Goal: Task Accomplishment & Management: Complete application form

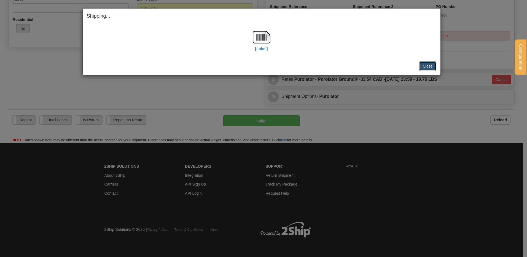
click at [427, 65] on button "Close" at bounding box center [427, 65] width 17 height 9
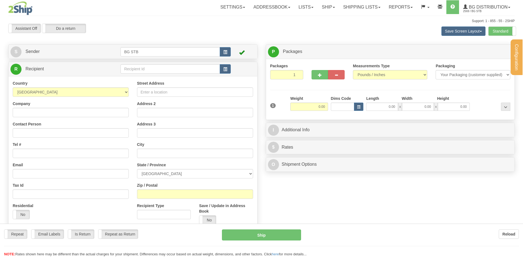
click at [136, 67] on div "Configuration My Configuration Panel Close Configure My Carriers" at bounding box center [261, 132] width 523 height 264
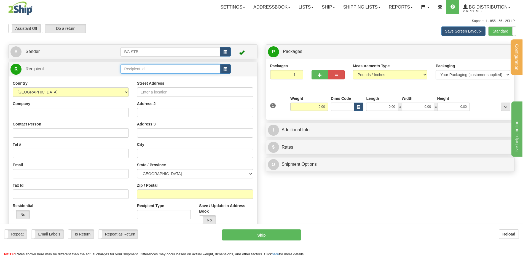
click at [137, 67] on input "text" at bounding box center [169, 68] width 99 height 9
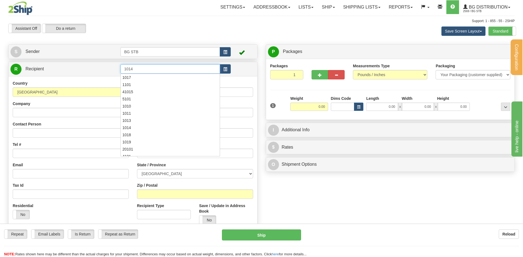
type input "1014"
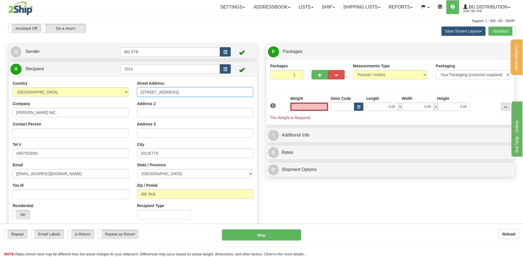
type input "0.00"
drag, startPoint x: 183, startPoint y: 91, endPoint x: 55, endPoint y: 83, distance: 127.6
click at [56, 84] on div "Country AFGHANISTAN ALAND ISLANDS ALBANIA ALGERIA AMERICAN SAMOA ANDORRA ANGOLA…" at bounding box center [133, 152] width 249 height 143
type input "958 ST-LOUIS"
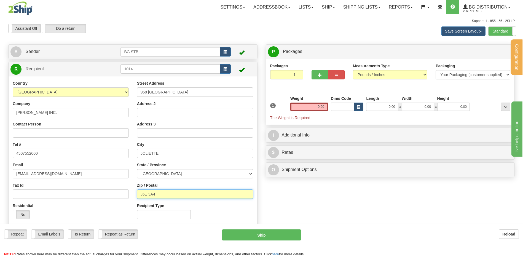
type input "J6E 3A4"
click at [314, 104] on input "0.00" at bounding box center [309, 107] width 38 height 8
type input "0.00"
click at [299, 108] on input "0.00" at bounding box center [309, 107] width 38 height 8
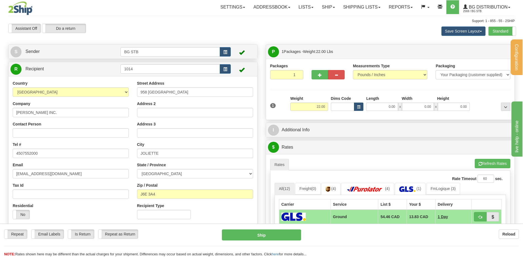
drag, startPoint x: 353, startPoint y: 106, endPoint x: 361, endPoint y: 104, distance: 8.2
click at [361, 104] on div "1 Weight 22.00 Dims Code x x" at bounding box center [390, 106] width 243 height 20
click at [313, 108] on input "22.00" at bounding box center [309, 107] width 38 height 8
click at [314, 108] on input "22.00" at bounding box center [309, 107] width 38 height 8
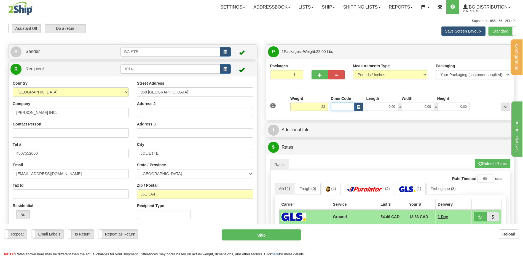
type input "23.00"
type input "12.00"
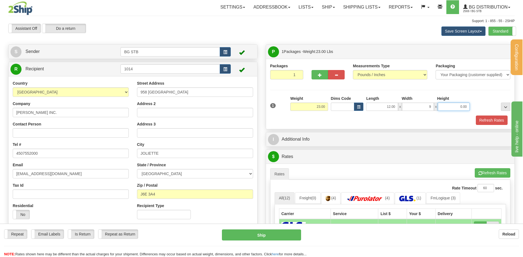
type input "9.00"
type input "35.00"
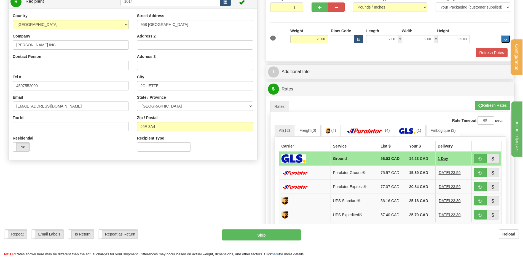
scroll to position [110, 0]
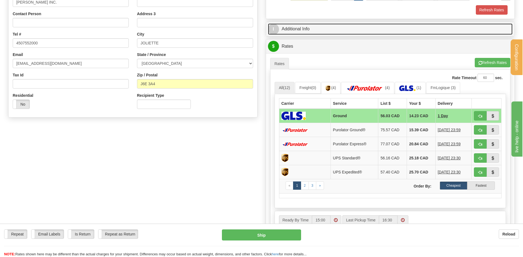
click at [313, 29] on link "I Additional Info" at bounding box center [390, 28] width 245 height 11
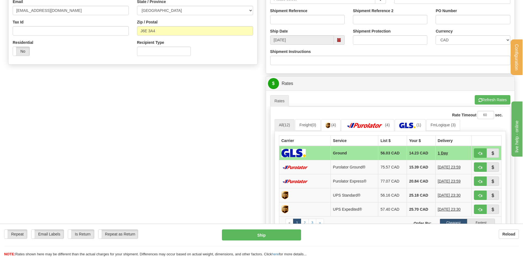
scroll to position [138, 0]
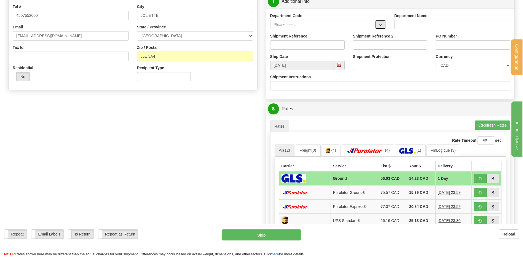
click at [382, 23] on span "button" at bounding box center [381, 25] width 4 height 4
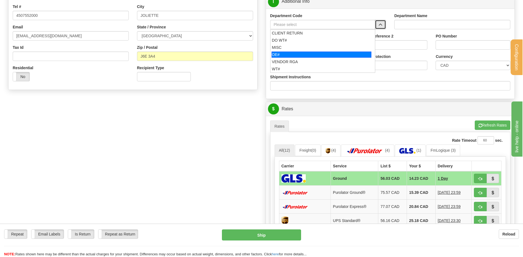
click at [301, 55] on div "OE#" at bounding box center [322, 55] width 100 height 6
type input "OE#"
type input "ORDERS"
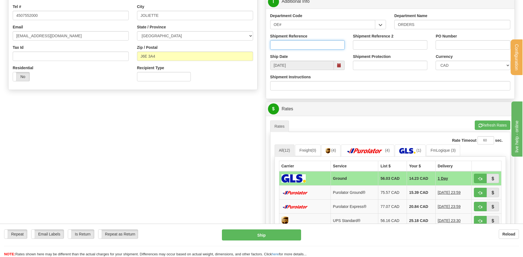
click at [293, 46] on input "Shipment Reference" at bounding box center [307, 44] width 74 height 9
type input "80007670-00 / 80007245-01"
click at [469, 47] on div "PO Number" at bounding box center [473, 43] width 83 height 20
click at [469, 47] on input "PO Number" at bounding box center [473, 44] width 74 height 9
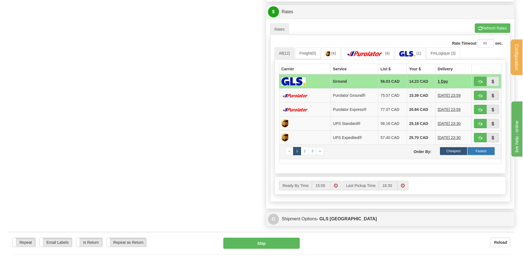
scroll to position [276, 0]
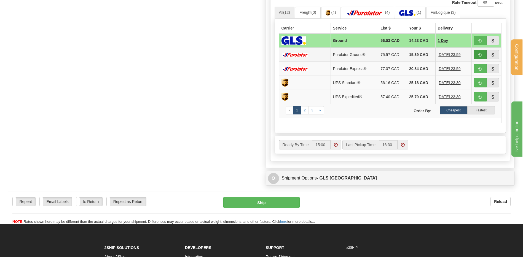
type input "STOCK"
click at [479, 54] on span "button" at bounding box center [480, 55] width 4 height 4
type input "260"
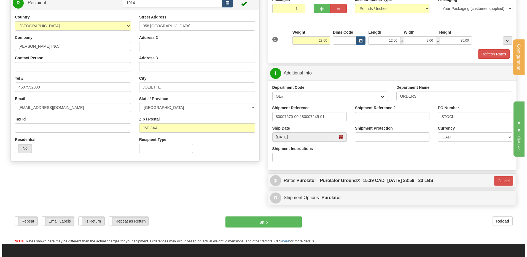
scroll to position [57, 0]
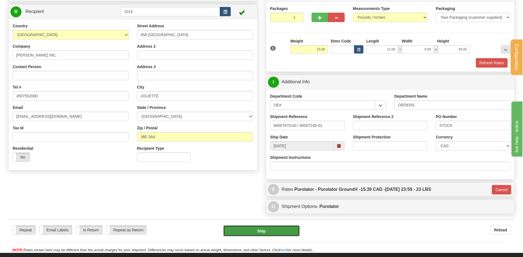
click at [263, 229] on button "Ship" at bounding box center [261, 230] width 76 height 11
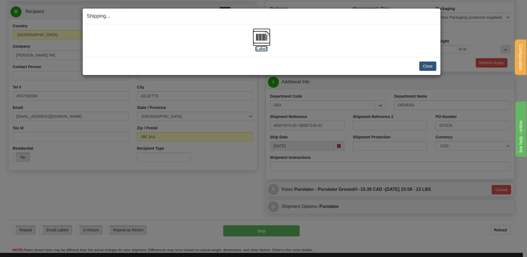
click at [262, 36] on img at bounding box center [262, 37] width 18 height 18
click at [431, 66] on button "Close" at bounding box center [427, 65] width 17 height 9
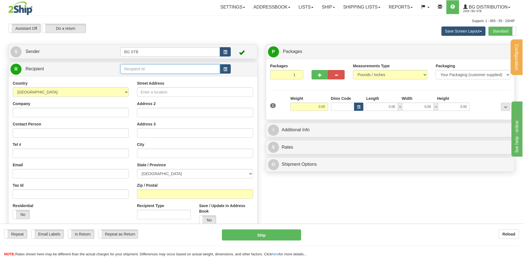
click at [138, 69] on input "text" at bounding box center [169, 68] width 99 height 9
type input "1186"
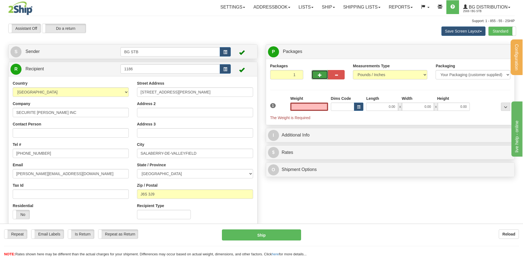
type input "0.00"
click at [320, 73] on button "button" at bounding box center [320, 74] width 17 height 9
click at [340, 73] on button "button" at bounding box center [336, 74] width 17 height 9
type input "1"
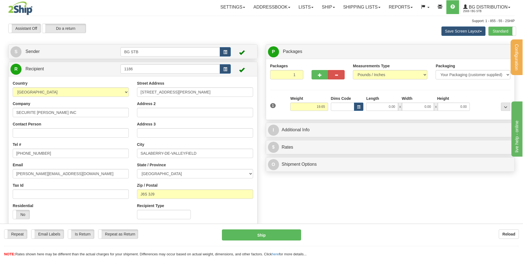
type input "19.65"
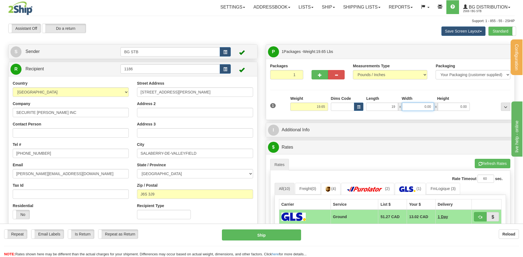
type input "19.00"
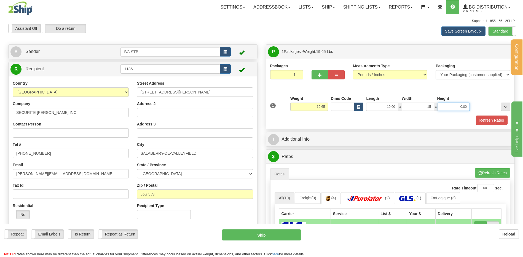
type input "15.00"
type input "13"
type input "13.00"
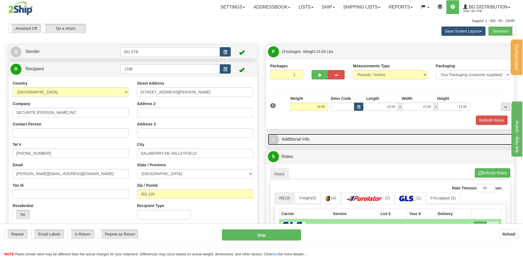
click at [306, 136] on link "I Additional Info" at bounding box center [390, 139] width 245 height 11
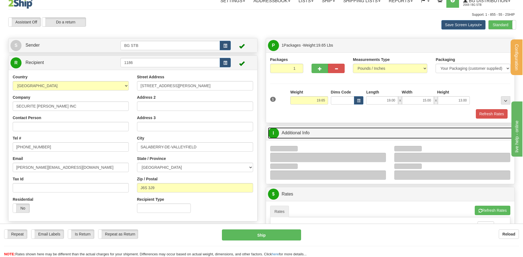
scroll to position [83, 0]
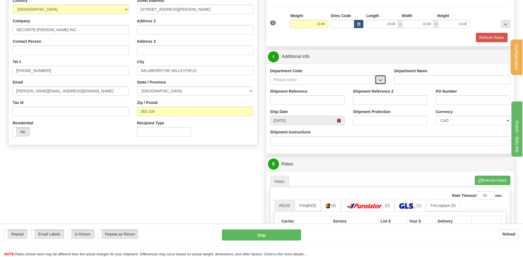
click at [384, 79] on button "button" at bounding box center [380, 79] width 11 height 9
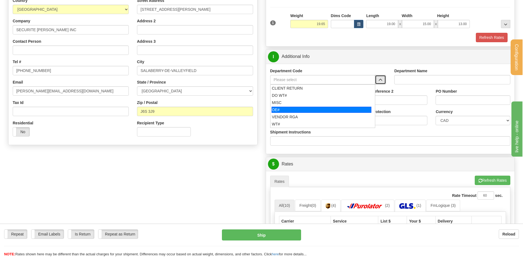
drag, startPoint x: 296, startPoint y: 110, endPoint x: 296, endPoint y: 106, distance: 3.9
click at [296, 109] on div "OE#" at bounding box center [322, 110] width 100 height 6
type input "OE#"
type input "ORDERS"
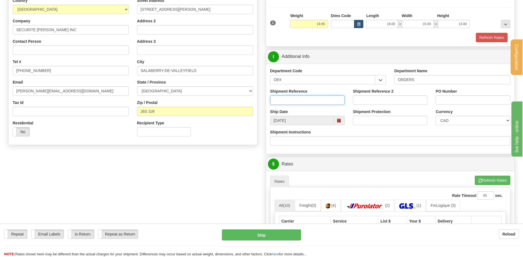
click at [296, 98] on input "Shipment Reference" at bounding box center [307, 99] width 74 height 9
type input "COMMANDE POUR SERRU CLEMENT"
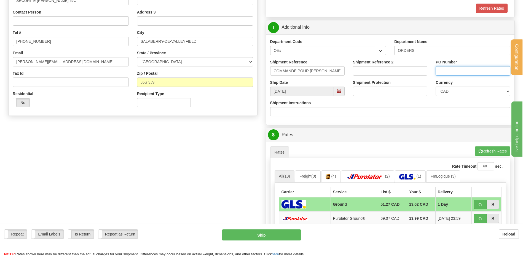
scroll to position [221, 0]
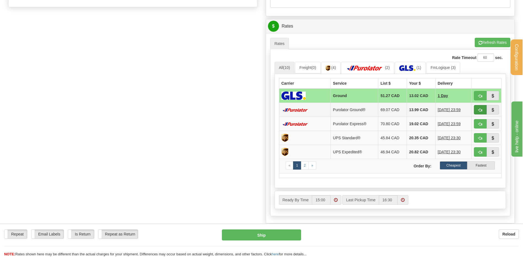
type input "..."
click at [480, 108] on button "button" at bounding box center [480, 109] width 13 height 9
type input "260"
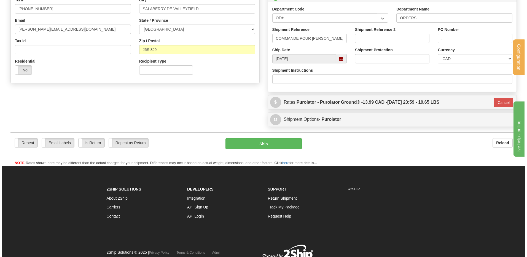
scroll to position [113, 0]
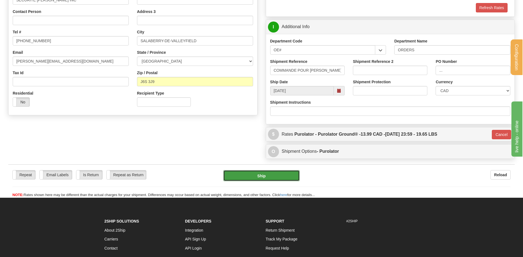
click at [272, 180] on button "Ship" at bounding box center [261, 175] width 76 height 11
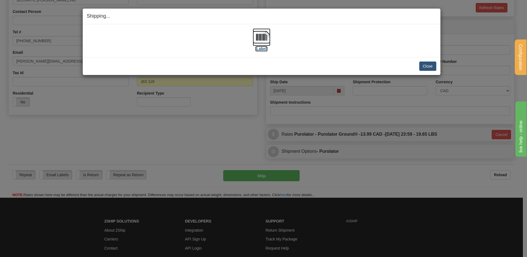
click at [260, 45] on img at bounding box center [262, 37] width 18 height 18
click at [429, 68] on button "Close" at bounding box center [427, 65] width 17 height 9
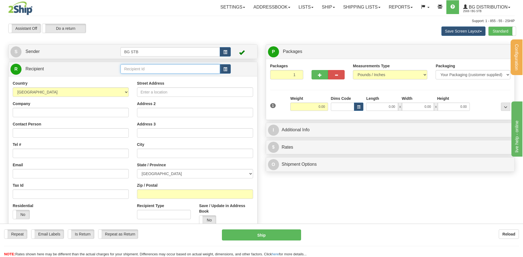
click at [158, 66] on input "text" at bounding box center [169, 68] width 99 height 9
type input "4068"
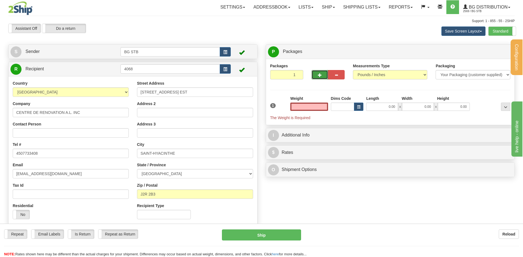
type input "0.00"
click at [318, 71] on button "button" at bounding box center [320, 74] width 17 height 9
type input "2"
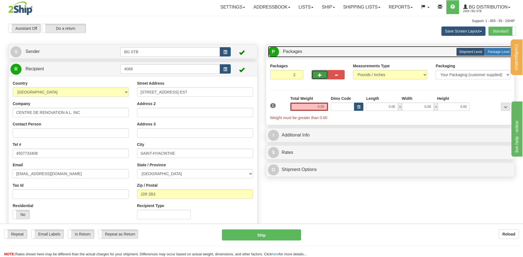
click at [497, 47] on link "P Packages 2 Packages - Weight: 0.00 Lbs" at bounding box center [390, 51] width 245 height 11
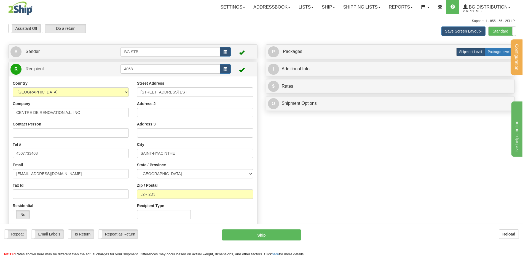
click at [496, 49] on label "Package Level Pack.." at bounding box center [499, 52] width 28 height 8
radio input "true"
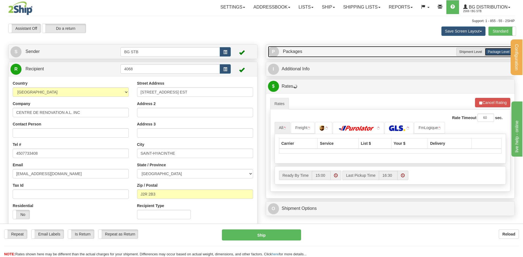
click at [310, 57] on link "P Packages 2 Packages - Weight: 0.00 Lbs" at bounding box center [390, 51] width 245 height 11
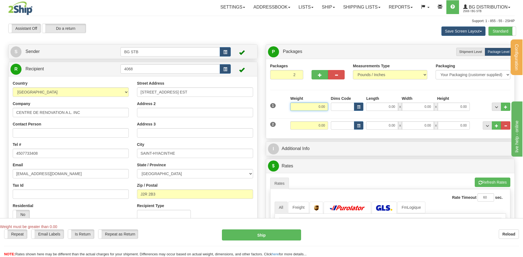
click at [315, 103] on input "0.00" at bounding box center [309, 107] width 38 height 8
type input "2.00"
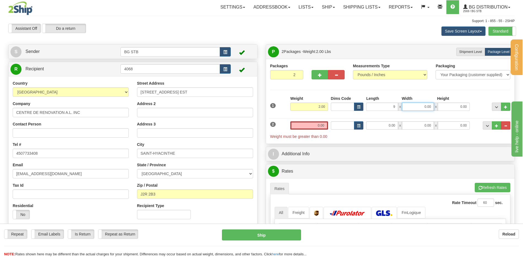
type input "9.00"
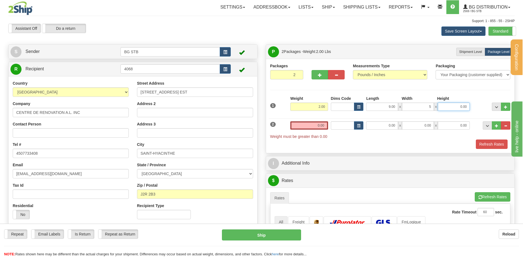
type input "5.00"
click at [313, 129] on input "0.00" at bounding box center [309, 125] width 38 height 8
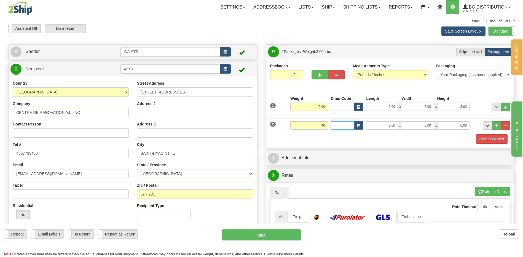
type input "46.00"
type input "9.00"
type input "10.00"
type input "14.00"
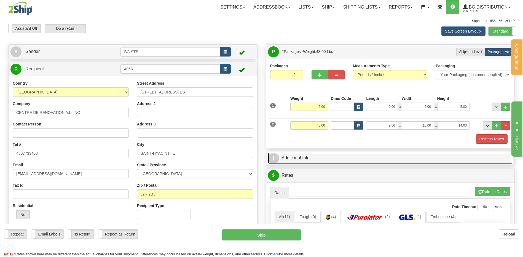
click at [323, 159] on link "I Additional Info" at bounding box center [390, 157] width 245 height 11
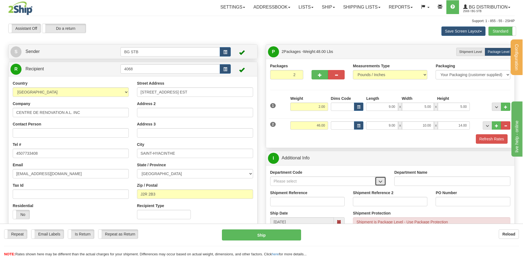
click at [383, 182] on button "button" at bounding box center [380, 180] width 11 height 9
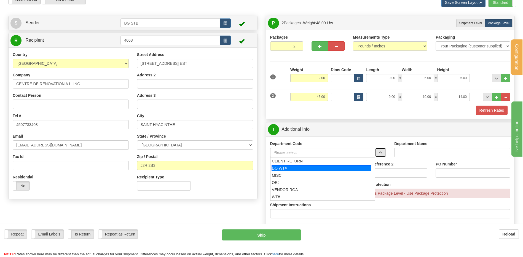
scroll to position [55, 0]
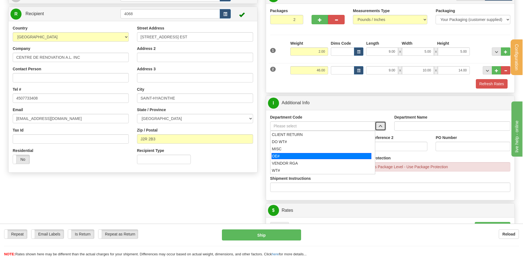
click at [294, 155] on div "OE#" at bounding box center [322, 156] width 100 height 6
type input "OE#"
type input "ORDERS"
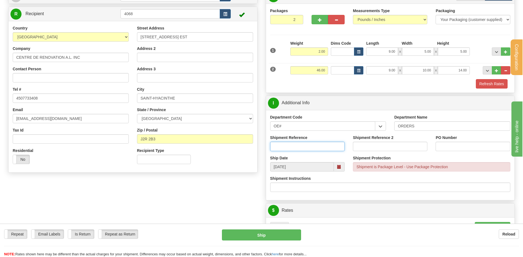
click at [294, 147] on input "Shipment Reference" at bounding box center [307, 146] width 74 height 9
type input "COMMANDE RENO AL"
click at [468, 154] on div "Department Code OE# CLIENT RETURN DO WT# MISC OE# VENDOR RGA WT# Department Nam…" at bounding box center [390, 155] width 249 height 90
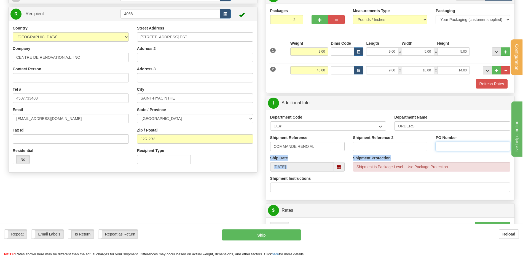
click at [464, 149] on input "PO Number" at bounding box center [473, 146] width 74 height 9
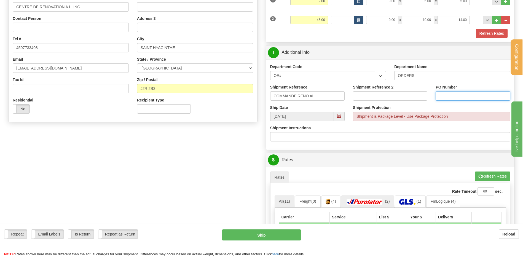
scroll to position [221, 0]
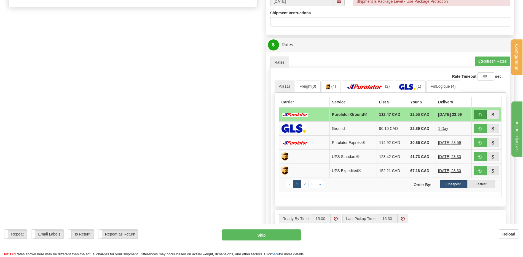
type input "..."
click at [479, 114] on span "button" at bounding box center [480, 115] width 4 height 4
type input "260"
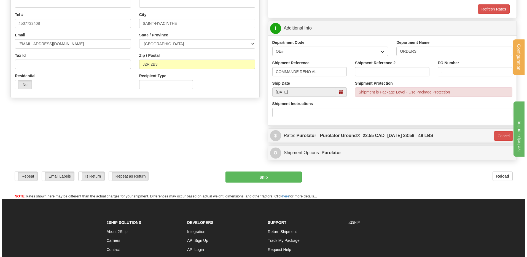
scroll to position [55, 0]
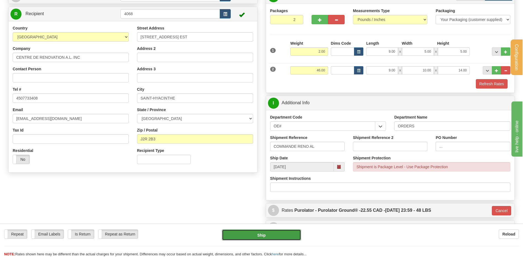
click at [250, 236] on button "Ship" at bounding box center [261, 234] width 79 height 11
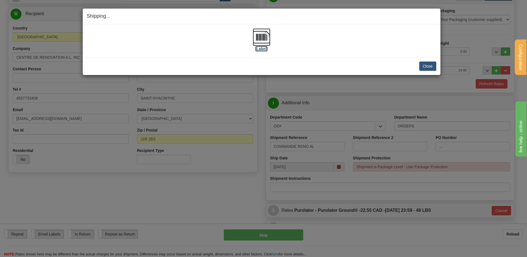
click at [261, 36] on img at bounding box center [262, 37] width 18 height 18
click at [427, 70] on button "Close" at bounding box center [427, 65] width 17 height 9
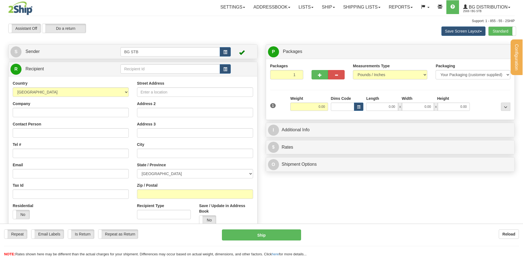
click at [130, 69] on input "text" at bounding box center [169, 68] width 99 height 9
type input "1055"
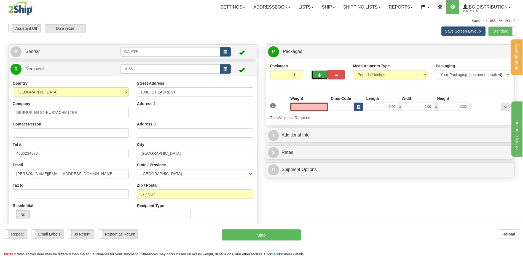
type input "0.00"
click at [318, 76] on span "button" at bounding box center [320, 75] width 4 height 4
click at [320, 76] on span "button" at bounding box center [320, 75] width 4 height 4
type input "3"
drag, startPoint x: 501, startPoint y: 51, endPoint x: 403, endPoint y: 84, distance: 103.5
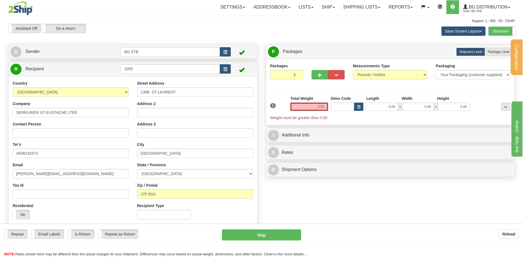
click at [500, 52] on span "Package Level" at bounding box center [499, 52] width 22 height 4
radio input "true"
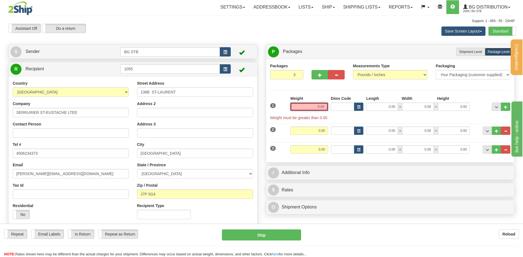
click at [316, 108] on input "0.00" at bounding box center [309, 107] width 38 height 8
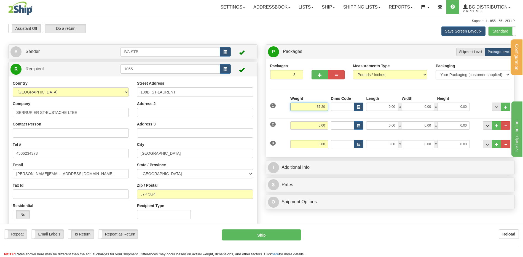
type input "37.20"
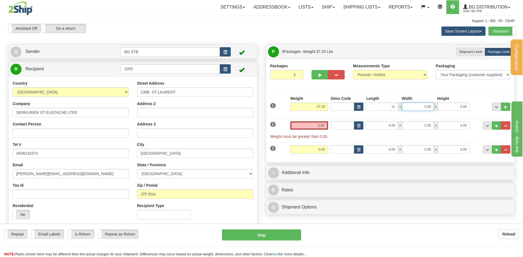
type input "11.00"
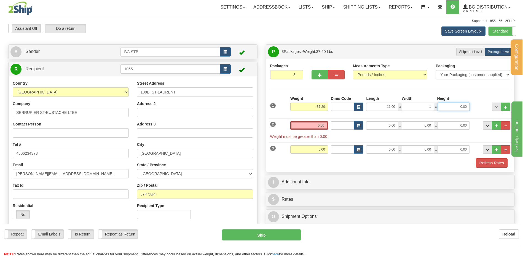
type input "1.00"
click at [414, 106] on input "1.00" at bounding box center [418, 107] width 32 height 8
drag, startPoint x: 414, startPoint y: 106, endPoint x: 450, endPoint y: 105, distance: 35.3
click at [438, 105] on div "11.00 x 1.00 x 1.00" at bounding box center [418, 107] width 104 height 8
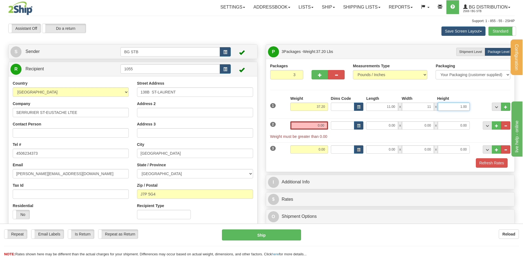
type input "11.00"
type input "18.00"
click at [323, 122] on input "0.00" at bounding box center [309, 125] width 38 height 8
type input "26.00"
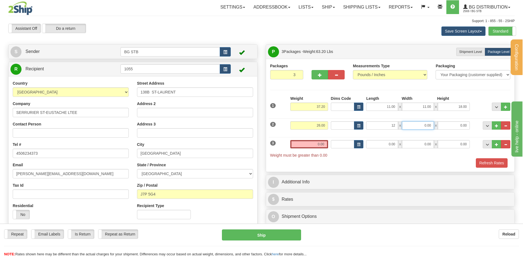
type input "12.00"
click at [406, 129] on input "0.00" at bounding box center [418, 125] width 32 height 8
type input "13.00"
click at [300, 144] on input "0.00" at bounding box center [309, 144] width 38 height 8
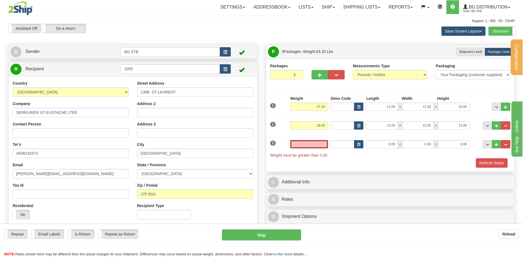
type input "0.00"
click at [312, 145] on input "0.00" at bounding box center [309, 144] width 38 height 8
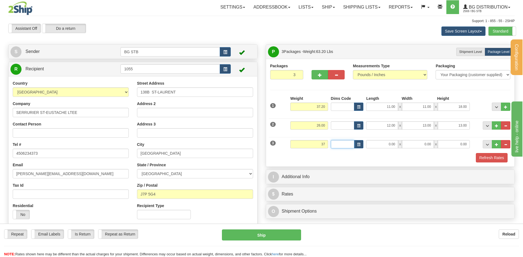
type input "37.00"
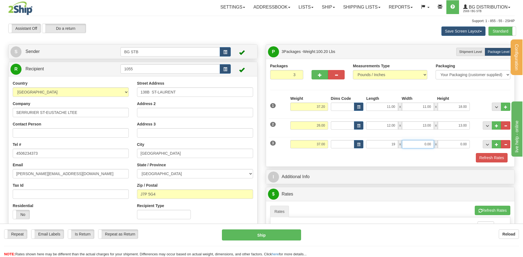
type input "19.00"
drag, startPoint x: 424, startPoint y: 142, endPoint x: 465, endPoint y: 132, distance: 42.5
click at [455, 135] on div "3 Weight 37.00 Dims Code Length Width Height" at bounding box center [390, 143] width 243 height 18
type input "14.00"
type input "8.00"
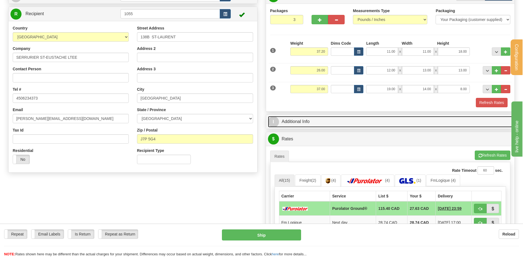
click at [310, 126] on link "I Additional Info" at bounding box center [390, 121] width 245 height 11
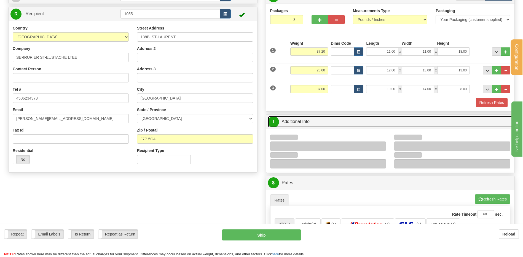
scroll to position [110, 0]
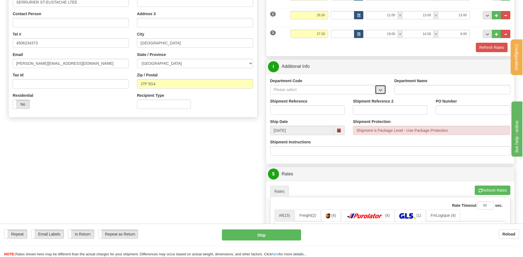
click at [381, 85] on button "button" at bounding box center [380, 89] width 11 height 9
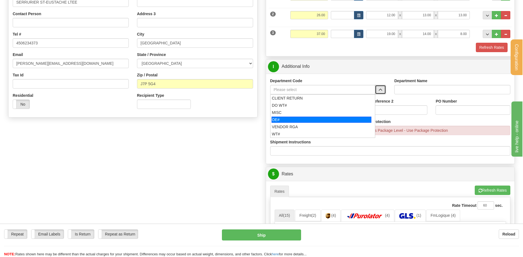
drag, startPoint x: 293, startPoint y: 117, endPoint x: 292, endPoint y: 112, distance: 5.8
click at [293, 117] on div "OE#" at bounding box center [322, 120] width 100 height 6
type input "OE#"
type input "ORDERS"
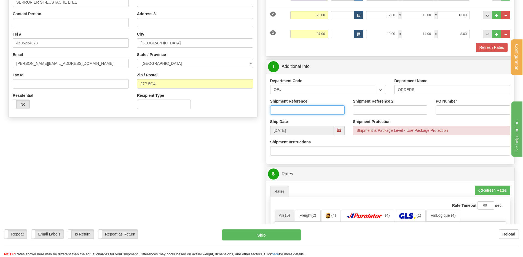
click at [292, 110] on input "Shipment Reference" at bounding box center [307, 109] width 74 height 9
type input "80007621-00 / 80005741-00"
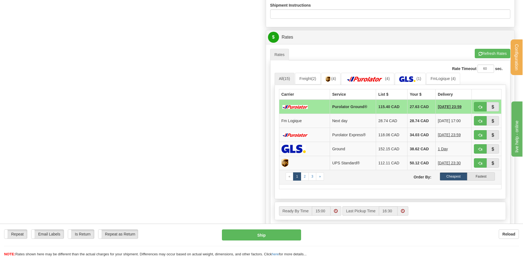
scroll to position [276, 0]
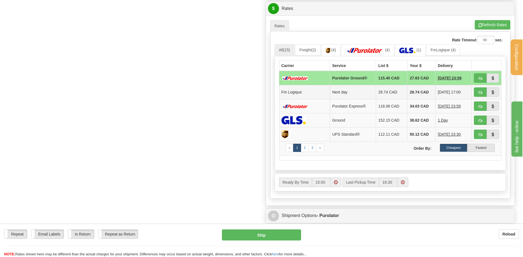
type input "29468 / 29354"
click at [473, 91] on td at bounding box center [487, 92] width 30 height 14
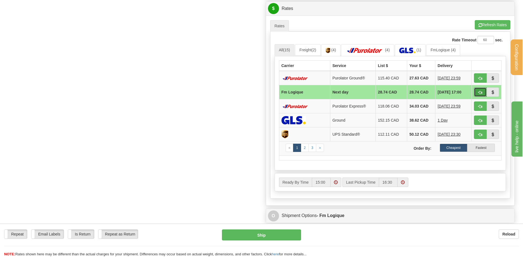
click at [476, 92] on button "button" at bounding box center [480, 91] width 13 height 9
type input "jour"
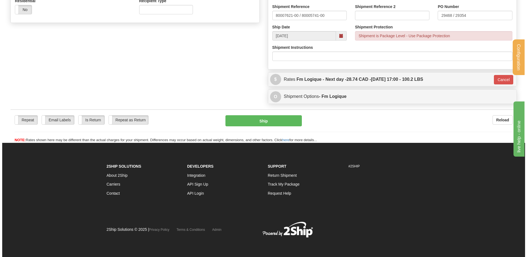
scroll to position [150, 0]
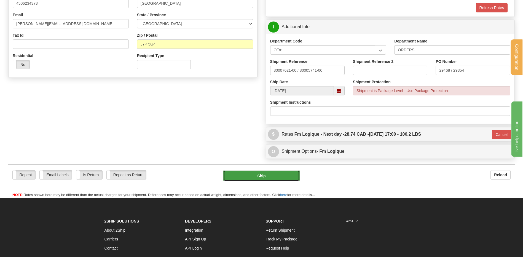
click at [252, 172] on button "Ship" at bounding box center [261, 175] width 76 height 11
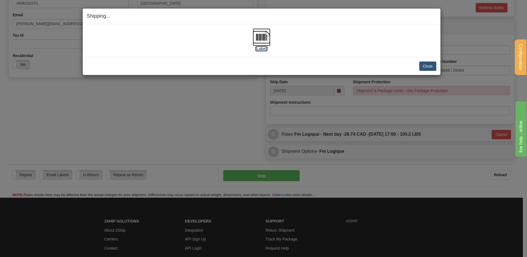
click at [261, 41] on img at bounding box center [262, 37] width 18 height 18
click at [426, 65] on button "Close" at bounding box center [427, 65] width 17 height 9
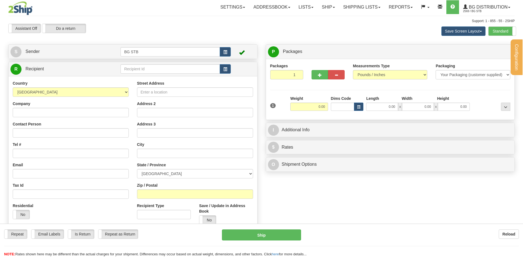
click at [147, 76] on div "Country [GEOGRAPHIC_DATA] [GEOGRAPHIC_DATA] [GEOGRAPHIC_DATA] [GEOGRAPHIC_DATA]…" at bounding box center [133, 154] width 249 height 157
click at [148, 72] on input "text" at bounding box center [169, 68] width 99 height 9
type input "9588"
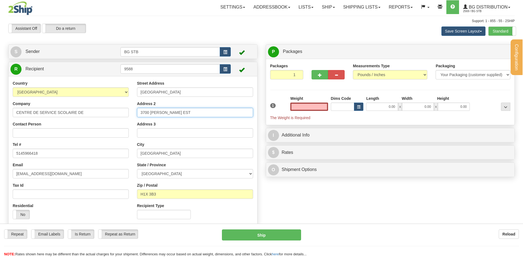
type input "0.00"
drag, startPoint x: 184, startPoint y: 114, endPoint x: 120, endPoint y: 113, distance: 63.7
click at [125, 113] on div "Country [GEOGRAPHIC_DATA] [GEOGRAPHIC_DATA] [GEOGRAPHIC_DATA] [GEOGRAPHIC_DATA]…" at bounding box center [133, 152] width 249 height 143
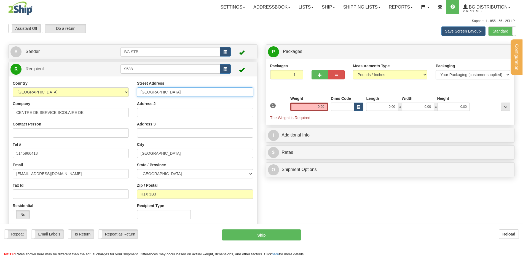
drag, startPoint x: 151, startPoint y: 92, endPoint x: 122, endPoint y: 95, distance: 28.8
click at [122, 95] on div "Country [GEOGRAPHIC_DATA] [GEOGRAPHIC_DATA] [GEOGRAPHIC_DATA] [GEOGRAPHIC_DATA]…" at bounding box center [133, 152] width 249 height 143
type input "3735 [PERSON_NAME]"
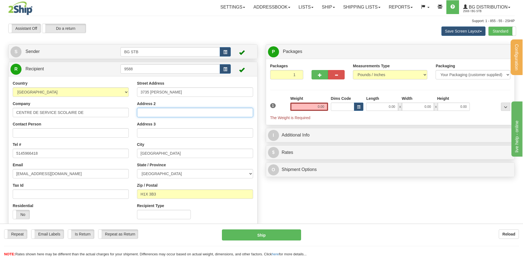
click at [149, 113] on input "Address 2" at bounding box center [195, 112] width 116 height 9
type input "EDIFICE DES PINS"
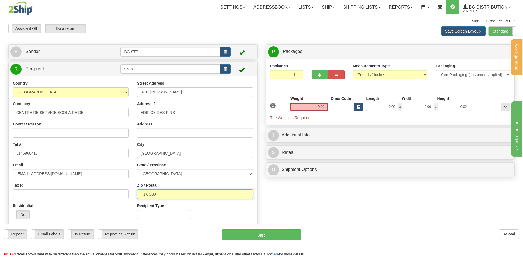
drag, startPoint x: 158, startPoint y: 192, endPoint x: 146, endPoint y: 193, distance: 12.4
click at [145, 193] on input "H1X 3B3" at bounding box center [195, 193] width 116 height 9
type input "H2X 3H7"
click at [317, 108] on input "0.00" at bounding box center [309, 107] width 38 height 8
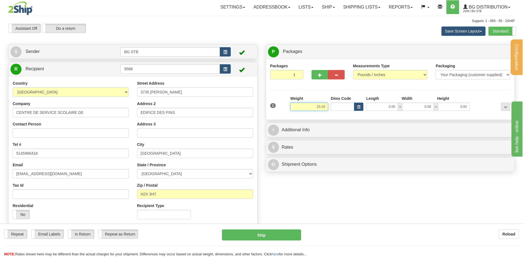
type input "23.10"
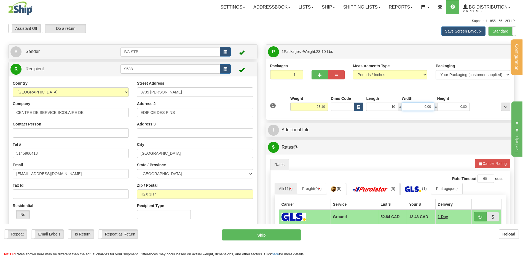
type input "10.00"
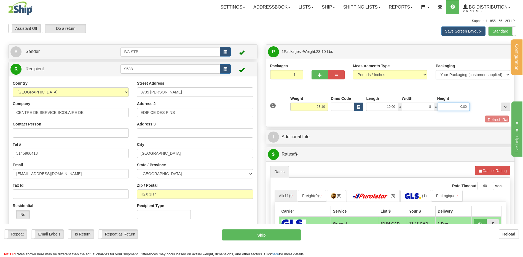
type input "8.00"
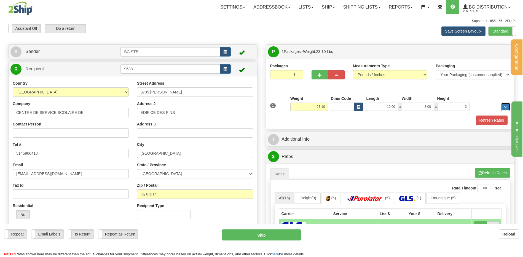
type input "3.00"
click at [326, 74] on button "button" at bounding box center [320, 74] width 17 height 9
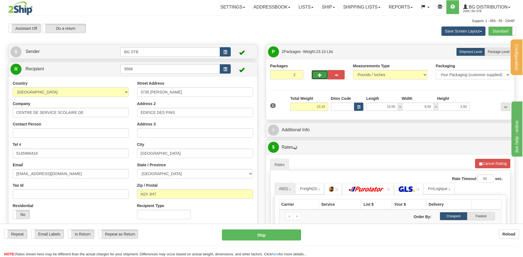
click at [320, 74] on span "button" at bounding box center [320, 75] width 4 height 4
type input "3"
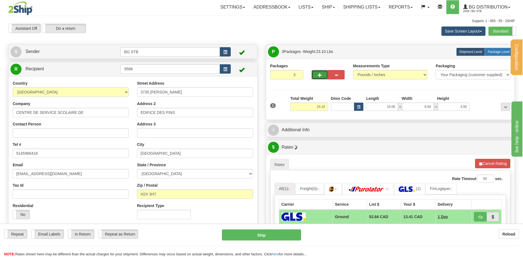
click at [490, 52] on span "Package Level" at bounding box center [499, 52] width 22 height 4
radio input "true"
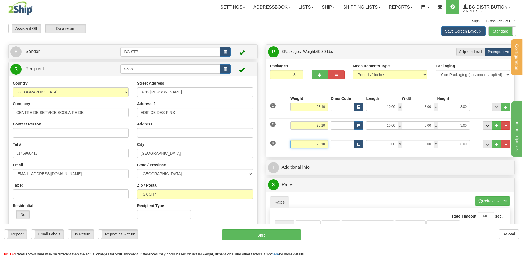
drag, startPoint x: 309, startPoint y: 143, endPoint x: 351, endPoint y: 150, distance: 41.9
click at [341, 146] on div "3 Weight 23.10 Dims Code Length Width Height" at bounding box center [390, 143] width 243 height 18
type input "26.80"
type input "11.00"
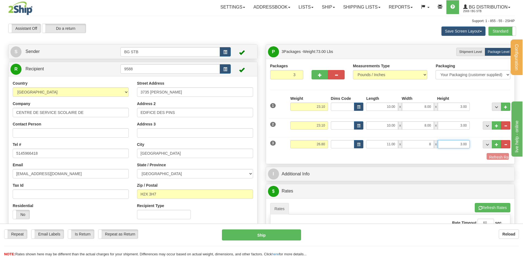
type input "8.00"
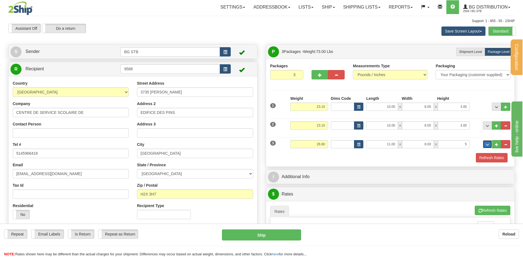
type input "5.00"
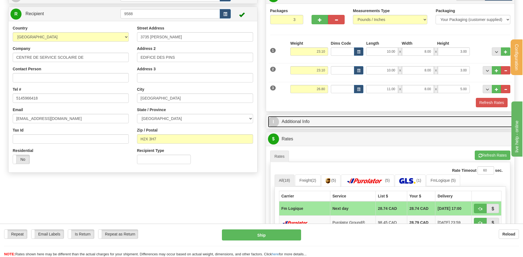
click at [303, 126] on link "I Additional Info" at bounding box center [390, 121] width 245 height 11
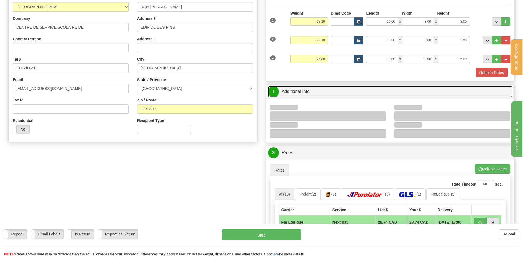
scroll to position [110, 0]
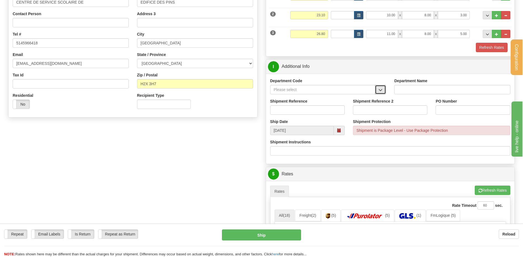
click at [379, 91] on span "button" at bounding box center [381, 90] width 4 height 4
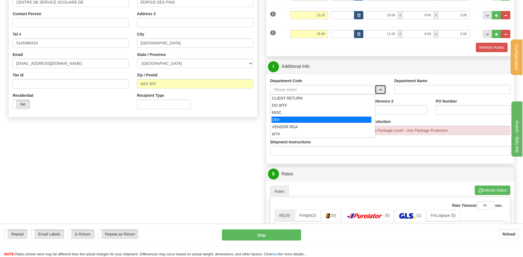
click at [302, 118] on div "OE#" at bounding box center [322, 120] width 100 height 6
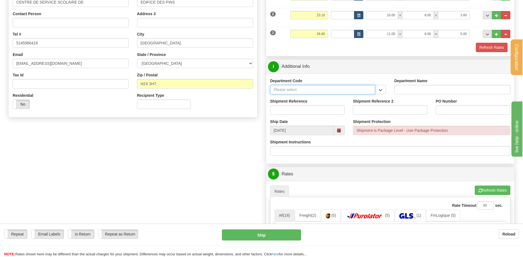
type input "OE#"
type input "ORDERS"
click at [301, 108] on input "Shipment Reference" at bounding box center [307, 109] width 74 height 9
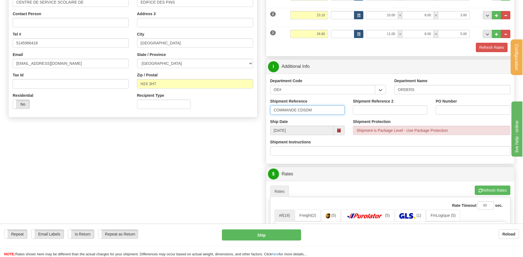
type input "COMMANDE CDSDM"
click at [443, 111] on input "PO Number" at bounding box center [473, 109] width 74 height 9
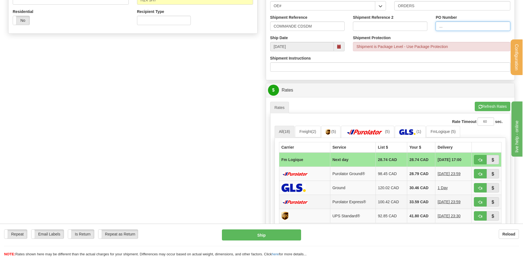
scroll to position [248, 0]
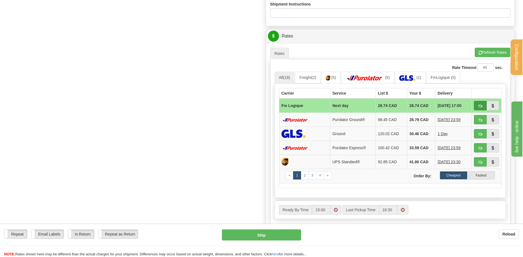
type input "..."
click at [483, 105] on button "button" at bounding box center [480, 105] width 13 height 9
type input "jour"
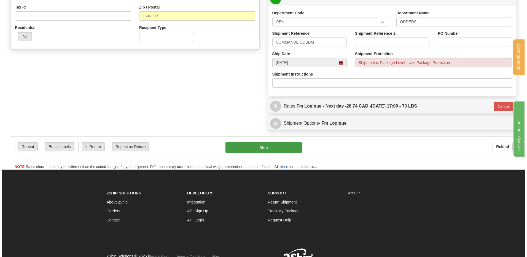
scroll to position [178, 0]
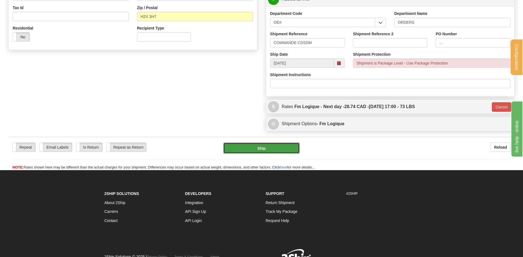
click at [250, 150] on button "Ship" at bounding box center [261, 148] width 76 height 11
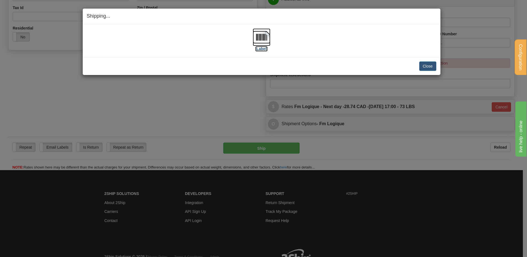
click at [264, 35] on img at bounding box center [262, 37] width 18 height 18
click at [428, 64] on button "Close" at bounding box center [427, 65] width 17 height 9
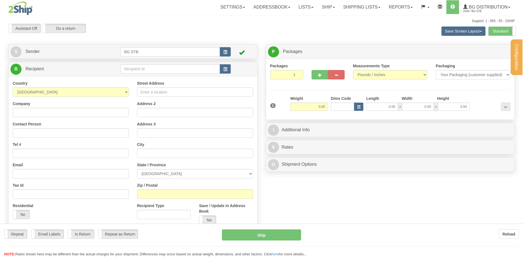
click at [136, 68] on div "Configuration My Configuration Panel Close Configure My Carriers" at bounding box center [261, 132] width 523 height 264
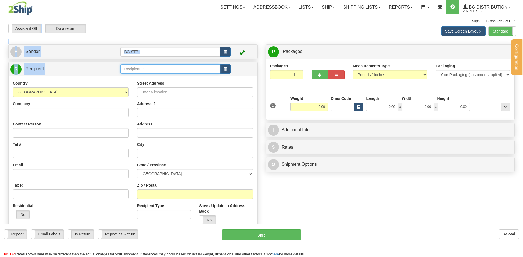
drag, startPoint x: 136, startPoint y: 68, endPoint x: 140, endPoint y: 71, distance: 4.3
click at [137, 68] on input "text" at bounding box center [169, 68] width 99 height 9
type input "1032"
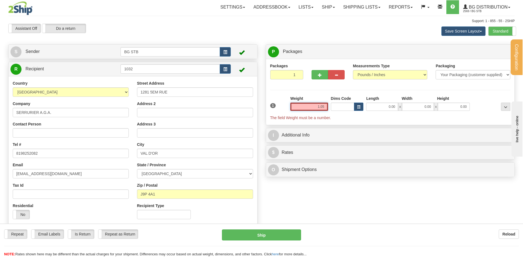
type input "1.05"
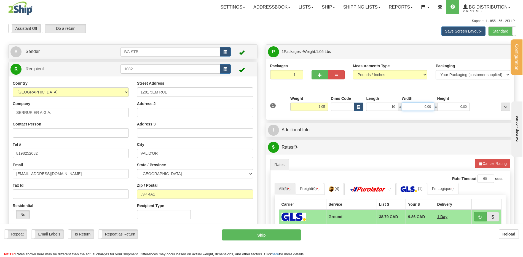
type input "10.00"
type input "8.00"
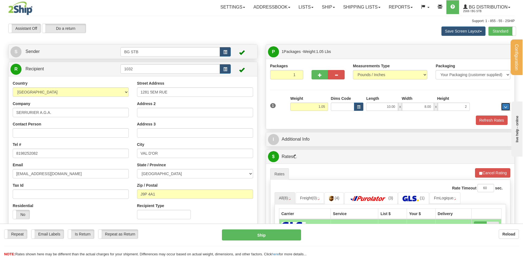
type input "2.00"
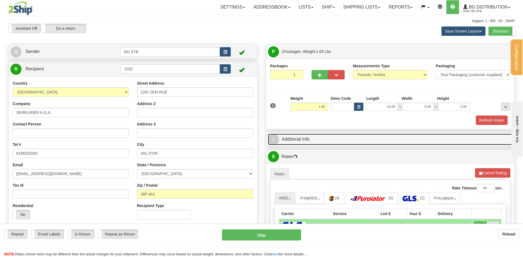
drag, startPoint x: 291, startPoint y: 144, endPoint x: 290, endPoint y: 141, distance: 3.1
click at [291, 144] on link "I Additional Info" at bounding box center [390, 139] width 245 height 11
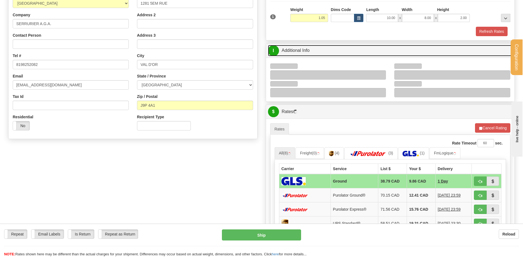
scroll to position [110, 0]
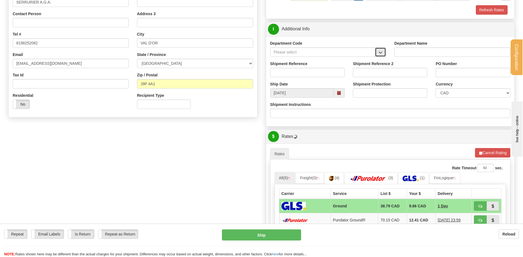
click at [377, 52] on button "button" at bounding box center [380, 51] width 11 height 9
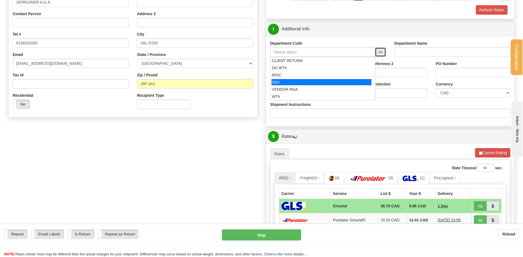
click at [295, 79] on div "OE#" at bounding box center [322, 82] width 100 height 6
type input "OE#"
type input "ORDERS"
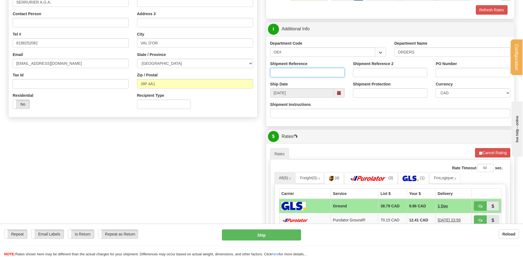
click at [295, 73] on input "Shipment Reference" at bounding box center [307, 72] width 74 height 9
type input "80007675-00 / 80006556-02"
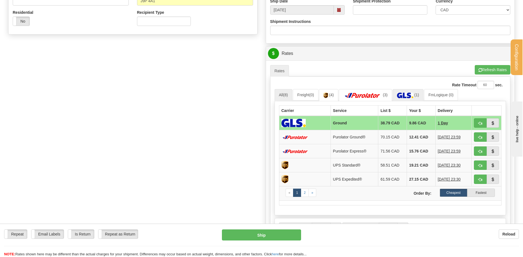
scroll to position [193, 0]
type input "AGATHE 15OCT"
drag, startPoint x: 480, startPoint y: 137, endPoint x: 476, endPoint y: 138, distance: 3.8
click at [480, 137] on span "button" at bounding box center [480, 138] width 4 height 4
type input "260"
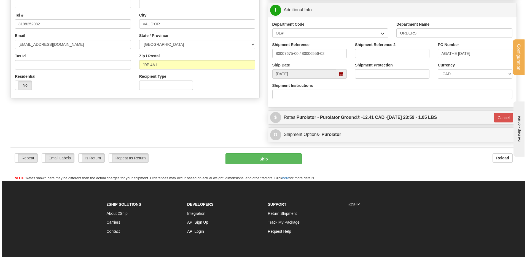
scroll to position [86, 0]
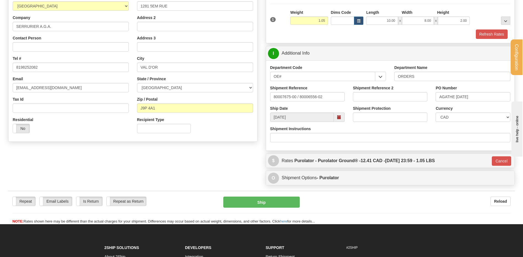
click at [248, 196] on div "Repeat Repeat Email Labels Email Labels Edit Is Return Is Return Repeat as Retu…" at bounding box center [261, 207] width 507 height 33
click at [249, 200] on button "Ship" at bounding box center [261, 202] width 76 height 11
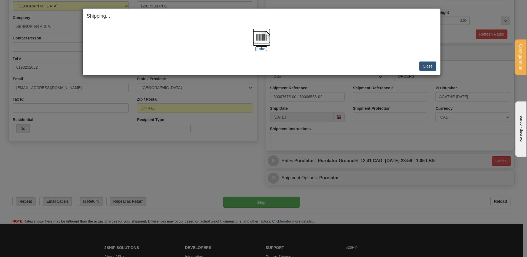
click at [262, 32] on img at bounding box center [262, 37] width 18 height 18
click at [421, 65] on button "Close" at bounding box center [427, 65] width 17 height 9
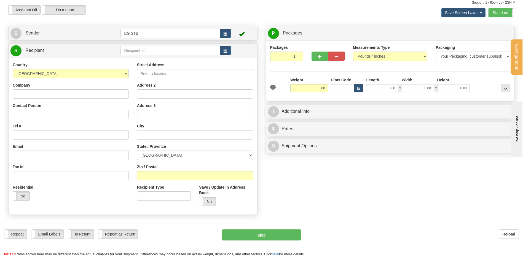
scroll to position [28, 0]
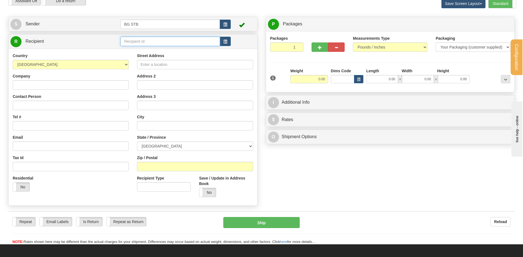
drag, startPoint x: 165, startPoint y: 37, endPoint x: 161, endPoint y: 39, distance: 4.2
click at [164, 37] on input "text" at bounding box center [169, 41] width 99 height 9
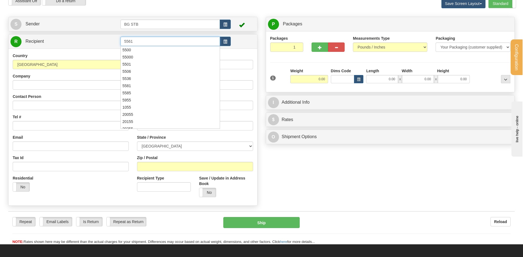
type input "5561"
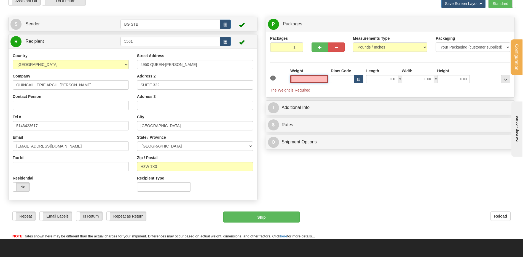
click at [306, 82] on input "text" at bounding box center [309, 79] width 38 height 8
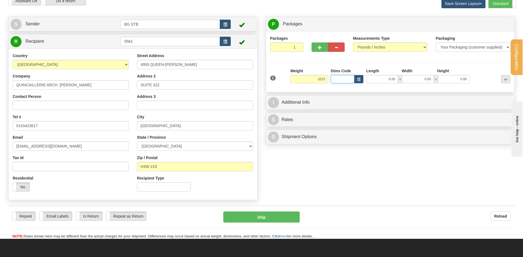
type input "1023.00"
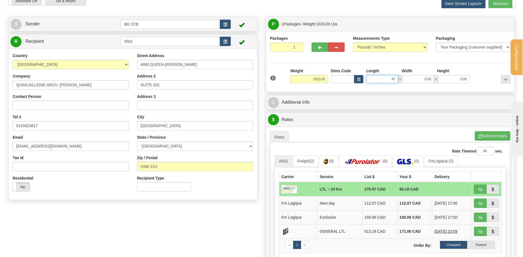
type input "47.00"
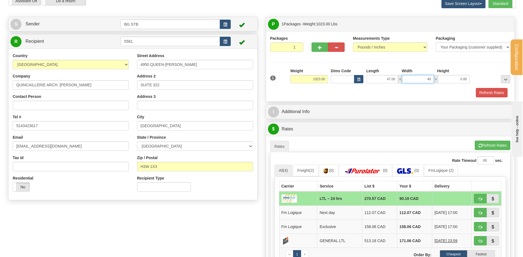
type input "40.00"
type input "30.00"
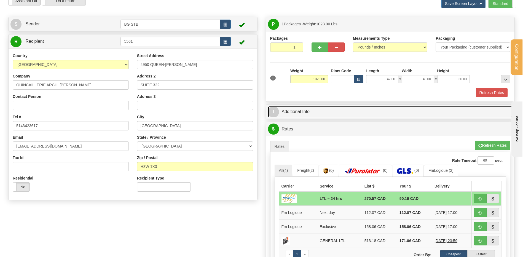
click at [301, 107] on link "I Additional Info" at bounding box center [390, 111] width 245 height 11
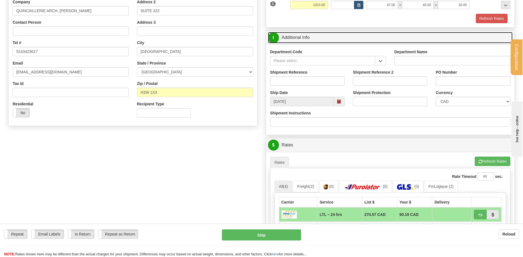
scroll to position [55, 0]
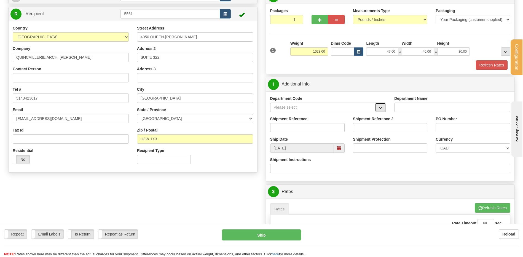
click at [381, 106] on span "button" at bounding box center [381, 108] width 4 height 4
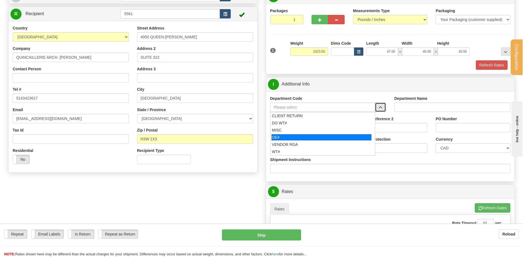
click at [271, 139] on li "OE#" at bounding box center [322, 137] width 105 height 7
type input "OE#"
type input "ORDERS"
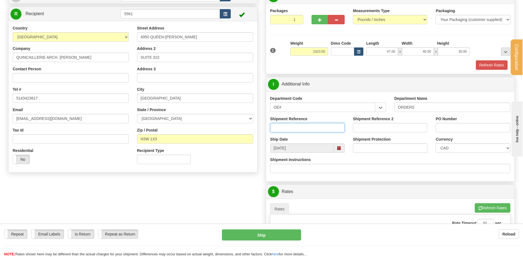
click at [280, 128] on input "Shipment Reference" at bounding box center [307, 127] width 74 height 9
type input "80007669-00"
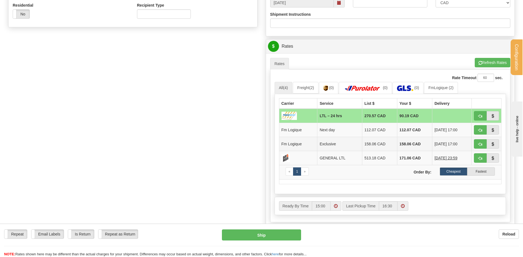
scroll to position [221, 0]
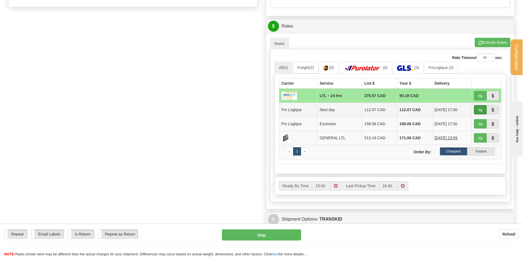
type input "BG-24-4030"
click at [475, 108] on button "button" at bounding box center [480, 109] width 13 height 9
type input "jour"
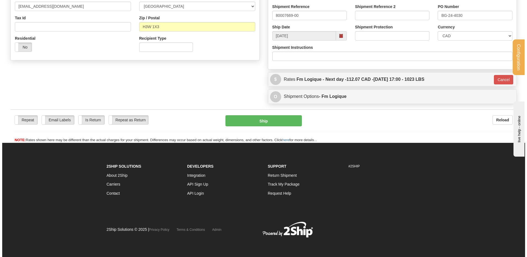
scroll to position [95, 0]
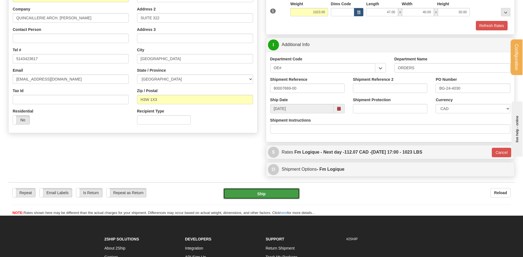
click at [262, 190] on button "Ship" at bounding box center [261, 193] width 76 height 11
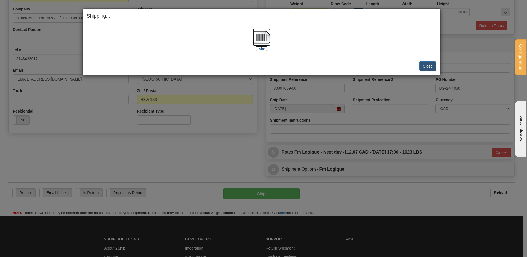
click at [265, 35] on img at bounding box center [262, 37] width 18 height 18
click at [433, 64] on button "Close" at bounding box center [427, 65] width 17 height 9
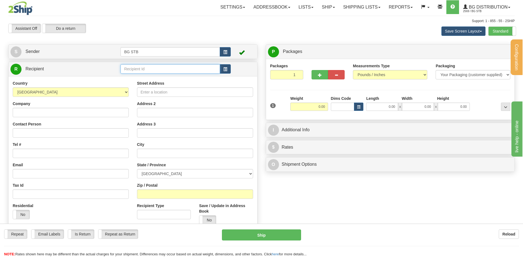
click at [126, 67] on input "text" at bounding box center [169, 68] width 99 height 9
type input "5426"
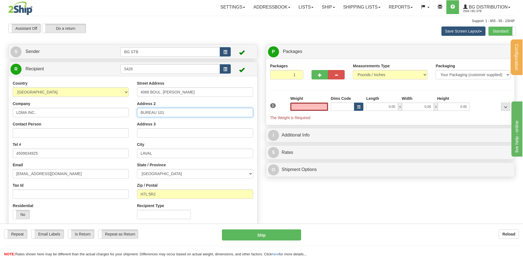
type input "0.00"
click at [202, 113] on input "BUREAU 101" at bounding box center [195, 112] width 116 height 9
click at [318, 106] on input "0.00" at bounding box center [309, 107] width 38 height 8
type input "4.45"
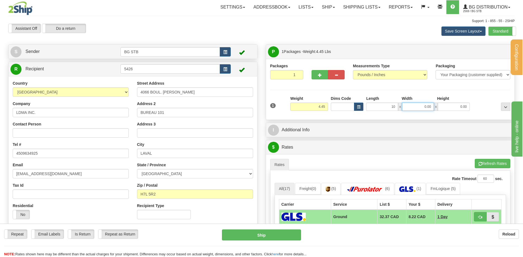
type input "10.00"
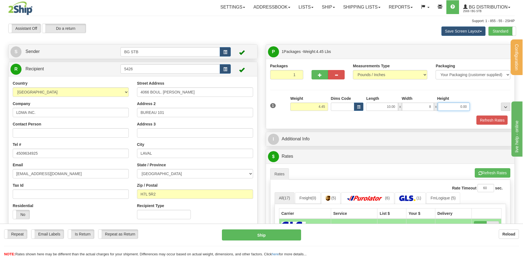
type input "8.00"
type input "5.00"
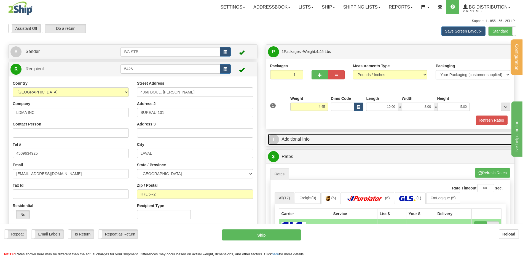
click at [294, 137] on link "I Additional Info" at bounding box center [390, 139] width 245 height 11
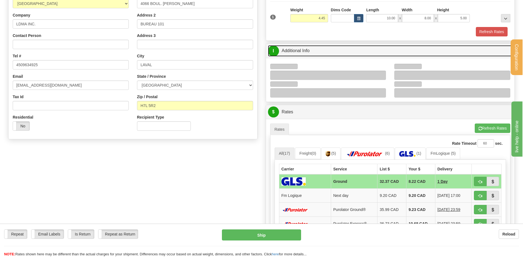
scroll to position [110, 0]
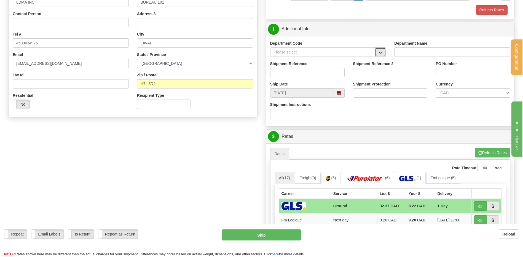
click at [383, 50] on button "button" at bounding box center [380, 51] width 11 height 9
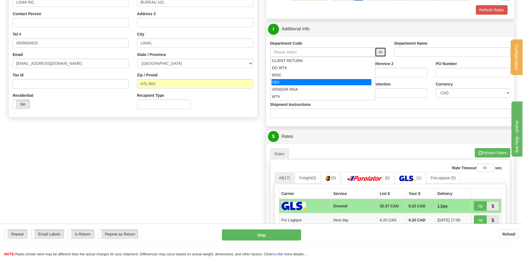
drag, startPoint x: 298, startPoint y: 82, endPoint x: 296, endPoint y: 75, distance: 7.1
click at [298, 82] on div "OE#" at bounding box center [322, 82] width 100 height 6
type input "OE#"
type input "ORDERS"
click at [296, 75] on input "Shipment Reference" at bounding box center [307, 72] width 74 height 9
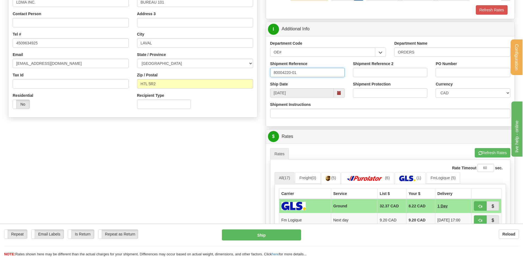
type input "80004220-01"
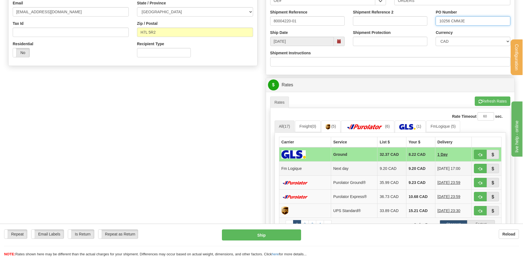
scroll to position [221, 0]
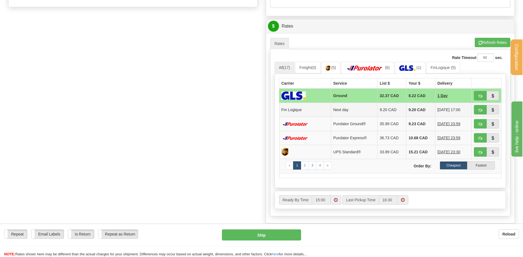
type input "10256 CMMJE"
click at [479, 108] on span "button" at bounding box center [480, 110] width 4 height 4
type input "jour"
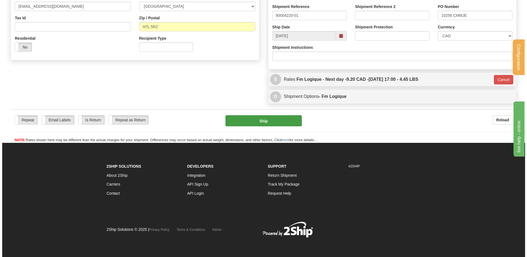
scroll to position [168, 0]
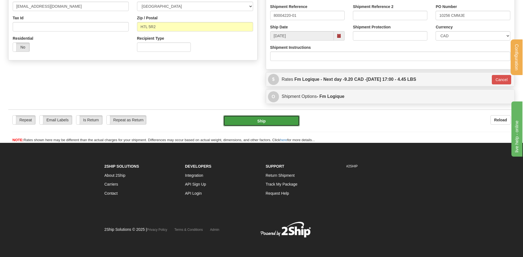
click at [275, 116] on button "Ship" at bounding box center [261, 120] width 76 height 11
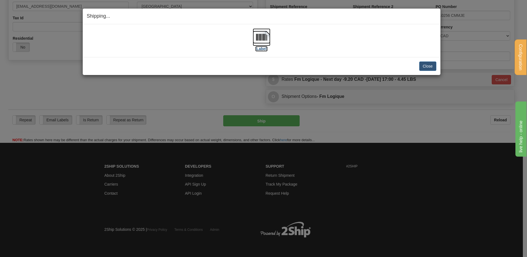
click at [259, 43] on img at bounding box center [262, 37] width 18 height 18
click at [430, 62] on button "Close" at bounding box center [427, 65] width 17 height 9
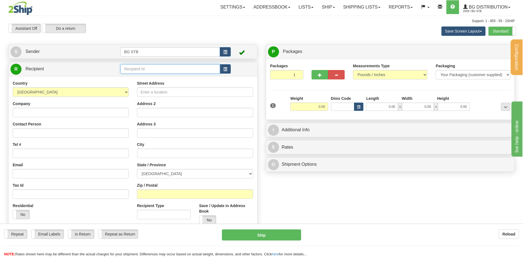
click at [155, 73] on input "text" at bounding box center [169, 68] width 99 height 9
type input "1176"
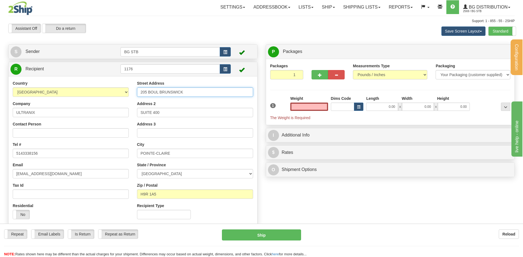
type input "0.00"
drag, startPoint x: 184, startPoint y: 95, endPoint x: 84, endPoint y: 94, distance: 100.1
click at [81, 93] on div "Country AFGHANISTAN ALAND ISLANDS ALBANIA ALGERIA AMERICAN SAMOA ANDORRA ANGOLA…" at bounding box center [133, 152] width 249 height 143
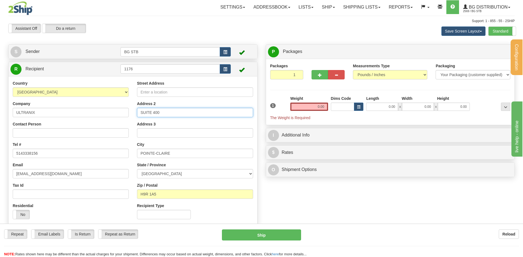
drag, startPoint x: 148, startPoint y: 113, endPoint x: 116, endPoint y: 113, distance: 32.0
click at [117, 113] on div "Country AFGHANISTAN ALAND ISLANDS ALBANIA ALGERIA AMERICAN SAMOA ANDORRA ANGOLA…" at bounding box center [133, 152] width 249 height 143
drag, startPoint x: 173, startPoint y: 151, endPoint x: 130, endPoint y: 158, distance: 44.3
click at [120, 152] on div "Country AFGHANISTAN ALAND ISLANDS ALBANIA ALGERIA AMERICAN SAMOA ANDORRA ANGOLA…" at bounding box center [133, 152] width 249 height 143
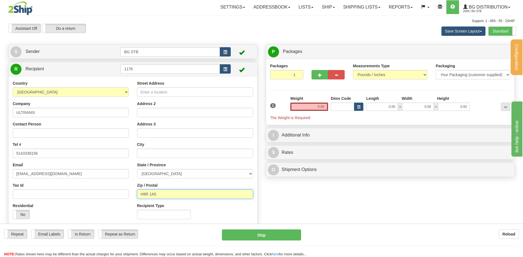
drag, startPoint x: 149, startPoint y: 194, endPoint x: 125, endPoint y: 194, distance: 24.5
click at [124, 193] on div "Country AFGHANISTAN ALAND ISLANDS ALBANIA ALGERIA AMERICAN SAMOA ANDORRA ANGOLA…" at bounding box center [133, 152] width 249 height 143
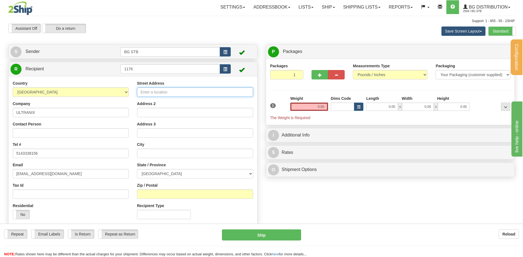
click at [168, 91] on input "Street Address" at bounding box center [195, 91] width 116 height 9
type input "21500 TRANSCANADIENNE"
click at [160, 153] on input "text" at bounding box center [195, 153] width 116 height 9
type input "BAIE D'URFE"
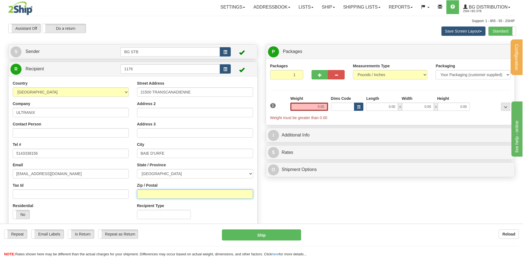
click at [160, 191] on input "Zip / Postal" at bounding box center [195, 193] width 116 height 9
type input "H9X 4B7"
click at [312, 103] on input "0.00" at bounding box center [309, 107] width 38 height 8
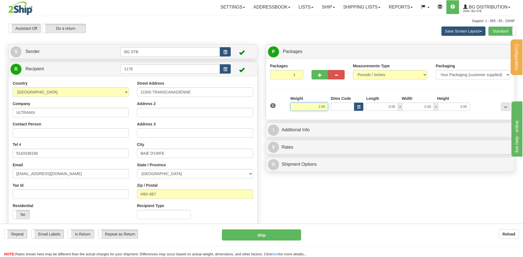
type input "2.55"
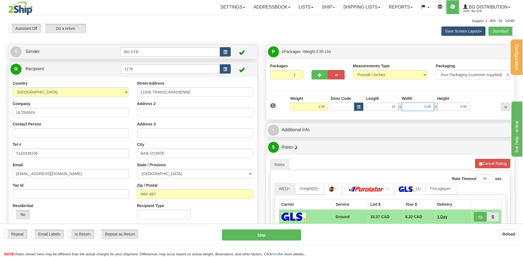
type input "10.00"
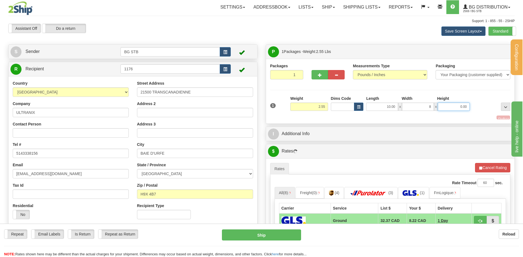
type input "8.00"
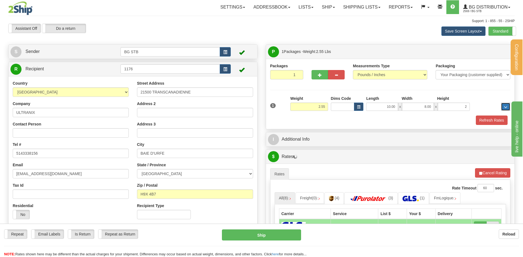
type input "2.00"
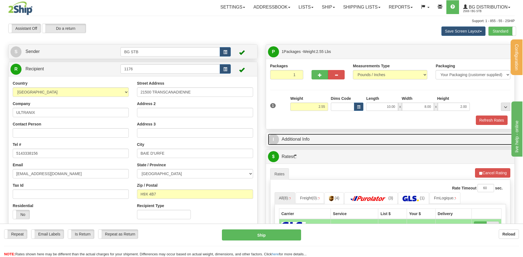
click at [289, 137] on link "I Additional Info" at bounding box center [390, 139] width 245 height 11
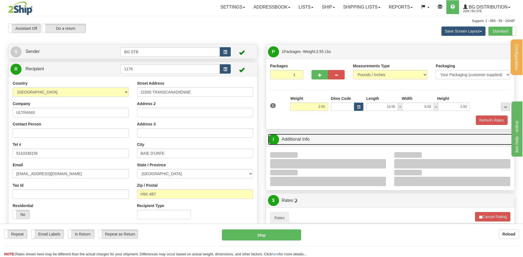
scroll to position [110, 0]
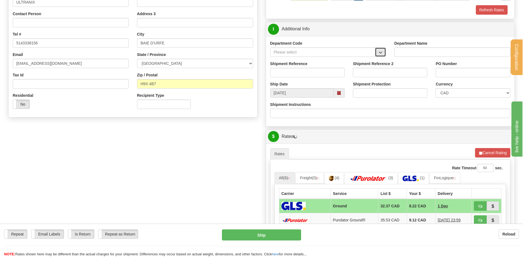
click at [380, 53] on span "button" at bounding box center [381, 53] width 4 height 4
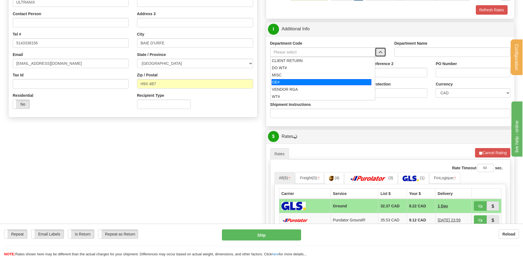
click at [311, 84] on div "OE#" at bounding box center [322, 82] width 100 height 6
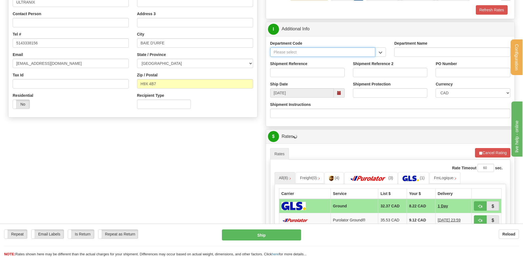
type input "OE#"
type input "ORDERS"
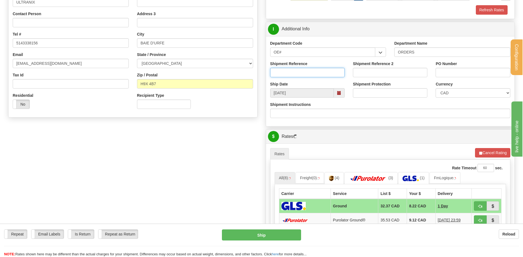
click at [304, 69] on input "Shipment Reference" at bounding box center [307, 72] width 74 height 9
type input "80006217-00"
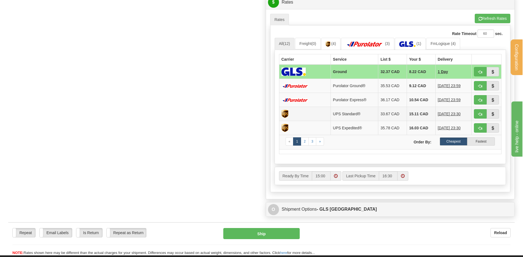
scroll to position [248, 0]
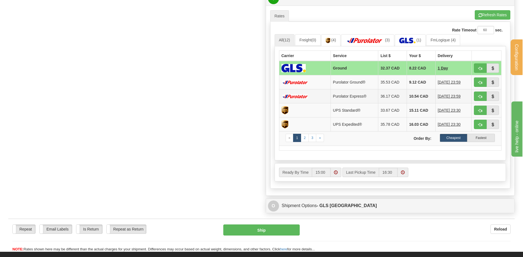
type input "6101"
click at [480, 81] on span "button" at bounding box center [480, 83] width 4 height 4
type input "260"
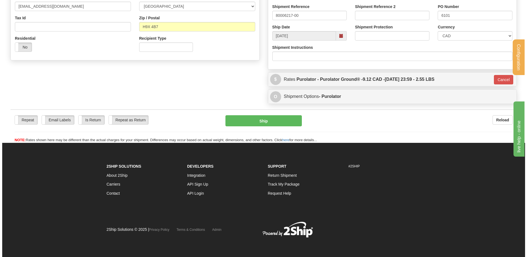
scroll to position [100, 0]
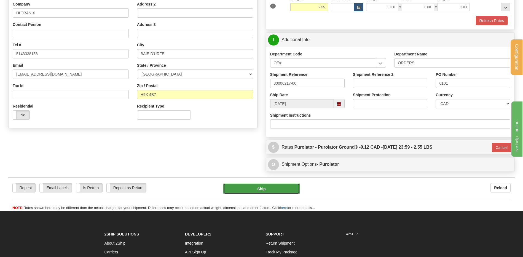
click at [255, 188] on button "Ship" at bounding box center [261, 188] width 76 height 11
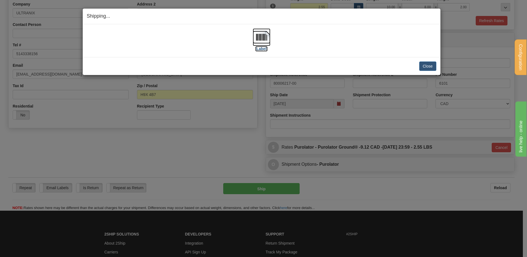
click at [261, 41] on img at bounding box center [262, 37] width 18 height 18
click at [433, 67] on button "Close" at bounding box center [427, 65] width 17 height 9
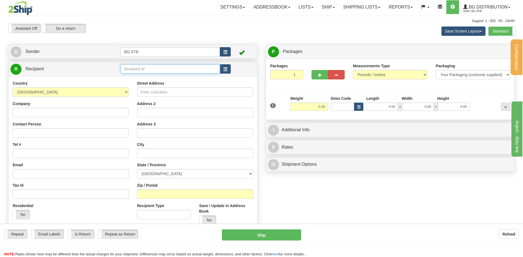
click at [127, 71] on input "text" at bounding box center [169, 68] width 99 height 9
type input "20010"
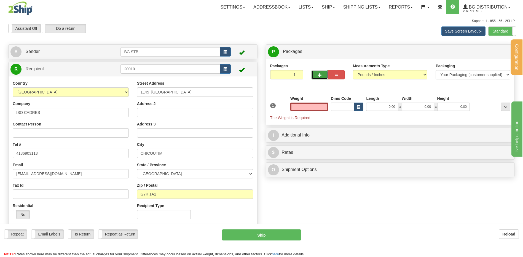
type input "0.00"
click at [318, 73] on span "button" at bounding box center [320, 75] width 4 height 4
type input "2"
click at [488, 52] on span "Package Level" at bounding box center [499, 52] width 22 height 4
radio input "true"
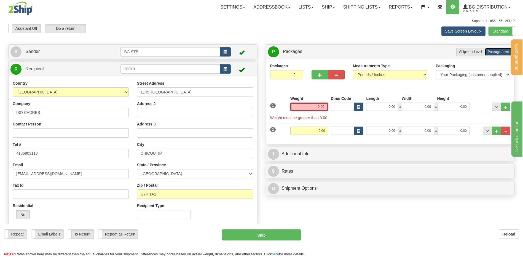
click at [311, 105] on input "0.00" at bounding box center [309, 107] width 38 height 8
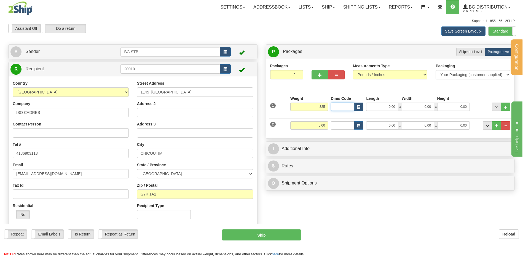
type input "325.00"
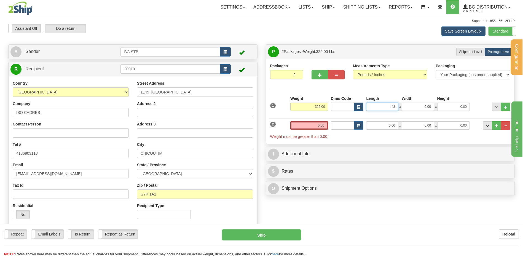
type input "48.00"
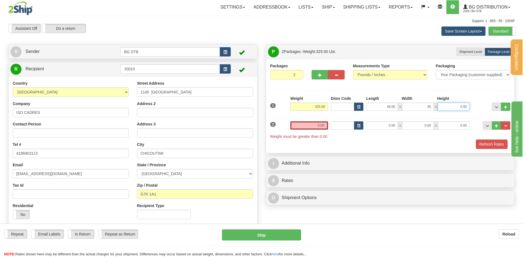
type input "40.00"
type input "39.00"
click at [306, 123] on input "0.00" at bounding box center [309, 125] width 38 height 8
type input "8.00"
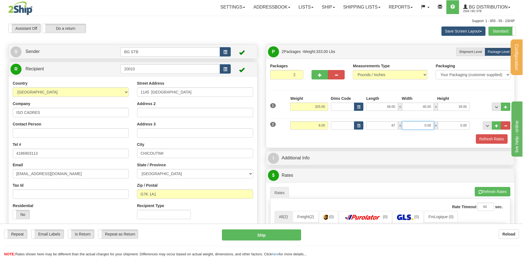
type input "87.00"
type input "4.00"
type input "2.00"
click at [330, 151] on div "P Packages 2 Packages - Weight: 333.00 Lbs Shipment Level Shipm. Package Level …" at bounding box center [391, 197] width 258 height 306
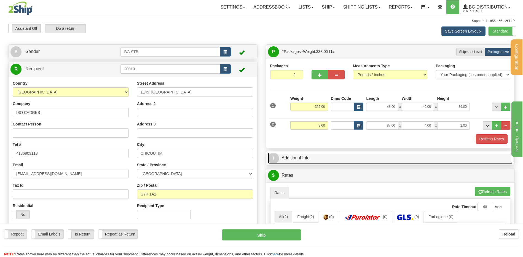
click at [325, 154] on link "I Additional Info" at bounding box center [390, 157] width 245 height 11
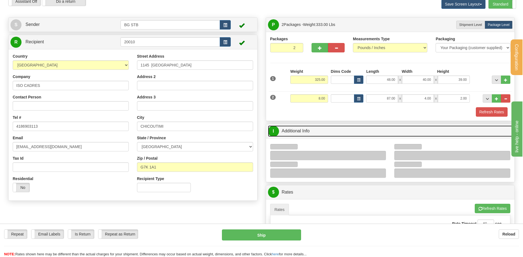
scroll to position [83, 0]
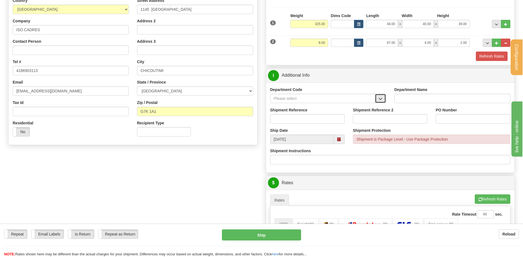
drag, startPoint x: 379, startPoint y: 100, endPoint x: 370, endPoint y: 102, distance: 9.4
click at [379, 100] on span "button" at bounding box center [381, 99] width 4 height 4
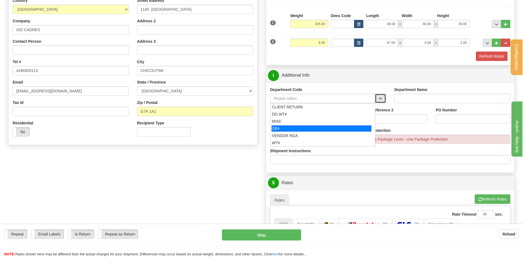
drag, startPoint x: 304, startPoint y: 130, endPoint x: 302, endPoint y: 127, distance: 3.8
click at [303, 129] on div "OE#" at bounding box center [322, 128] width 100 height 6
type input "OE#"
type input "ORDERS"
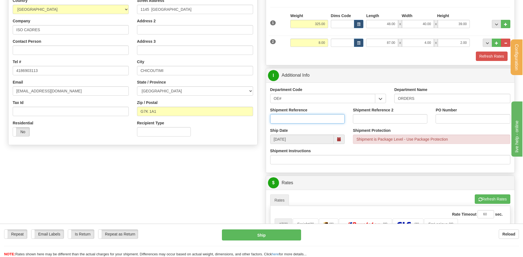
click at [301, 120] on input "Shipment Reference" at bounding box center [307, 118] width 74 height 9
click at [308, 115] on input "80004960-0" at bounding box center [307, 118] width 74 height 9
type input "80004960-00"
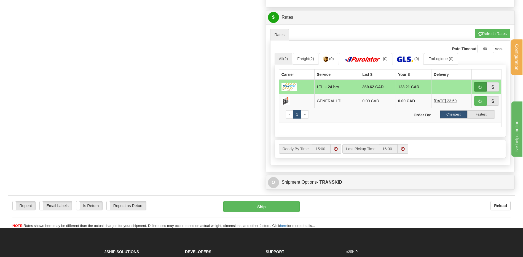
type input "KP-4383-04"
click at [477, 86] on button "button" at bounding box center [480, 86] width 13 height 9
type input "24 hrs"
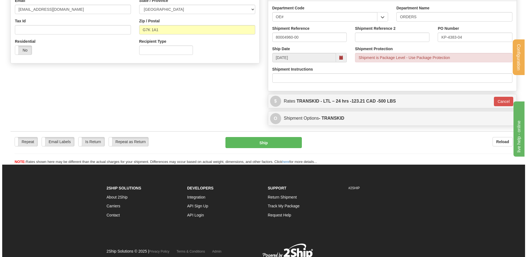
scroll to position [133, 0]
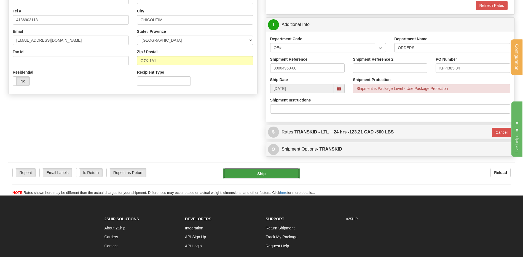
click at [238, 175] on button "Ship" at bounding box center [261, 173] width 76 height 11
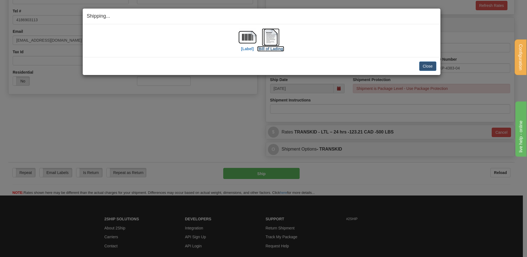
click at [279, 41] on img at bounding box center [271, 37] width 18 height 18
click at [435, 64] on button "Close" at bounding box center [427, 65] width 17 height 9
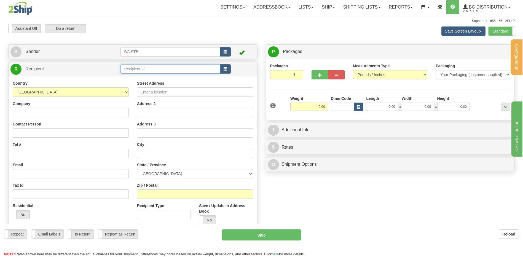
click at [131, 69] on input "text" at bounding box center [169, 68] width 99 height 9
type input "5580"
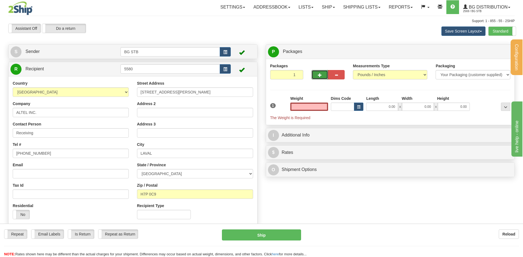
type input "0.00"
click at [322, 73] on button "button" at bounding box center [320, 74] width 17 height 9
click at [320, 74] on span "button" at bounding box center [320, 75] width 4 height 4
type input "3"
click at [496, 52] on span "Package Level" at bounding box center [499, 52] width 22 height 4
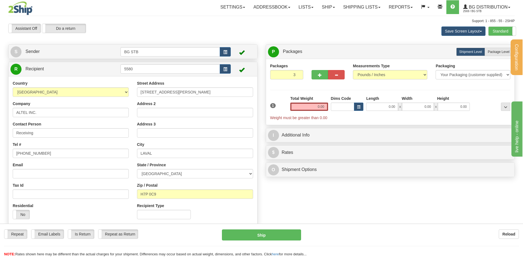
radio input "true"
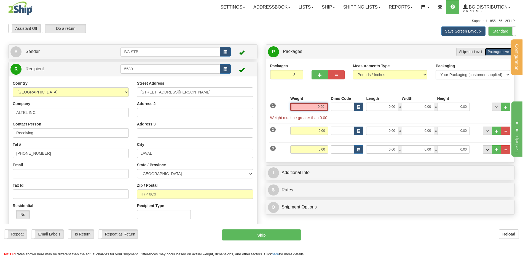
click at [313, 106] on input "0.00" at bounding box center [309, 107] width 38 height 8
type input "15.45"
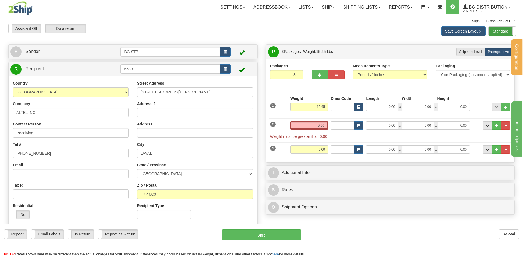
click at [496, 32] on label "Standard" at bounding box center [502, 31] width 27 height 9
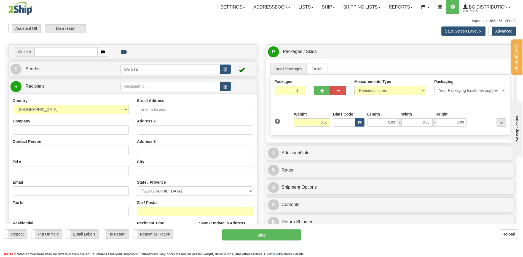
click at [127, 88] on div "Configuration My Configuration Panel Close Configure My Carriers" at bounding box center [261, 158] width 523 height 316
click at [127, 88] on input "text" at bounding box center [169, 86] width 99 height 9
type input "5580"
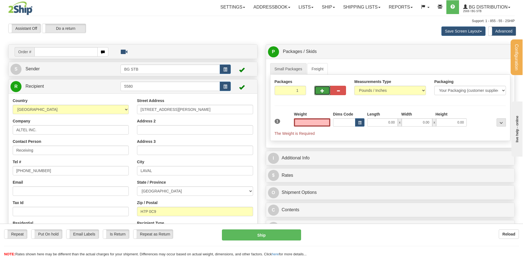
type input "0.00"
click at [318, 89] on button "button" at bounding box center [322, 90] width 16 height 9
click at [321, 92] on span "button" at bounding box center [322, 91] width 4 height 4
type input "3"
click at [490, 53] on span "Pack / Skid Level" at bounding box center [496, 52] width 25 height 4
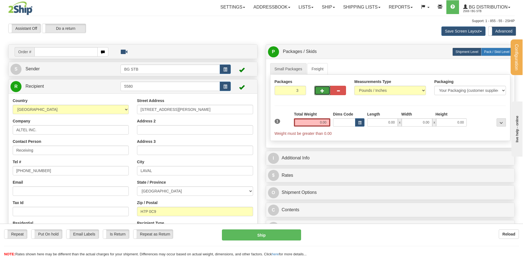
radio input "true"
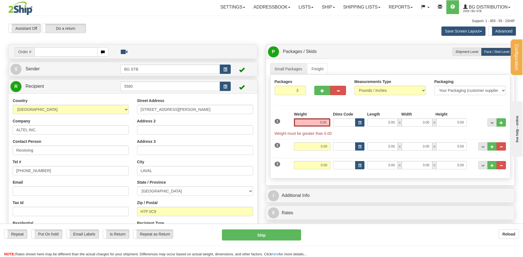
click at [312, 123] on input "0.00" at bounding box center [312, 122] width 36 height 8
type input "15.45"
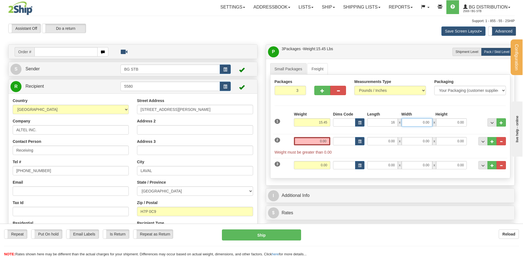
type input "16.00"
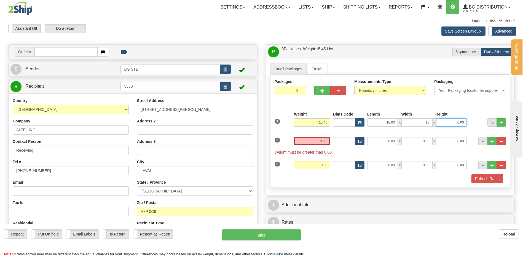
type input "13.00"
type input "15.00"
drag, startPoint x: 308, startPoint y: 147, endPoint x: 310, endPoint y: 143, distance: 3.9
click at [308, 146] on div "Weight 0.00" at bounding box center [312, 143] width 39 height 12
click at [310, 143] on input "0.00" at bounding box center [312, 141] width 36 height 8
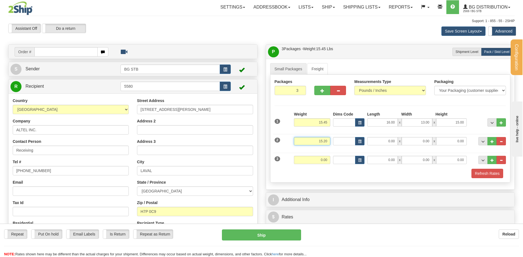
type input "15.20"
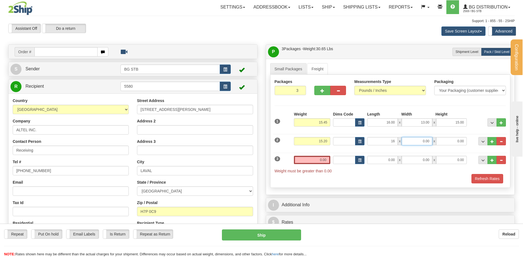
type input "16.00"
type input "13.00"
type input "15.00"
click at [307, 166] on div "Weight 0.00" at bounding box center [312, 162] width 39 height 12
drag, startPoint x: 319, startPoint y: 156, endPoint x: 316, endPoint y: 159, distance: 4.5
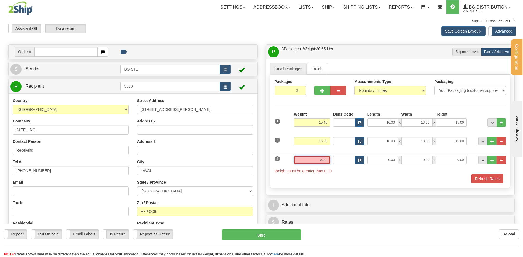
click at [317, 158] on input "0.00" at bounding box center [312, 160] width 36 height 8
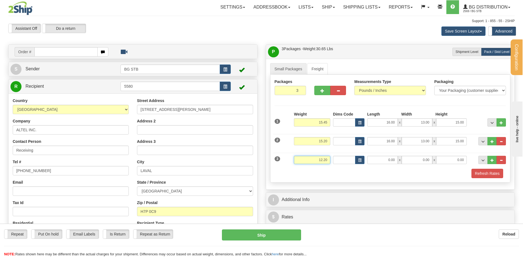
type input "12.20"
click at [390, 162] on input "0.00" at bounding box center [382, 160] width 31 height 8
type input "13.00"
type input "11.00"
type input "16.00"
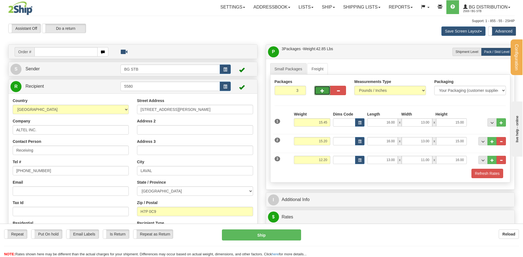
click at [322, 89] on span "button" at bounding box center [322, 91] width 4 height 4
type input "4"
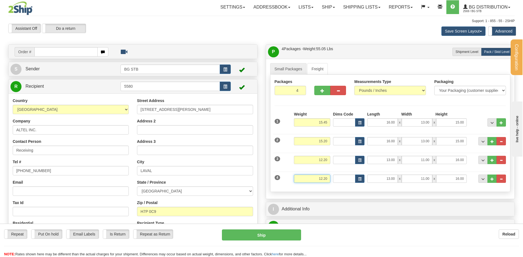
drag, startPoint x: 315, startPoint y: 182, endPoint x: 345, endPoint y: 181, distance: 29.8
click at [345, 181] on div "4 Weight 12.20 Dims Code Length Width Height" at bounding box center [390, 178] width 234 height 18
type input "19.75"
type input "16.00"
type input "13.00"
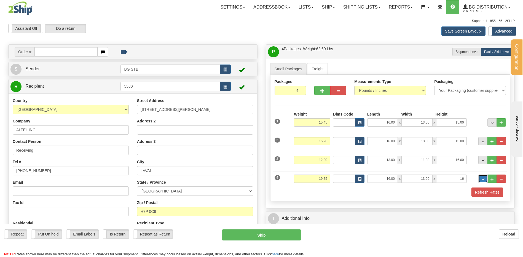
type input "16.00"
click at [336, 91] on button "button" at bounding box center [338, 90] width 16 height 9
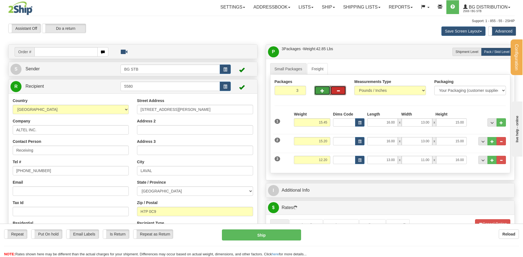
click at [324, 91] on span "button" at bounding box center [322, 91] width 4 height 4
type input "4"
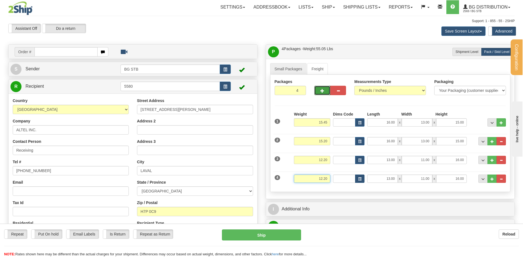
drag, startPoint x: 314, startPoint y: 178, endPoint x: 363, endPoint y: 175, distance: 48.9
click at [356, 177] on div "4 Weight 12.20 Dims Code Length Width Height" at bounding box center [390, 178] width 234 height 18
type input "19.75"
click at [465, 183] on div "13.00 x 11.00 x 16.00" at bounding box center [417, 179] width 100 height 8
type input "16.00"
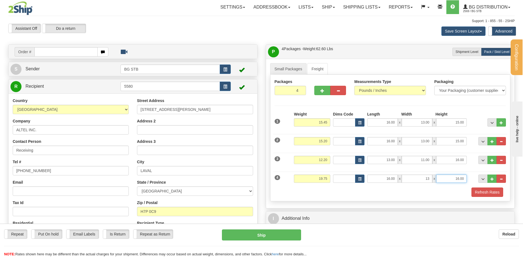
type input "13.00"
type input "16.00"
click at [324, 90] on span "button" at bounding box center [322, 91] width 4 height 4
type input "5"
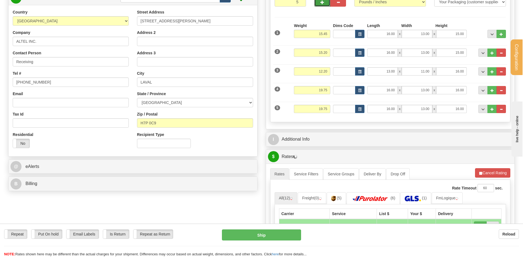
scroll to position [138, 0]
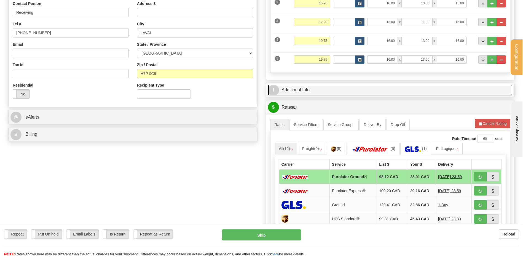
click at [302, 95] on link "I Additional Info" at bounding box center [390, 89] width 245 height 11
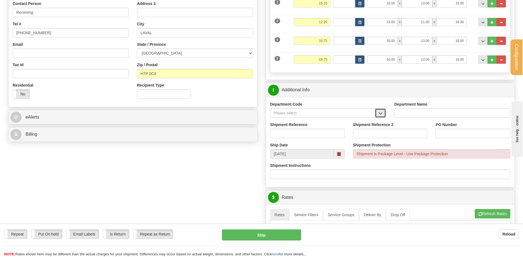
click at [380, 113] on span "button" at bounding box center [381, 114] width 4 height 4
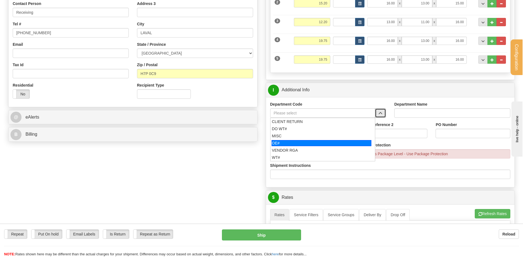
drag, startPoint x: 308, startPoint y: 141, endPoint x: 310, endPoint y: 137, distance: 5.1
click at [307, 141] on div "OE#" at bounding box center [322, 143] width 100 height 6
type input "OE#"
type input "ORDERS"
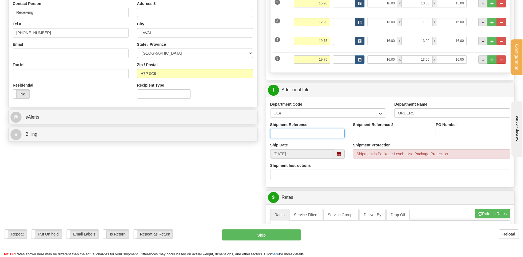
click at [315, 131] on input "Shipment Reference" at bounding box center [307, 133] width 74 height 9
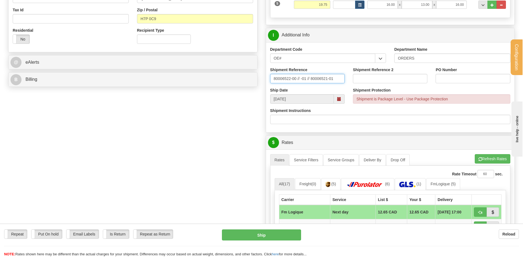
scroll to position [193, 0]
type input "80006522-00 // -01 // 80006521-01"
click at [440, 76] on input "PO Number" at bounding box center [473, 78] width 74 height 9
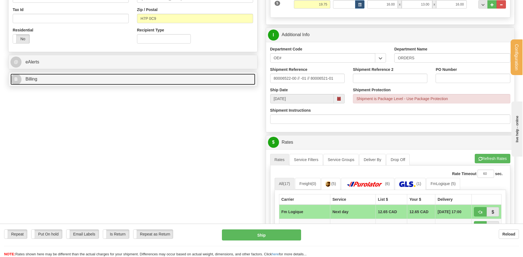
click at [72, 85] on link "B Billing" at bounding box center [132, 79] width 245 height 11
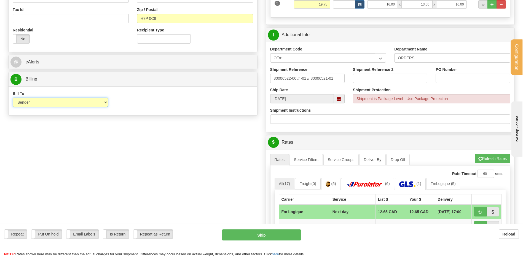
click at [69, 104] on select "Sender Recipient Third Party Collect" at bounding box center [60, 102] width 95 height 9
select select "2"
click at [13, 98] on select "Sender Recipient Third Party Collect" at bounding box center [60, 102] width 95 height 9
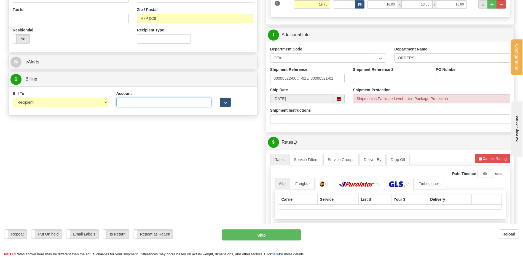
click at [125, 102] on input "Account" at bounding box center [163, 102] width 95 height 9
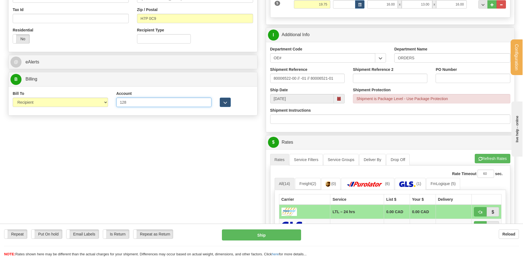
type input "1286069"
click at [219, 100] on div at bounding box center [236, 99] width 41 height 16
drag, startPoint x: 224, startPoint y: 102, endPoint x: 221, endPoint y: 102, distance: 3.6
click at [224, 102] on span "button" at bounding box center [225, 103] width 4 height 4
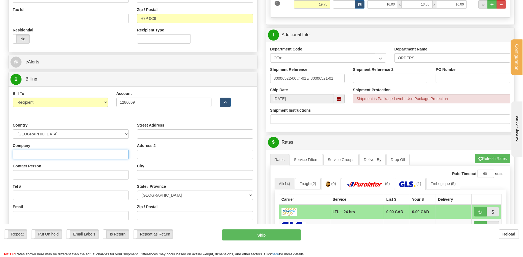
click at [41, 156] on input "Company" at bounding box center [71, 154] width 116 height 9
type input "CONVERGINT TECHNOLOGIES"
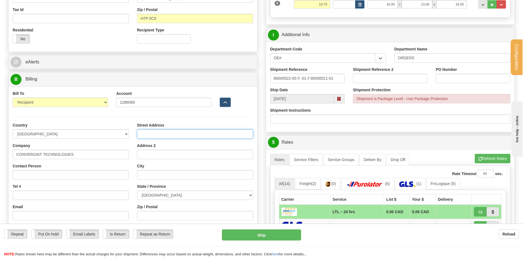
click at [156, 131] on input "Street Address" at bounding box center [195, 133] width 116 height 9
type input "35"
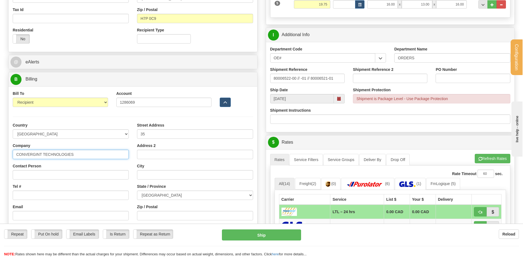
drag, startPoint x: 85, startPoint y: 156, endPoint x: -66, endPoint y: 154, distance: 151.1
type input "a"
type input "A"
type input "CONVERGINT TECHNOLOGIES"
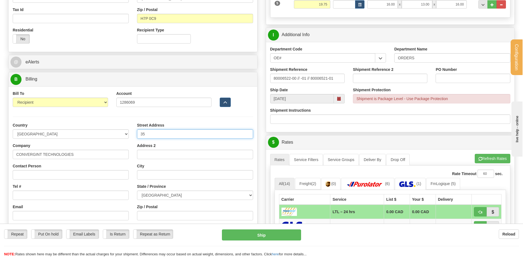
click at [171, 136] on input "35" at bounding box center [195, 133] width 116 height 9
type input "3505 rue John-Pratt"
click at [159, 176] on input "City" at bounding box center [195, 174] width 116 height 9
type input "LAVAL"
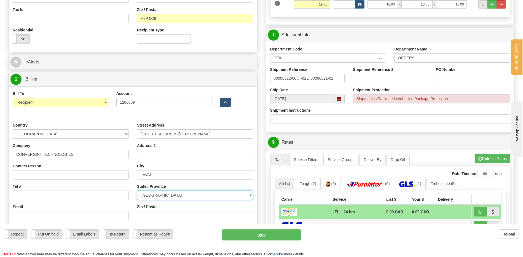
click at [160, 192] on select "ALBERTA BRITISH COLUMBIA MANITOBA NEW BRUNSWICK NEWFOUNDLAND NOVA SCOTIA NUNAVU…" at bounding box center [195, 195] width 116 height 9
select select "QC"
click at [137, 191] on select "ALBERTA BRITISH COLUMBIA MANITOBA NEW BRUNSWICK NEWFOUNDLAND NOVA SCOTIA NUNAVU…" at bounding box center [195, 195] width 116 height 9
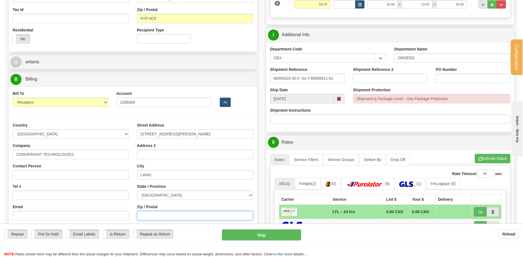
click at [161, 213] on input "Zip / Postal" at bounding box center [195, 215] width 116 height 9
type input "H7P 0C9"
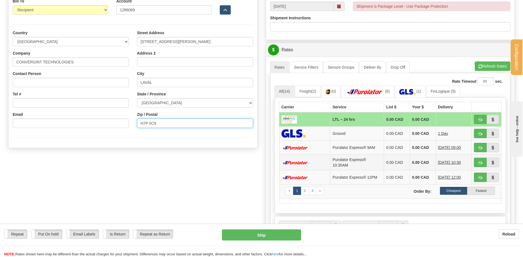
scroll to position [331, 0]
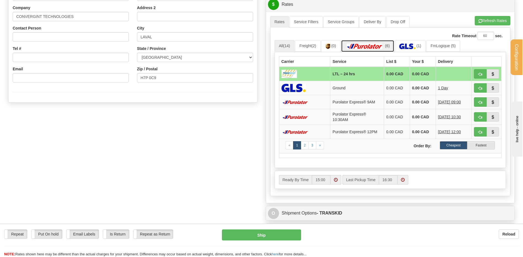
click at [370, 45] on img at bounding box center [364, 47] width 39 height 6
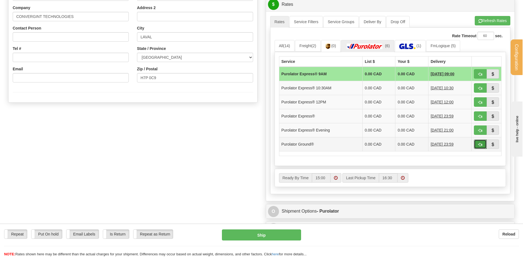
click at [480, 143] on span "button" at bounding box center [480, 145] width 4 height 4
type input "260"
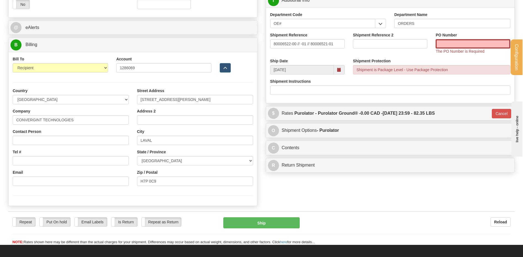
scroll to position [192, 0]
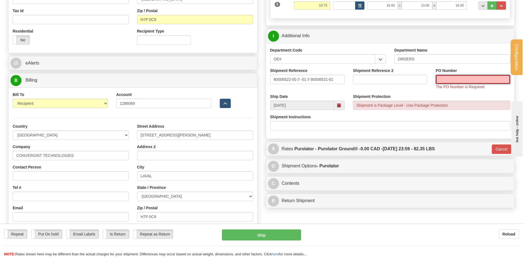
click at [465, 78] on input "PO Number" at bounding box center [473, 79] width 74 height 9
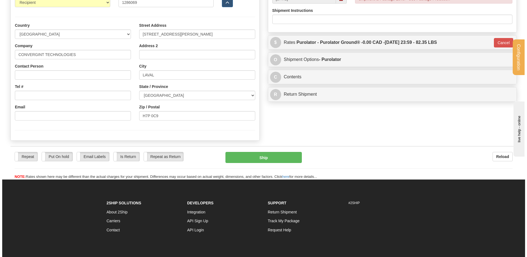
scroll to position [302, 0]
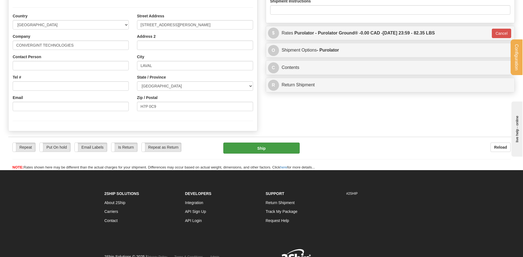
type input "..."
click at [269, 149] on button "Ship" at bounding box center [261, 148] width 76 height 11
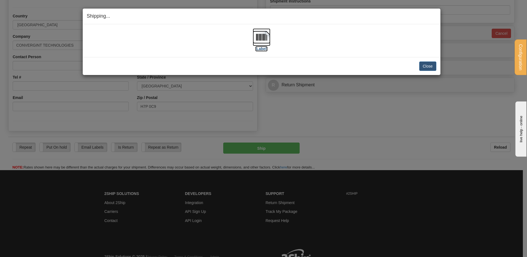
click at [267, 37] on img at bounding box center [262, 37] width 18 height 18
click at [433, 66] on button "Close" at bounding box center [427, 65] width 17 height 9
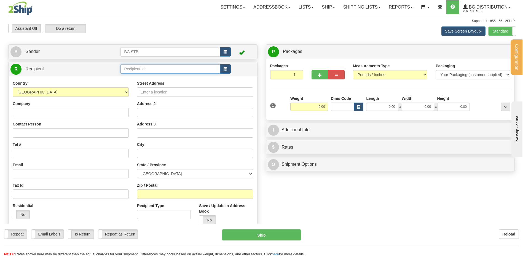
click at [149, 71] on input "text" at bounding box center [169, 68] width 99 height 9
type input "9005"
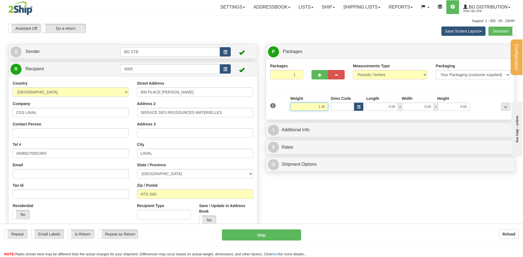
type input "1.45"
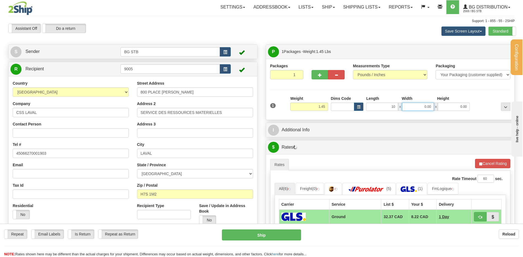
type input "10.00"
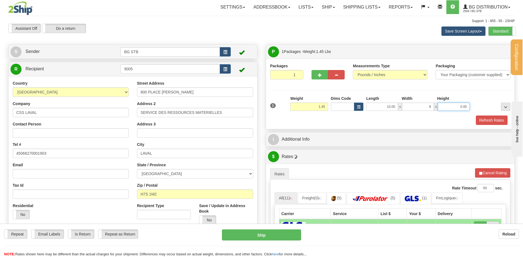
type input "8.00"
type input "2.00"
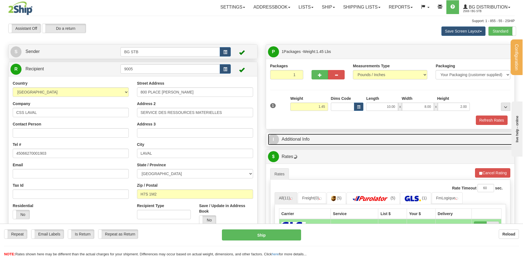
click at [300, 136] on link "I Additional Info" at bounding box center [390, 139] width 245 height 11
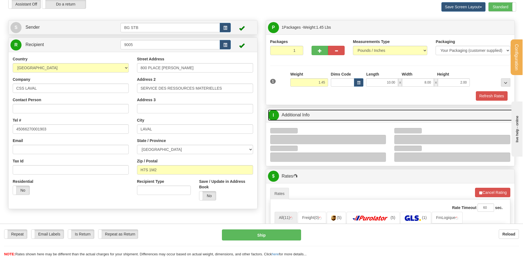
scroll to position [83, 0]
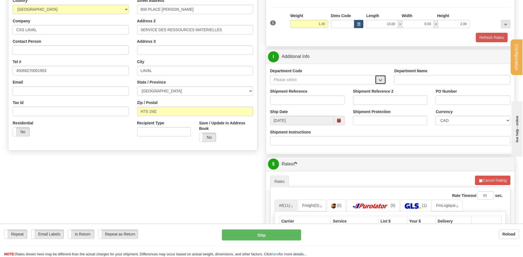
click at [376, 82] on button "button" at bounding box center [380, 79] width 11 height 9
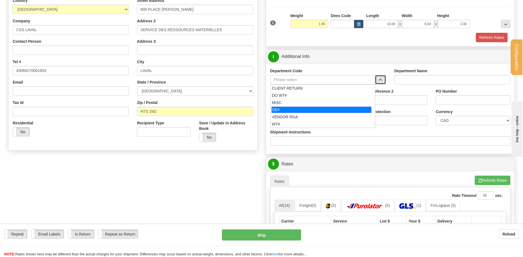
click at [309, 106] on li "OE#" at bounding box center [322, 109] width 105 height 7
type input "OE#"
type input "ORDERS"
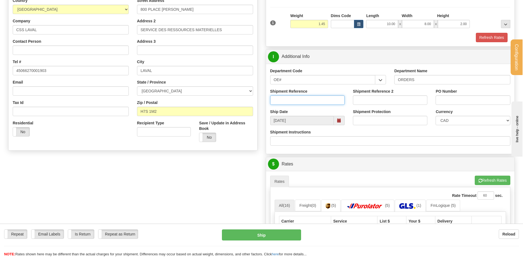
click at [306, 99] on input "Shipment Reference" at bounding box center [307, 99] width 74 height 9
type input "80006750-02 / -03"
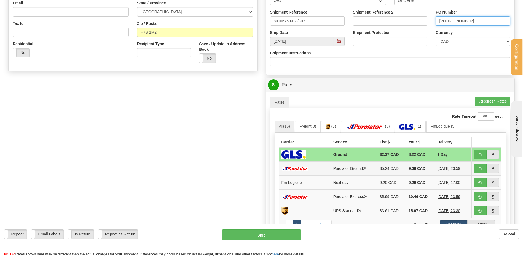
scroll to position [221, 0]
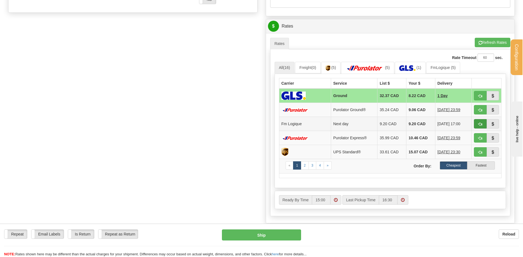
type input "[PHONE_NUMBER]"
click at [481, 122] on button "button" at bounding box center [480, 123] width 13 height 9
type input "jour"
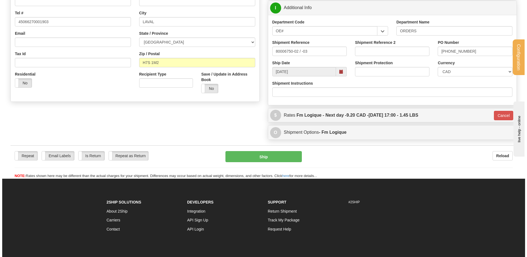
scroll to position [113, 0]
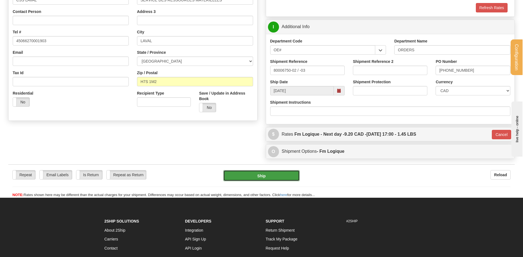
click at [262, 177] on button "Ship" at bounding box center [261, 175] width 76 height 11
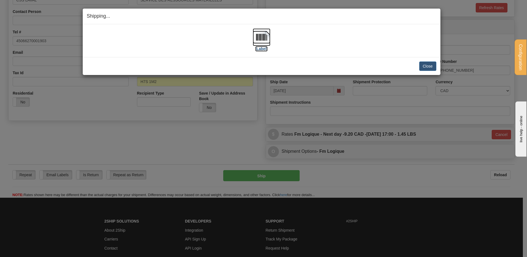
click at [259, 34] on img at bounding box center [262, 37] width 18 height 18
click at [419, 63] on button "Close" at bounding box center [427, 65] width 17 height 9
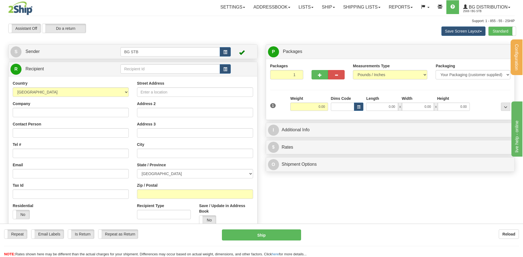
click at [144, 76] on div "Country [GEOGRAPHIC_DATA] [GEOGRAPHIC_DATA] [GEOGRAPHIC_DATA] [GEOGRAPHIC_DATA]…" at bounding box center [133, 154] width 249 height 157
click at [143, 70] on input "text" at bounding box center [169, 68] width 99 height 9
type input "5937"
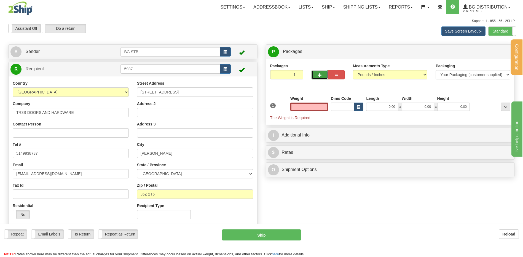
type input "0.00"
click at [320, 74] on span "button" at bounding box center [320, 75] width 4 height 4
type input "2"
click at [489, 54] on label "Package Level Pack.." at bounding box center [499, 52] width 28 height 8
radio input "true"
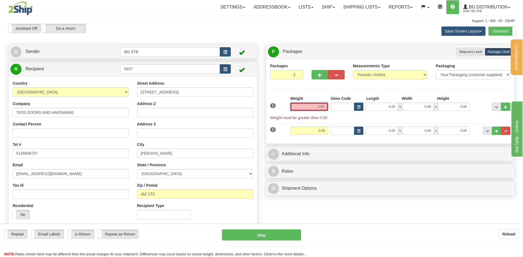
click at [309, 107] on input "0.00" at bounding box center [309, 107] width 38 height 8
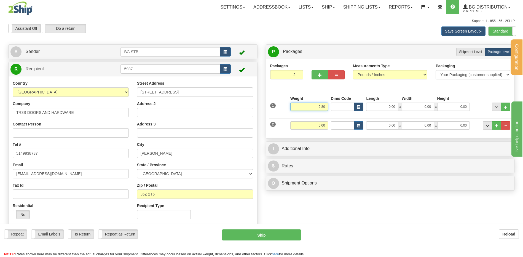
type input "9.80"
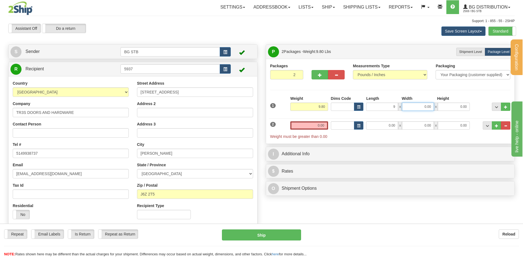
type input "9.00"
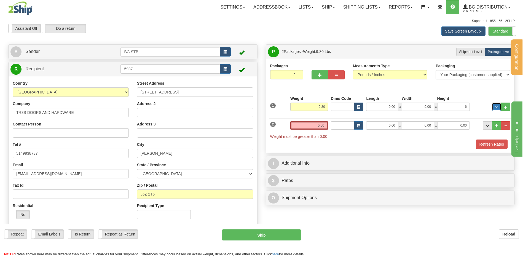
type input "6.00"
click at [322, 121] on input "0.00" at bounding box center [309, 125] width 38 height 8
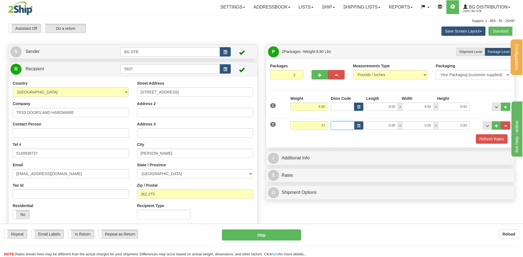
type input "47.00"
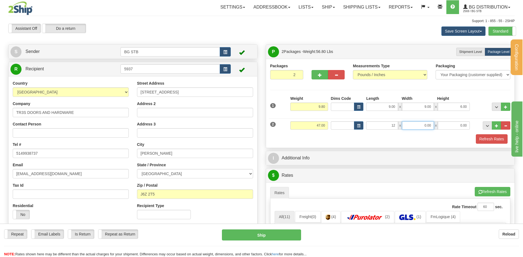
type input "12.00"
type input "10.00"
type input "7.00"
click at [137, 68] on input "5937" at bounding box center [169, 68] width 99 height 9
drag, startPoint x: 191, startPoint y: 92, endPoint x: 110, endPoint y: 92, distance: 80.8
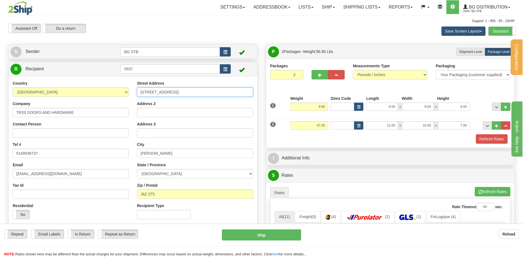
click at [110, 92] on div "Country [GEOGRAPHIC_DATA] [GEOGRAPHIC_DATA] [GEOGRAPHIC_DATA] [GEOGRAPHIC_DATA]…" at bounding box center [133, 152] width 249 height 143
type input "325 BOUL. HYMUS"
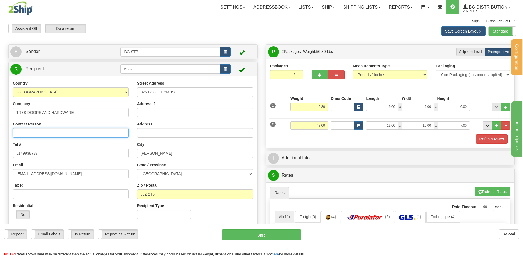
click at [61, 137] on input "Contact Person" at bounding box center [71, 132] width 116 height 9
drag, startPoint x: 63, startPoint y: 133, endPoint x: 46, endPoint y: 131, distance: 17.2
click at [46, 131] on input "A/S [PERSON_NAME]" at bounding box center [71, 132] width 116 height 9
type input "A/S [PERSON_NAME]"
drag, startPoint x: 173, startPoint y: 153, endPoint x: 126, endPoint y: 154, distance: 46.6
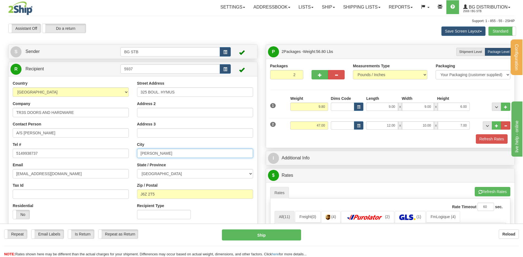
click at [126, 154] on div "Country [GEOGRAPHIC_DATA] [GEOGRAPHIC_DATA] [GEOGRAPHIC_DATA] [GEOGRAPHIC_DATA]…" at bounding box center [133, 152] width 249 height 143
type input "POINTE-CLAIRE"
drag, startPoint x: 167, startPoint y: 196, endPoint x: 134, endPoint y: 194, distance: 33.1
click at [134, 194] on div "Street Address 325 BOUL. HYMUS Address 2 Address 3 City [GEOGRAPHIC_DATA] State…" at bounding box center [195, 152] width 124 height 143
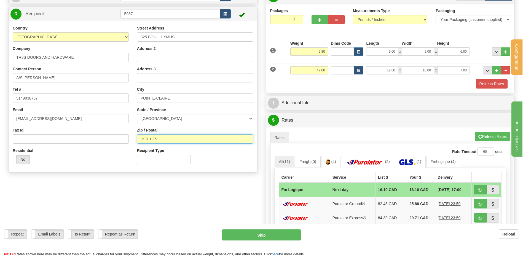
type input "H9R 1G6"
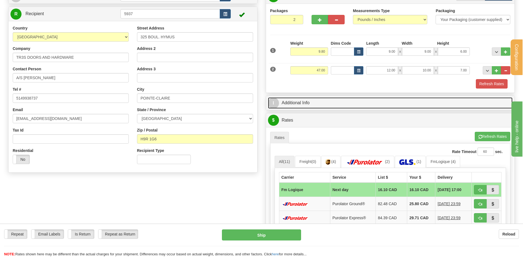
click at [301, 106] on link "I Additional Info" at bounding box center [390, 102] width 245 height 11
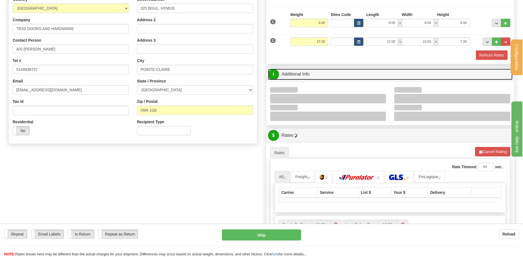
scroll to position [110, 0]
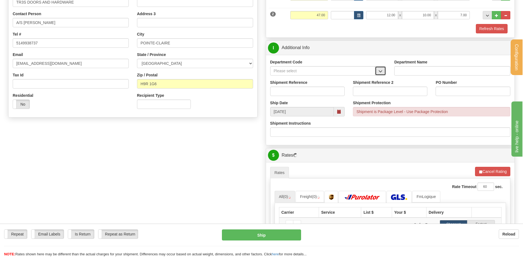
click at [378, 71] on button "button" at bounding box center [380, 70] width 11 height 9
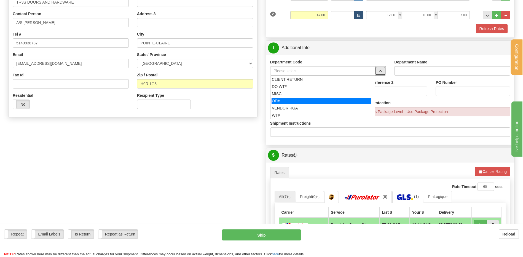
click at [299, 103] on div "OE#" at bounding box center [322, 101] width 100 height 6
type input "OE#"
type input "ORDERS"
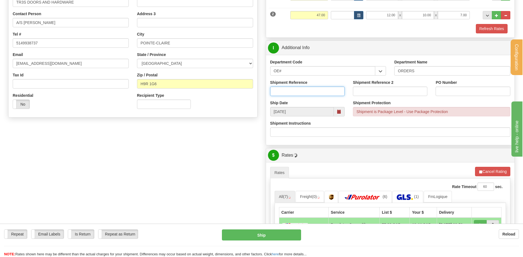
click at [296, 95] on input "Shipment Reference" at bounding box center [307, 91] width 74 height 9
type input "80007641-00"
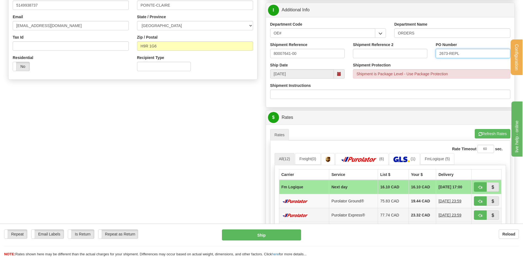
scroll to position [193, 0]
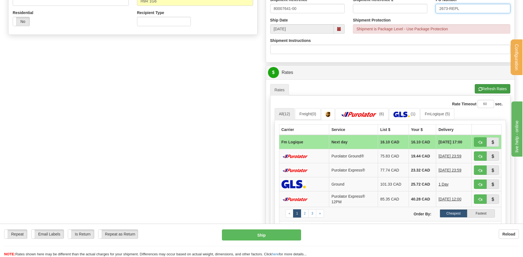
type input "2673-REPL"
click at [484, 89] on button "Refresh Rates" at bounding box center [493, 88] width 36 height 9
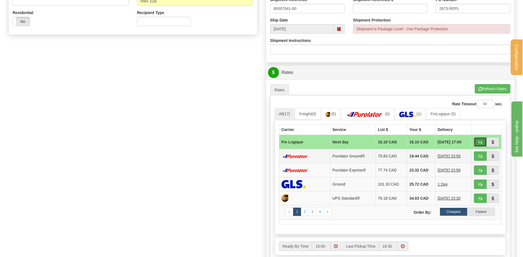
click at [478, 142] on button "button" at bounding box center [480, 141] width 13 height 9
type input "jour"
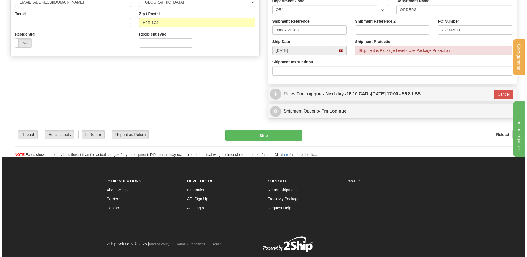
scroll to position [159, 0]
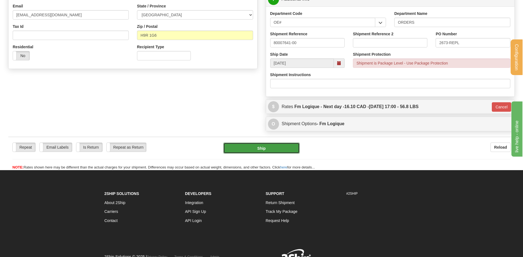
click at [257, 149] on button "Ship" at bounding box center [261, 148] width 76 height 11
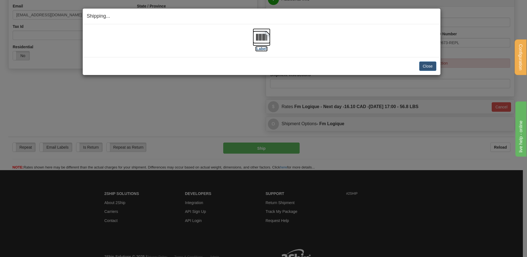
click at [255, 40] on img at bounding box center [262, 37] width 18 height 18
click at [438, 66] on div "Close [PERSON_NAME] Shipment and Quit Pickup Quit Pickup ONLY" at bounding box center [262, 66] width 358 height 18
click at [429, 66] on button "Close" at bounding box center [427, 65] width 17 height 9
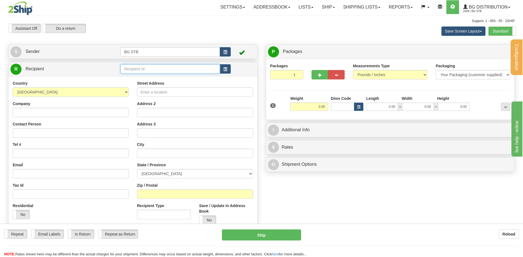
click at [126, 70] on input "text" at bounding box center [169, 68] width 99 height 9
type input "1180"
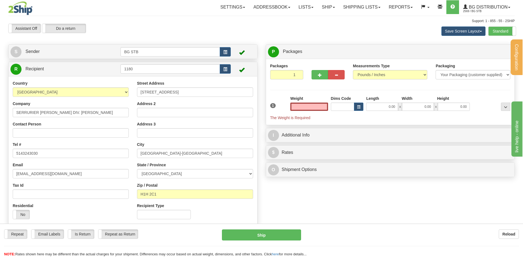
type input "0.00"
click at [309, 108] on input "0.00" at bounding box center [309, 107] width 38 height 8
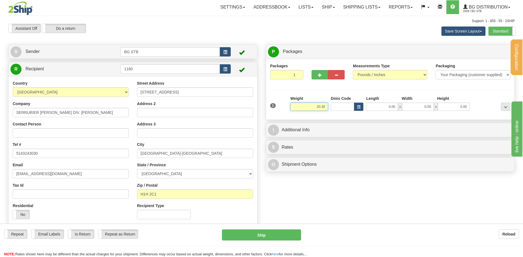
type input "20.30"
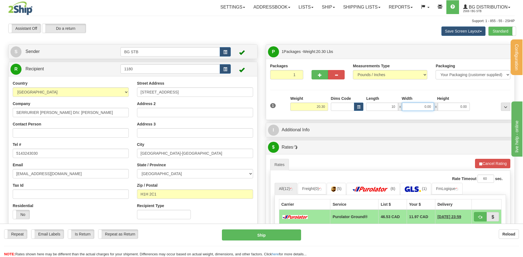
type input "10.00"
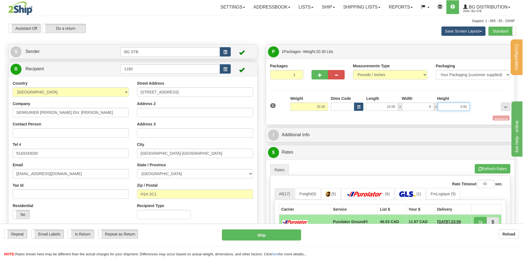
type input "9.00"
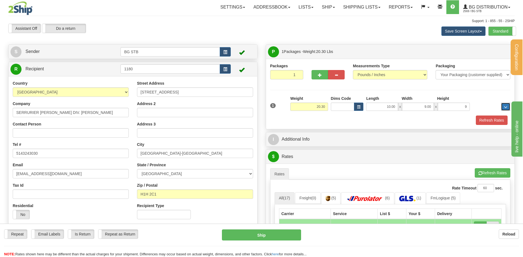
type input "9.00"
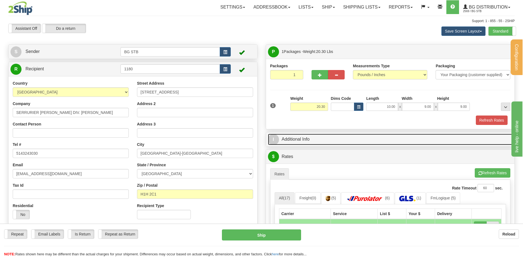
click at [323, 144] on link "I Additional Info" at bounding box center [390, 139] width 245 height 11
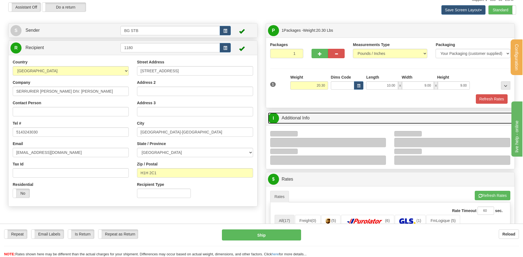
scroll to position [55, 0]
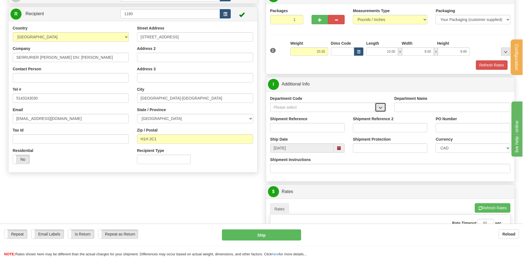
drag, startPoint x: 380, startPoint y: 105, endPoint x: 376, endPoint y: 106, distance: 4.5
click at [377, 106] on button "button" at bounding box center [380, 107] width 11 height 9
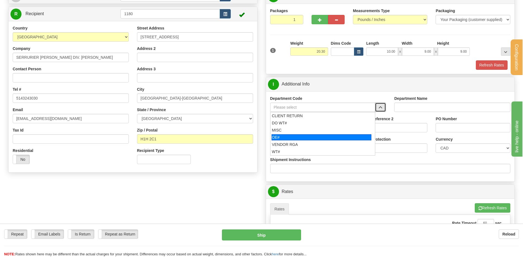
click at [306, 134] on li "OE#" at bounding box center [322, 137] width 105 height 7
type input "OE#"
type input "ORDERS"
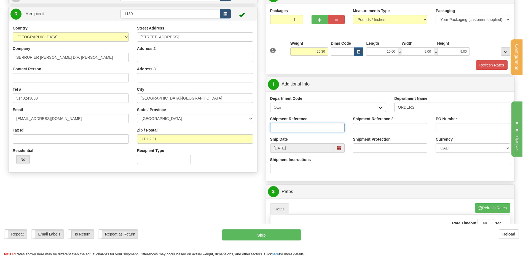
click at [303, 127] on input "Shipment Reference" at bounding box center [307, 127] width 74 height 9
type input "80007696-00"
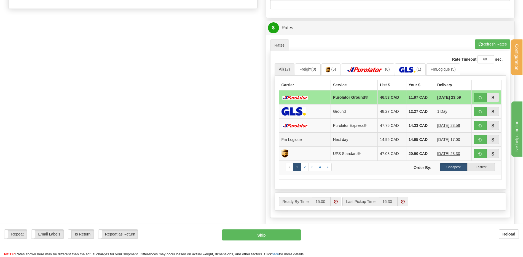
scroll to position [221, 0]
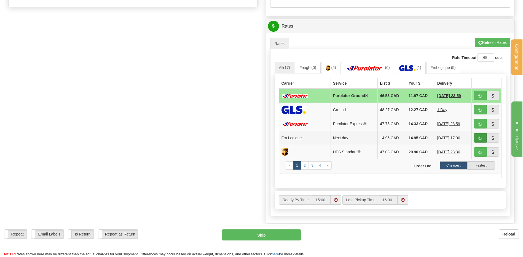
type input "9450"
click at [479, 139] on span "button" at bounding box center [480, 138] width 4 height 4
type input "jour"
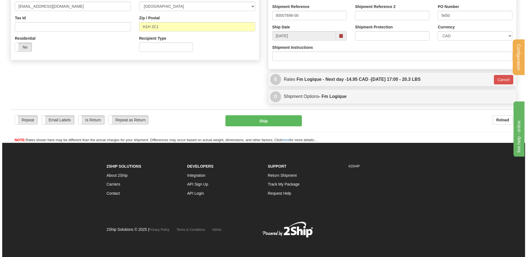
scroll to position [168, 0]
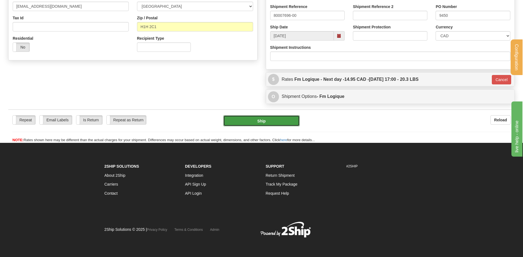
click at [268, 115] on button "Ship" at bounding box center [261, 120] width 76 height 11
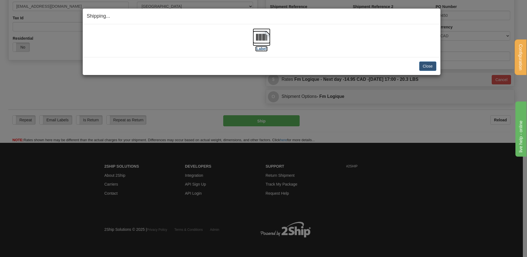
click at [263, 35] on img at bounding box center [262, 37] width 18 height 18
click at [424, 65] on button "Close" at bounding box center [427, 65] width 17 height 9
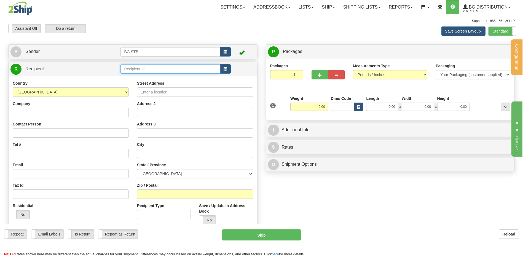
click at [153, 69] on input "text" at bounding box center [169, 68] width 99 height 9
type input "9545"
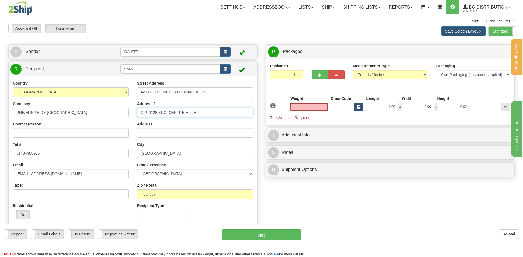
type input "0.00"
click at [205, 113] on input "C.P. 6128 SUC. CENTRE-VILLE" at bounding box center [195, 112] width 116 height 9
drag, startPoint x: 206, startPoint y: 113, endPoint x: 96, endPoint y: 121, distance: 110.1
click at [97, 120] on div "Country [GEOGRAPHIC_DATA] [GEOGRAPHIC_DATA] [GEOGRAPHIC_DATA] [GEOGRAPHIC_DATA]…" at bounding box center [133, 152] width 249 height 143
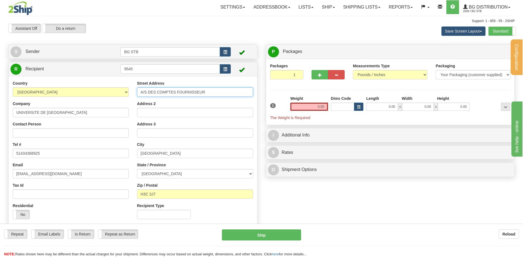
drag, startPoint x: 187, startPoint y: 92, endPoint x: 115, endPoint y: 94, distance: 72.3
click at [125, 94] on div "Country [GEOGRAPHIC_DATA] [GEOGRAPHIC_DATA] [GEOGRAPHIC_DATA] [GEOGRAPHIC_DATA]…" at bounding box center [133, 152] width 249 height 143
type input "2900 BOUL EDOUARD-MONTPETIT"
drag, startPoint x: 160, startPoint y: 195, endPoint x: 134, endPoint y: 195, distance: 26.5
click at [134, 195] on div "Street Address 2900 BOUL EDOUARD-MONTPETIT Address 2 Address 3 City MONTREAL St…" at bounding box center [195, 152] width 124 height 143
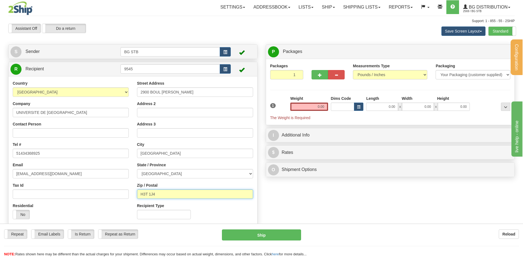
type input "H3T 1J4"
click at [303, 105] on div "Weight 0.00" at bounding box center [309, 103] width 38 height 15
click at [303, 105] on input "0.00" at bounding box center [309, 107] width 38 height 8
type input "6.00"
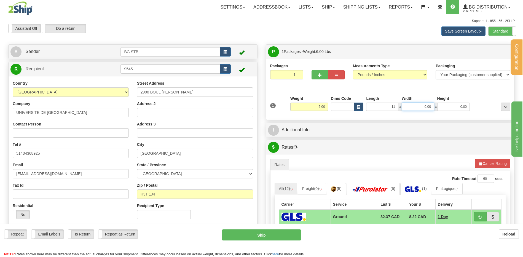
type input "11.00"
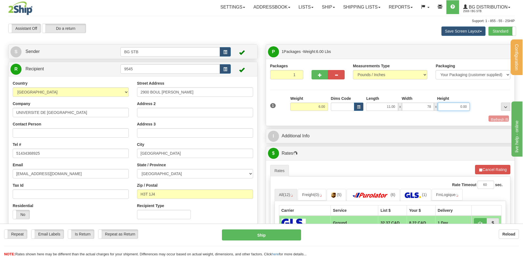
type input "78.00"
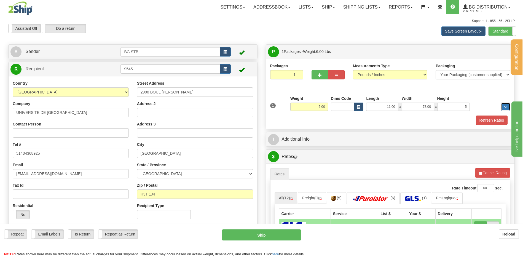
type input "5.00"
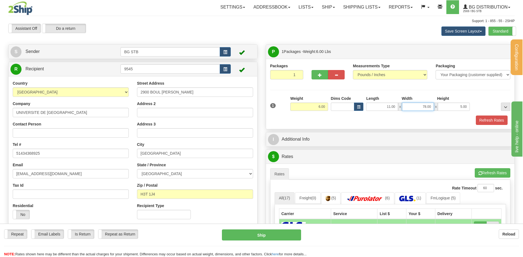
drag, startPoint x: 444, startPoint y: 94, endPoint x: 471, endPoint y: 92, distance: 27.6
click at [454, 92] on div "Packages 1 1 Measurements Type" at bounding box center [390, 94] width 240 height 62
type input "8.00"
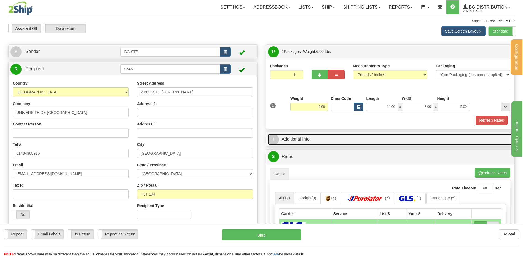
click at [294, 138] on link "I Additional Info" at bounding box center [390, 139] width 245 height 11
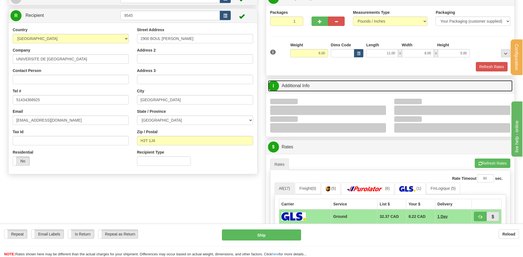
scroll to position [55, 0]
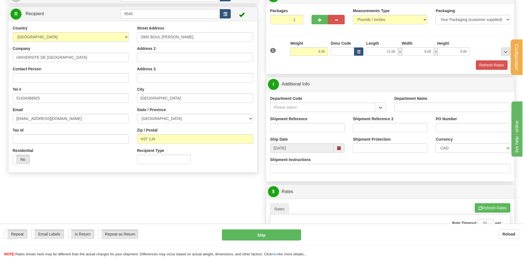
drag, startPoint x: 386, startPoint y: 111, endPoint x: 372, endPoint y: 110, distance: 13.9
click at [385, 111] on div at bounding box center [380, 107] width 11 height 9
click at [380, 106] on span "button" at bounding box center [381, 108] width 4 height 4
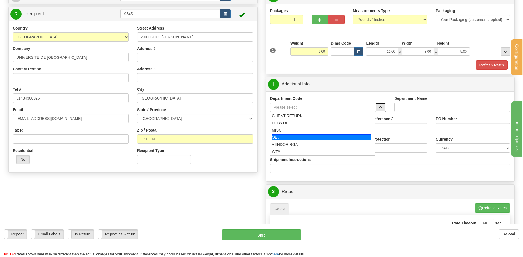
drag, startPoint x: 299, startPoint y: 135, endPoint x: 296, endPoint y: 126, distance: 9.5
click at [299, 135] on div "OE#" at bounding box center [322, 137] width 100 height 6
type input "OE#"
type input "ORDERS"
click at [296, 126] on input "Shipment Reference" at bounding box center [307, 127] width 74 height 9
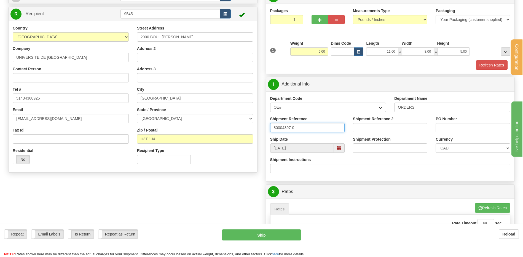
type input "80004397-0"
type input "0"
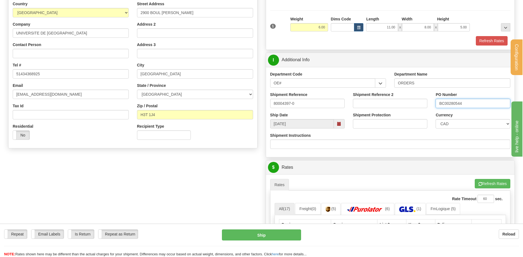
scroll to position [165, 0]
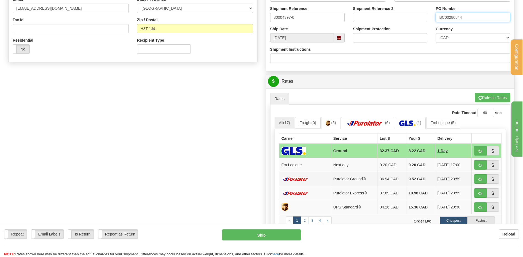
type input "BC00280544"
click at [480, 164] on span "button" at bounding box center [480, 166] width 4 height 4
type input "jour"
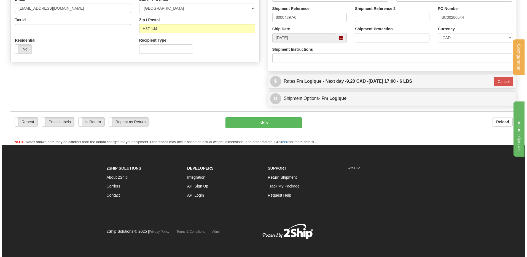
scroll to position [164, 0]
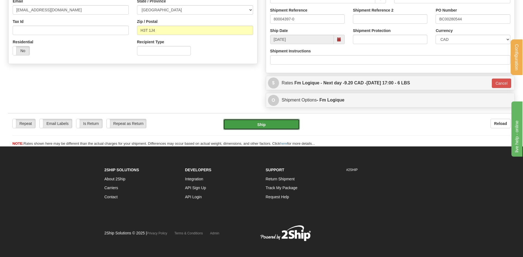
click at [261, 122] on button "Ship" at bounding box center [261, 124] width 76 height 11
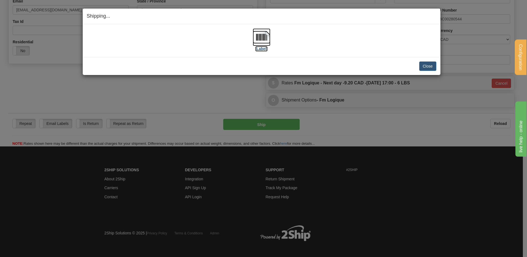
click at [259, 41] on img at bounding box center [262, 37] width 18 height 18
click at [427, 64] on button "Close" at bounding box center [427, 65] width 17 height 9
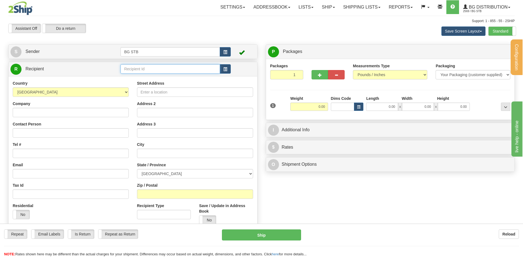
click at [165, 71] on input "text" at bounding box center [169, 68] width 99 height 9
type input "9545"
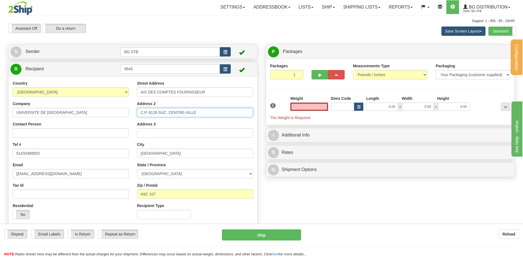
type input "0.00"
drag, startPoint x: 205, startPoint y: 113, endPoint x: 118, endPoint y: 119, distance: 87.1
click at [125, 117] on div "Country [GEOGRAPHIC_DATA] [GEOGRAPHIC_DATA] [GEOGRAPHIC_DATA] [GEOGRAPHIC_DATA]…" at bounding box center [133, 152] width 249 height 143
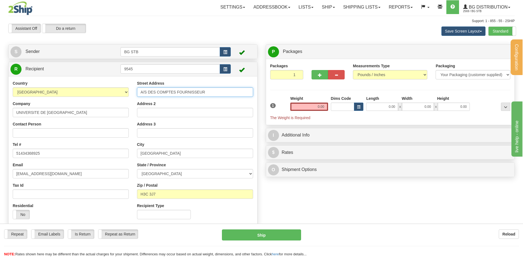
drag, startPoint x: 162, startPoint y: 91, endPoint x: 145, endPoint y: 95, distance: 17.0
click at [149, 94] on input "A/S DES COMPTES FOURNISSEUR" at bounding box center [195, 91] width 116 height 9
type input "A/S"
drag, startPoint x: 135, startPoint y: 92, endPoint x: 129, endPoint y: 93, distance: 6.0
click at [129, 93] on div "Country AFGHANISTAN ALAND ISLANDS ALBANIA ALGERIA AMERICAN SAMOA ANDORRA ANGOLA…" at bounding box center [133, 152] width 249 height 143
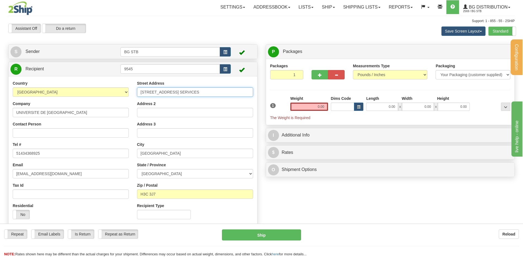
type input "2777 CHEMIN DES SERVICES"
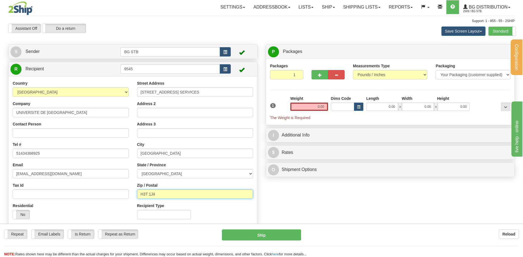
type input "H3T 1J4"
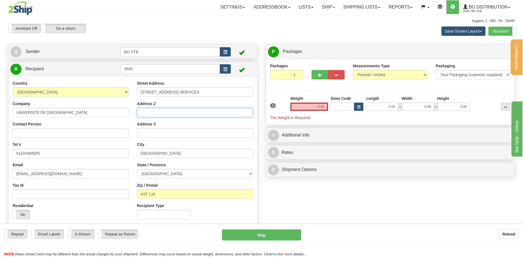
click at [142, 114] on input "Address 2" at bounding box center [195, 112] width 116 height 9
type input "C.A.D.I.-QUAI #5"
drag, startPoint x: 302, startPoint y: 102, endPoint x: 306, endPoint y: 105, distance: 4.7
click at [302, 102] on div "Weight 0.00" at bounding box center [309, 103] width 38 height 15
click at [307, 105] on input "0.00" at bounding box center [309, 107] width 38 height 8
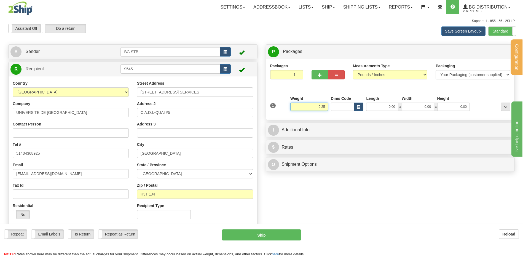
type input "0.25"
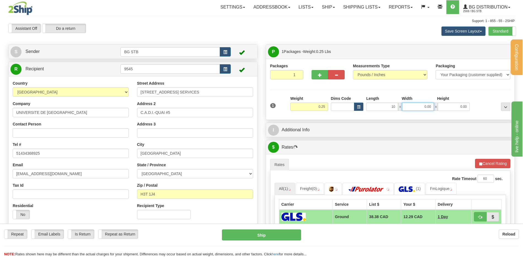
type input "10.00"
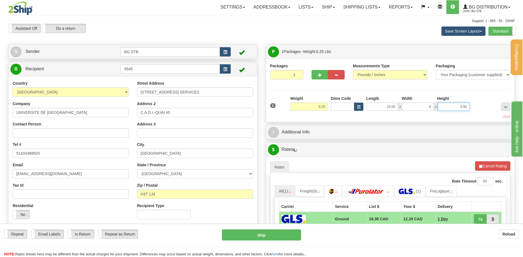
type input "8.00"
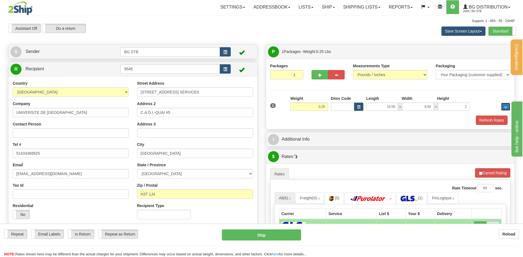
type input "2.00"
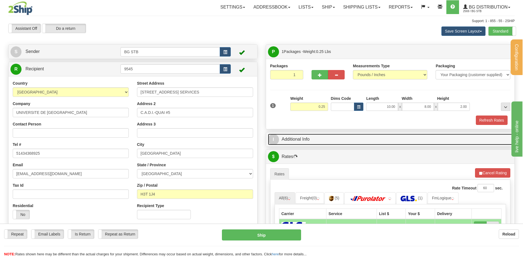
click at [291, 135] on link "I Additional Info" at bounding box center [390, 139] width 245 height 11
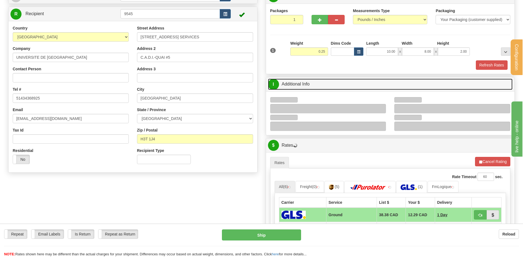
scroll to position [110, 0]
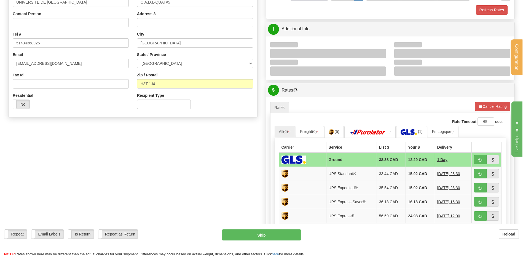
drag, startPoint x: 378, startPoint y: 45, endPoint x: 380, endPoint y: 52, distance: 6.9
click at [378, 45] on div at bounding box center [328, 50] width 124 height 18
click at [381, 53] on div at bounding box center [328, 53] width 116 height 9
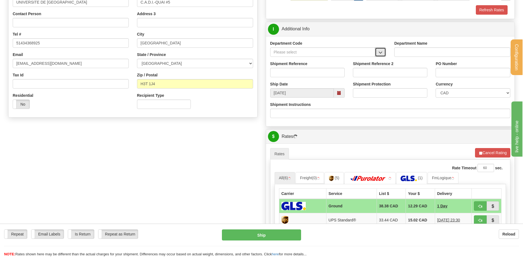
click at [381, 53] on span "button" at bounding box center [381, 53] width 4 height 4
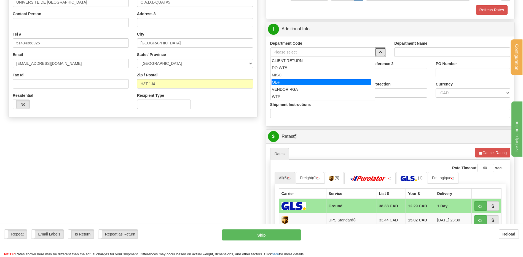
drag, startPoint x: 307, startPoint y: 82, endPoint x: 305, endPoint y: 77, distance: 5.8
click at [306, 82] on div "OE#" at bounding box center [322, 82] width 100 height 6
type input "OE#"
type input "ORDERS"
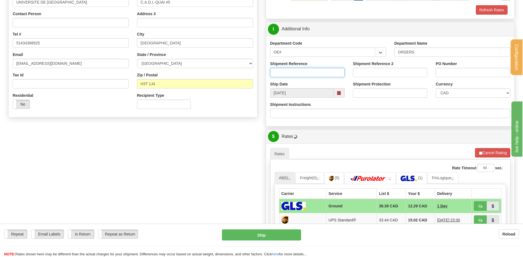
click at [304, 73] on input "Shipment Reference" at bounding box center [307, 72] width 74 height 9
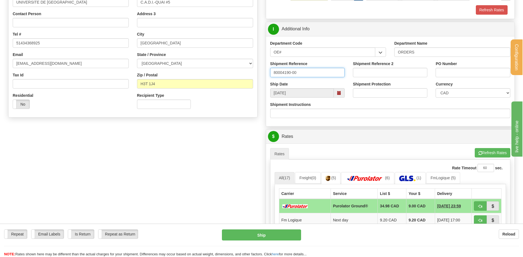
type input "80004190-00"
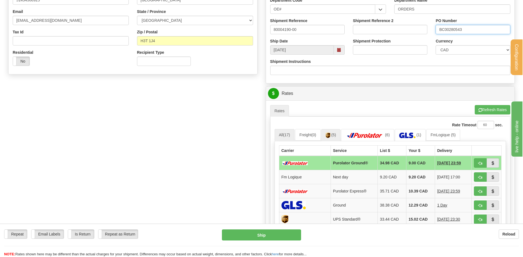
scroll to position [193, 0]
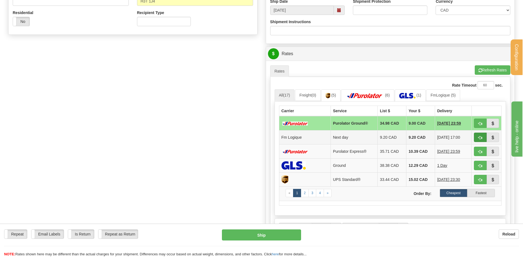
type input "BC00280543"
click at [481, 133] on button "button" at bounding box center [480, 137] width 13 height 9
type input "jour"
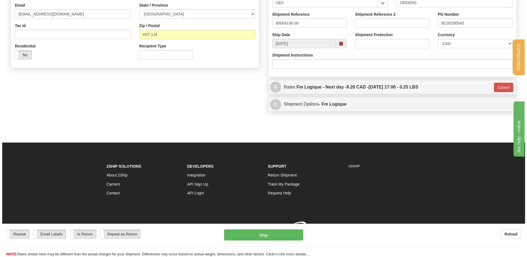
scroll to position [168, 0]
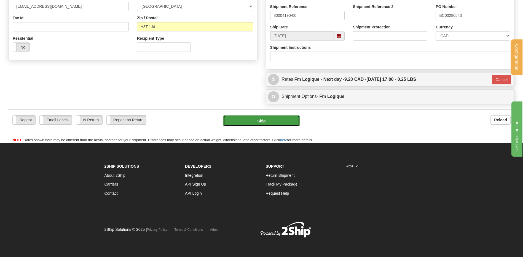
click at [279, 119] on button "Ship" at bounding box center [261, 120] width 76 height 11
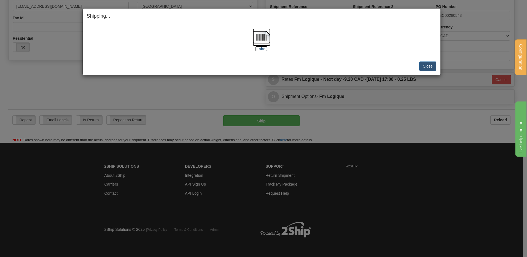
click at [258, 36] on img at bounding box center [262, 37] width 18 height 18
click at [427, 68] on button "Close" at bounding box center [427, 65] width 17 height 9
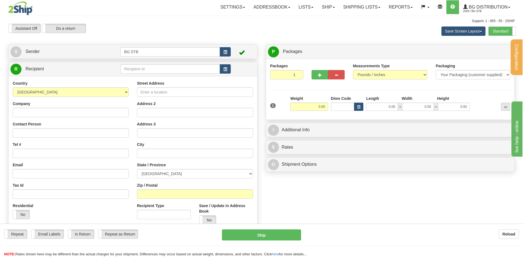
click at [124, 63] on td at bounding box center [175, 68] width 110 height 11
click at [126, 69] on input "text" at bounding box center [169, 68] width 99 height 9
type input "1035"
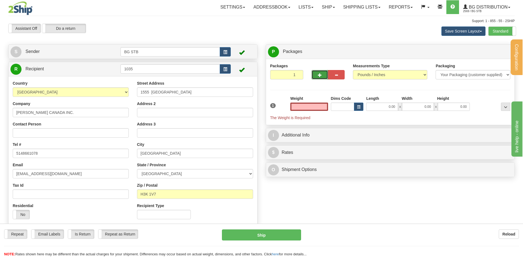
type input "0.00"
click at [312, 74] on button "button" at bounding box center [320, 74] width 17 height 9
type input "2"
click at [495, 49] on label "Package Level Pack.." at bounding box center [499, 52] width 28 height 8
radio input "true"
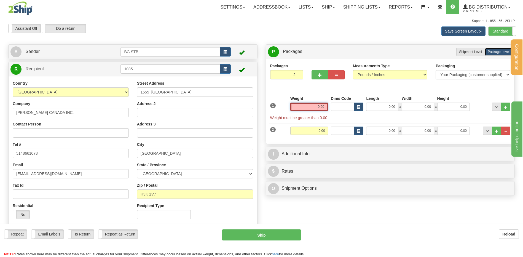
click at [309, 104] on input "0.00" at bounding box center [309, 107] width 38 height 8
type input "40.85"
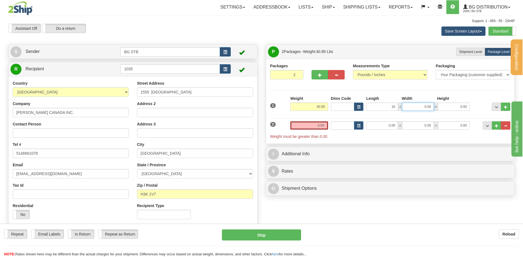
type input "16.00"
type input "13.00"
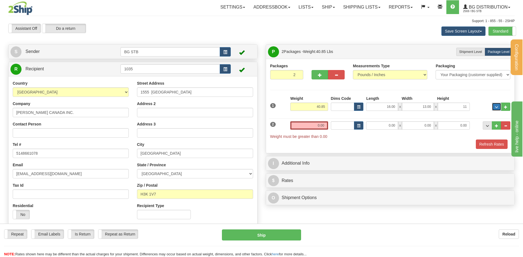
type input "11.00"
drag, startPoint x: 315, startPoint y: 124, endPoint x: 315, endPoint y: 116, distance: 8.0
click at [315, 124] on input "0.00" at bounding box center [309, 125] width 38 height 8
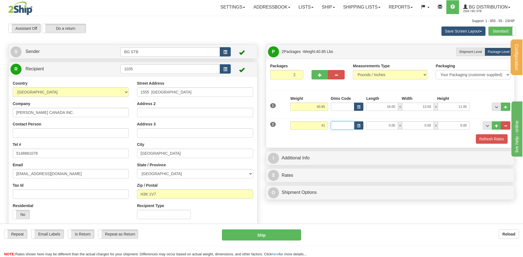
type input "41.00"
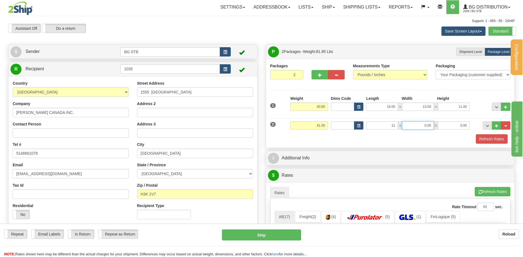
type input "11.00"
type input "10.00"
type input "4"
type input "14.00"
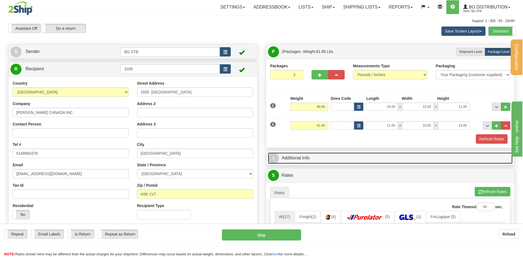
click at [312, 157] on link "I Additional Info" at bounding box center [390, 157] width 245 height 11
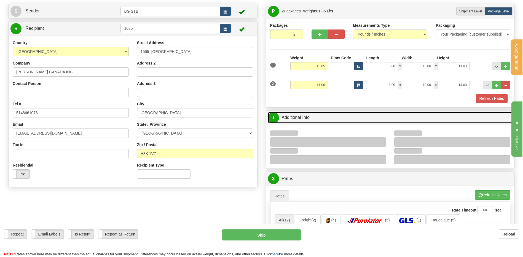
scroll to position [83, 0]
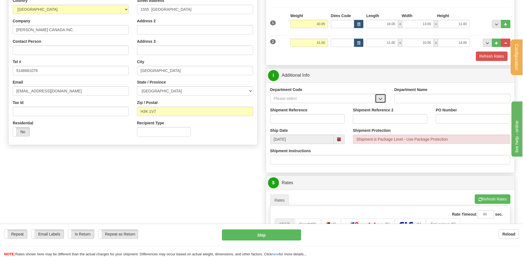
click at [381, 98] on span "button" at bounding box center [381, 99] width 4 height 4
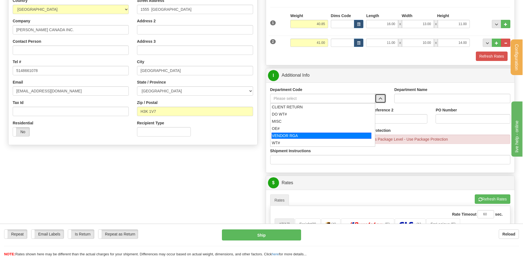
click at [293, 128] on div "OE#" at bounding box center [321, 129] width 99 height 6
type input "OE#"
type input "ORDERS"
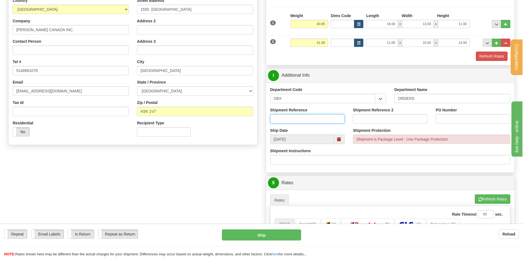
click at [293, 118] on input "Shipment Reference" at bounding box center [307, 118] width 74 height 9
type input "80007685-00"
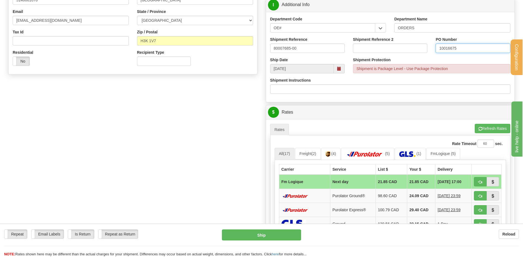
scroll to position [193, 0]
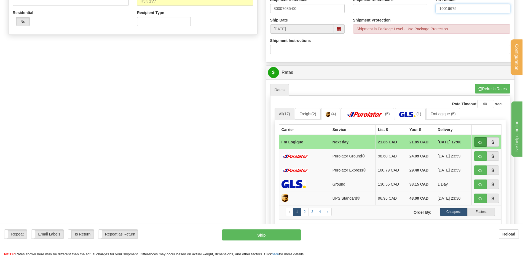
type input "10016675"
click at [478, 140] on button "button" at bounding box center [480, 141] width 13 height 9
type input "jour"
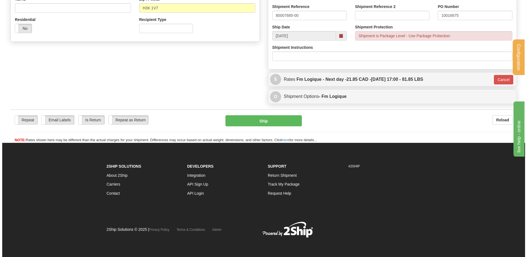
scroll to position [186, 0]
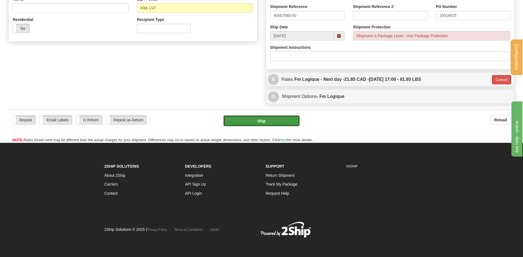
click at [277, 119] on button "Ship" at bounding box center [261, 120] width 76 height 11
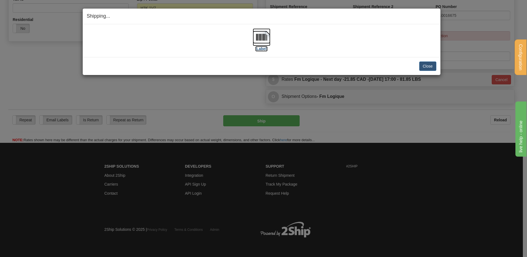
click at [264, 39] on img at bounding box center [262, 37] width 18 height 18
click at [431, 67] on button "Close" at bounding box center [427, 65] width 17 height 9
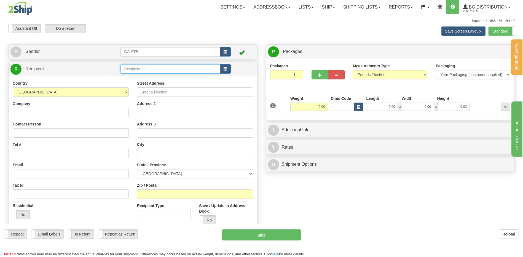
click at [148, 68] on input "text" at bounding box center [169, 68] width 99 height 9
type input "1046"
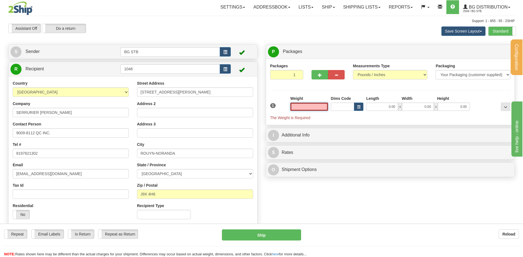
click at [303, 105] on input "text" at bounding box center [309, 107] width 38 height 8
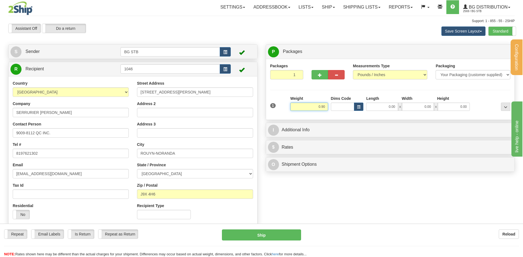
type input "0.90"
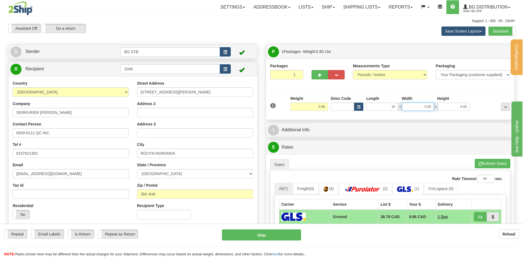
type input "10.00"
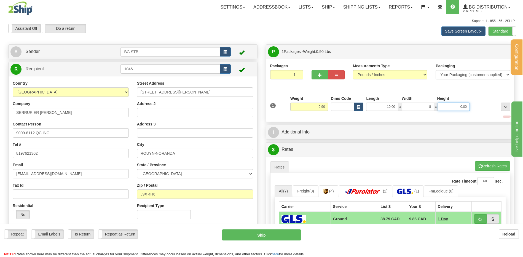
type input "8.00"
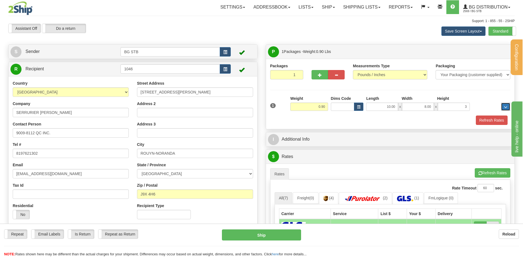
type input "3.00"
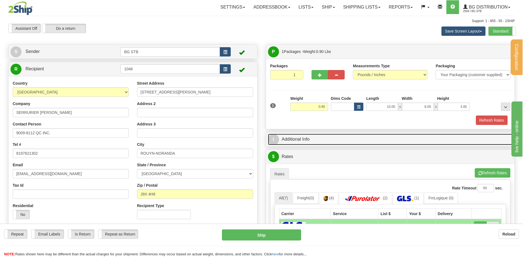
click at [314, 143] on link "I Additional Info" at bounding box center [390, 139] width 245 height 11
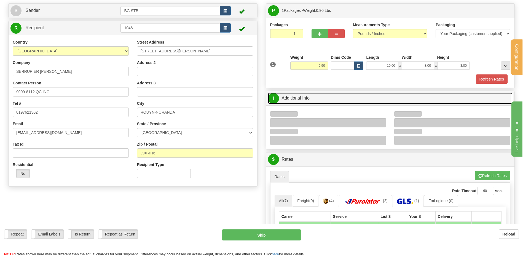
scroll to position [83, 0]
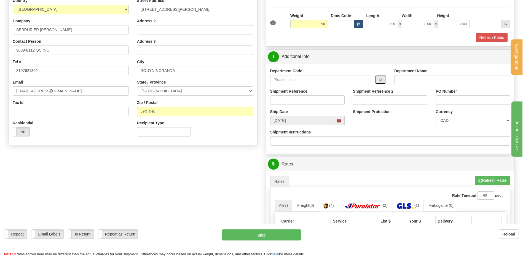
click at [377, 81] on button "button" at bounding box center [380, 79] width 11 height 9
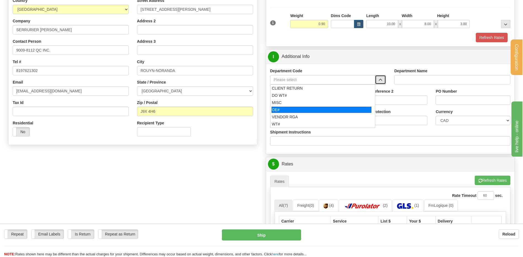
click at [282, 109] on div "OE#" at bounding box center [322, 110] width 100 height 6
type input "OE#"
type input "ORDERS"
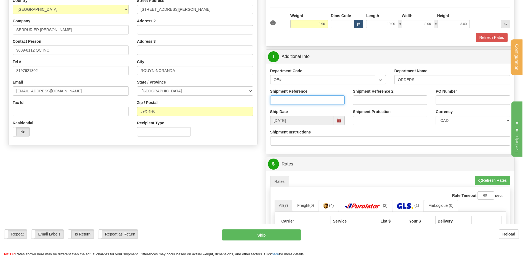
click at [286, 100] on input "Shipment Reference" at bounding box center [307, 99] width 74 height 9
type input "80007726-00 / 80007573-01"
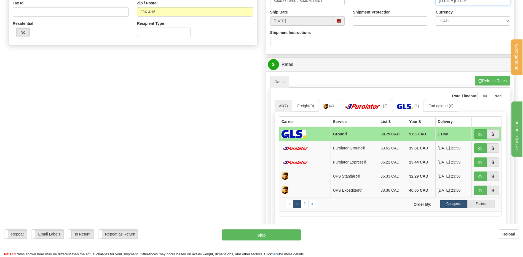
scroll to position [248, 0]
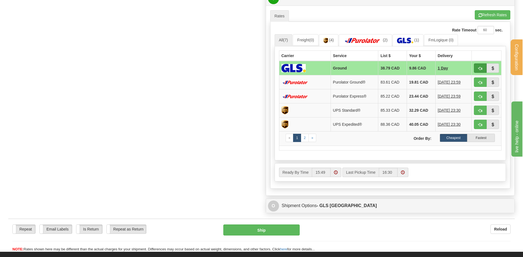
type input "jf1151 // jf 1149"
click at [479, 68] on span "button" at bounding box center [480, 69] width 4 height 4
type input "1"
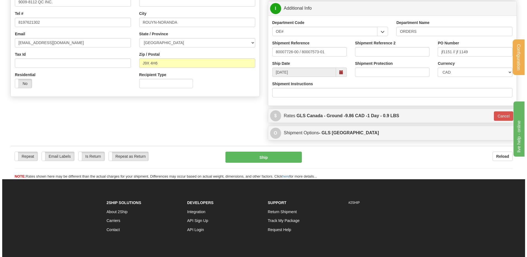
scroll to position [92, 0]
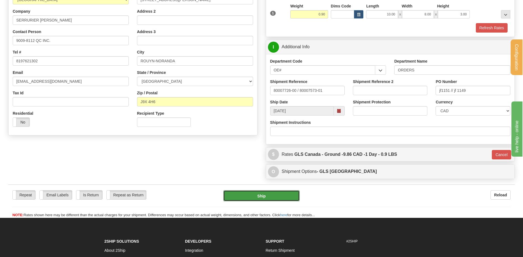
click at [249, 195] on button "Ship" at bounding box center [261, 195] width 76 height 11
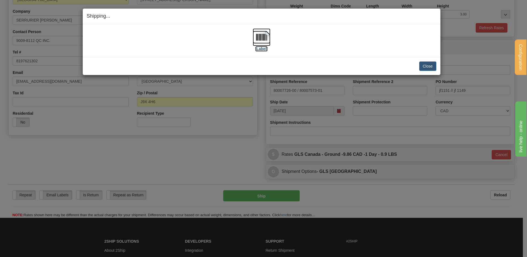
click at [266, 31] on img at bounding box center [262, 37] width 18 height 18
click at [337, 39] on div "[Label]" at bounding box center [262, 40] width 350 height 25
click at [266, 31] on img at bounding box center [262, 37] width 18 height 18
click at [428, 64] on button "Close" at bounding box center [427, 65] width 17 height 9
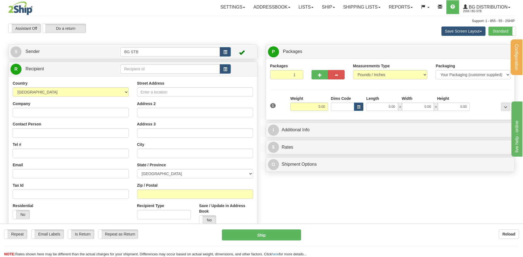
click at [157, 63] on div "Create a label for the return Create Pickup Without Label S Sender BG STB" at bounding box center [133, 140] width 258 height 192
click at [150, 70] on input "text" at bounding box center [169, 68] width 99 height 9
type input "1224"
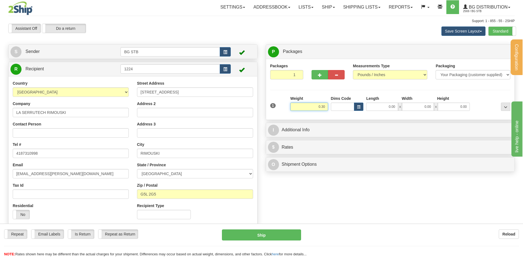
type input "0.30"
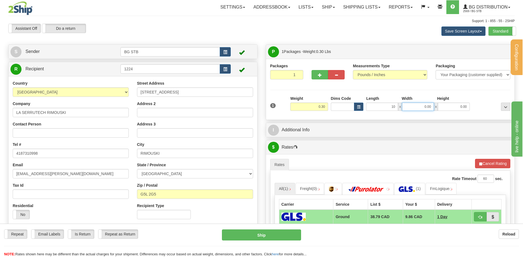
type input "10.00"
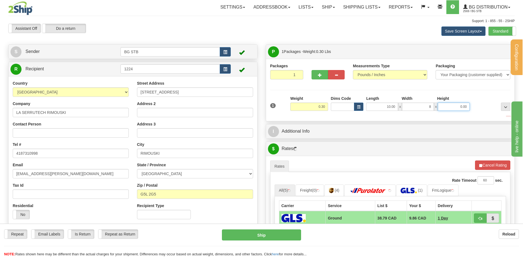
type input "8.00"
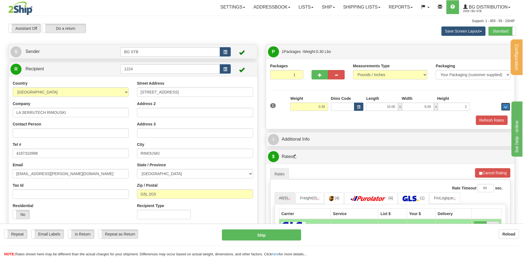
type input "2.00"
click at [304, 133] on div "I Additional Info" at bounding box center [390, 139] width 249 height 14
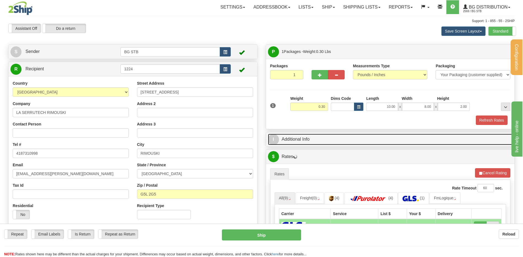
click at [305, 137] on link "I Additional Info" at bounding box center [390, 139] width 245 height 11
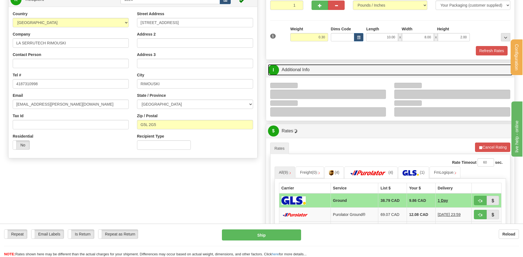
scroll to position [110, 0]
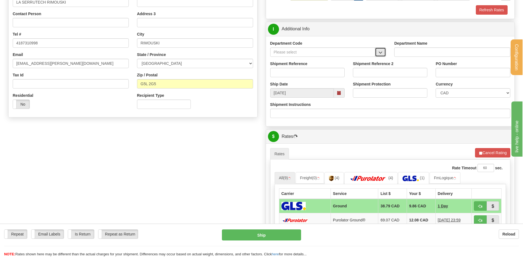
click at [385, 51] on button "button" at bounding box center [380, 51] width 11 height 9
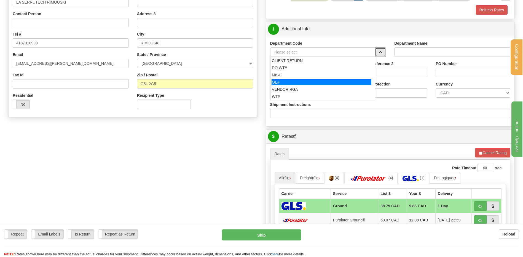
click at [299, 82] on div "OE#" at bounding box center [322, 82] width 100 height 6
type input "OE#"
type input "ORDERS"
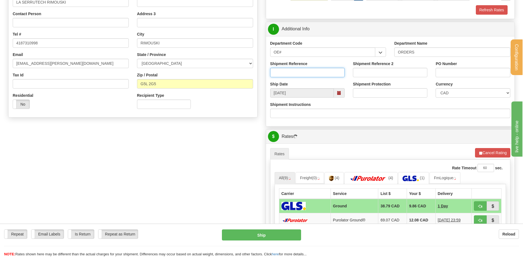
click at [298, 76] on input "Shipment Reference" at bounding box center [307, 72] width 74 height 9
type input "80007419-02"
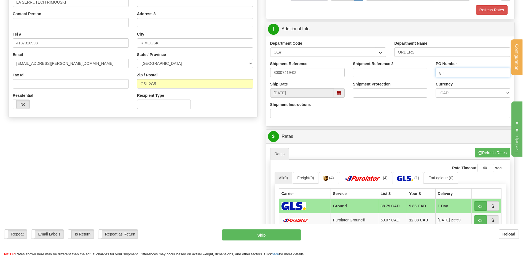
type input "g"
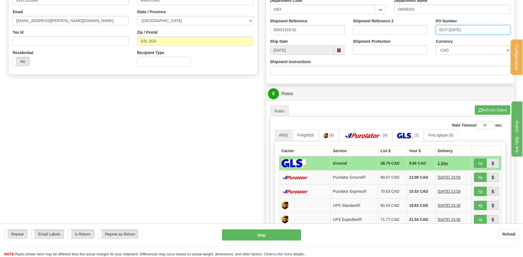
scroll to position [193, 0]
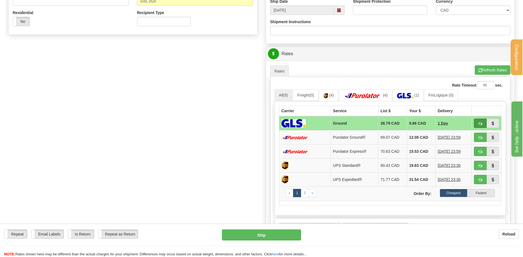
type input "GUY 08/01/25"
drag, startPoint x: 480, startPoint y: 120, endPoint x: 378, endPoint y: 145, distance: 104.1
click at [480, 120] on button "button" at bounding box center [480, 123] width 13 height 9
type input "1"
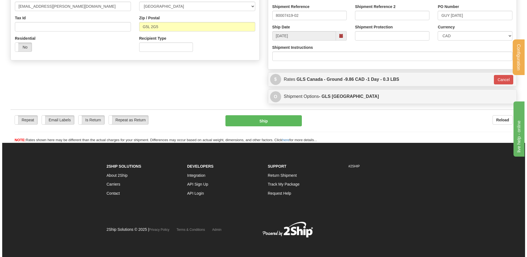
scroll to position [168, 0]
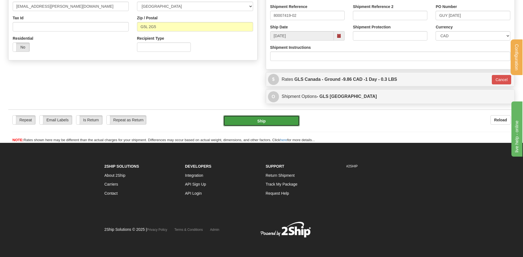
click at [251, 119] on button "Ship" at bounding box center [261, 120] width 76 height 11
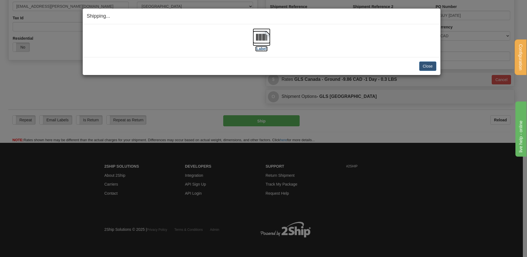
click at [267, 39] on img at bounding box center [262, 37] width 18 height 18
click at [426, 65] on button "Close" at bounding box center [427, 65] width 17 height 9
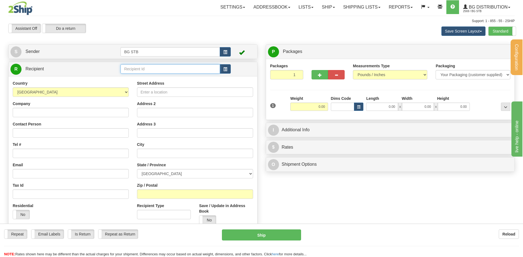
click at [159, 65] on input "text" at bounding box center [169, 68] width 99 height 9
type input "1226"
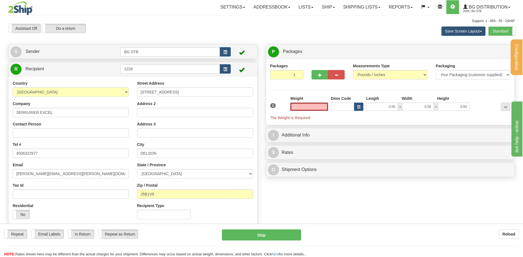
type input "0.00"
click at [320, 70] on button "button" at bounding box center [320, 74] width 17 height 9
click at [321, 74] on span "button" at bounding box center [320, 75] width 4 height 4
type input "3"
click at [492, 49] on label "Package Level Pack.." at bounding box center [499, 52] width 28 height 8
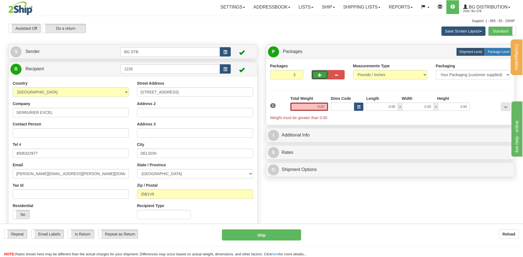
radio input "true"
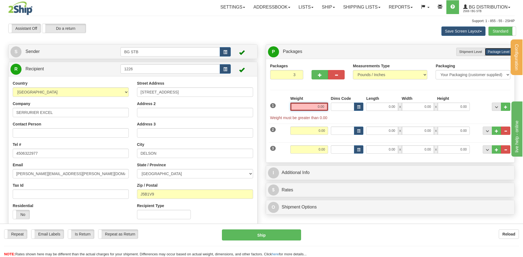
click at [318, 103] on input "0.00" at bounding box center [309, 107] width 38 height 8
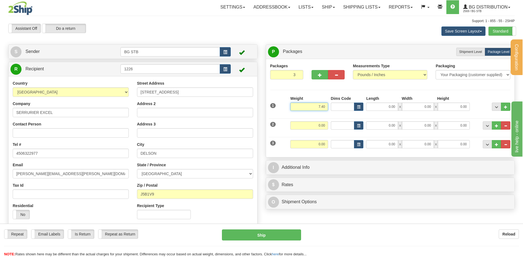
type input "7.40"
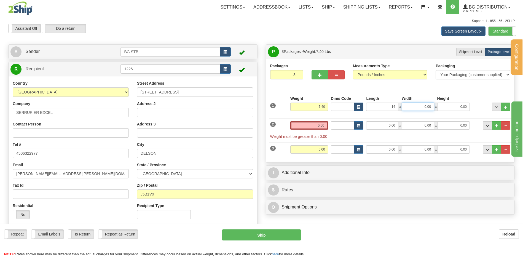
type input "14.00"
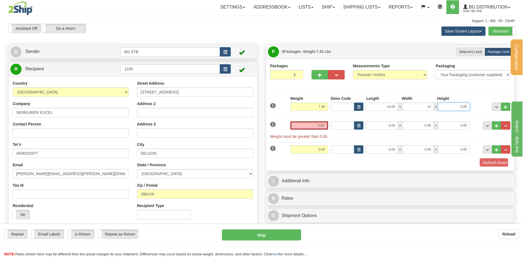
type input "13.00"
type input "5.00"
click at [312, 123] on input "0.00" at bounding box center [309, 125] width 38 height 8
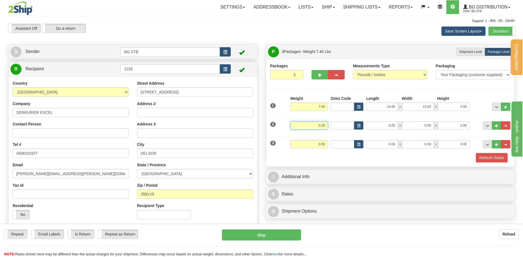
type input "0.25"
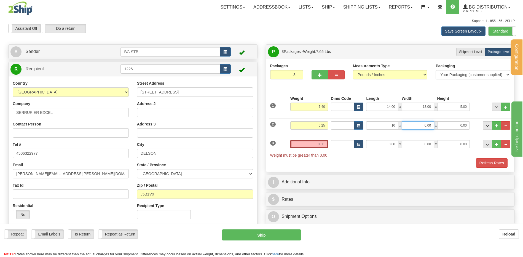
type input "10.00"
type input "8.00"
type input "1.00"
click at [320, 146] on input "0.00" at bounding box center [309, 144] width 38 height 8
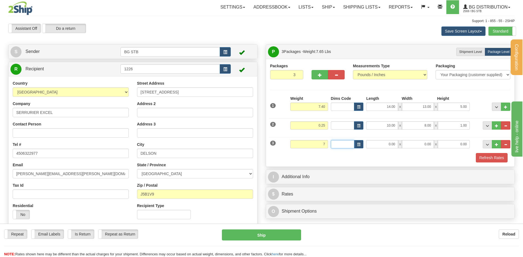
type input "7.00"
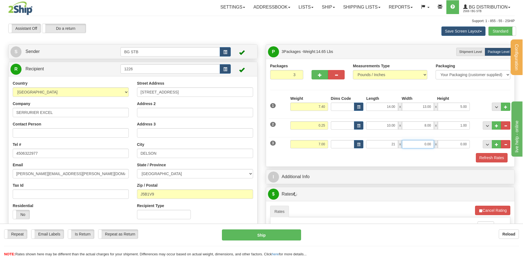
type input "21.00"
type input "14.00"
type input "8.00"
click at [324, 73] on button "button" at bounding box center [320, 74] width 17 height 9
type input "4"
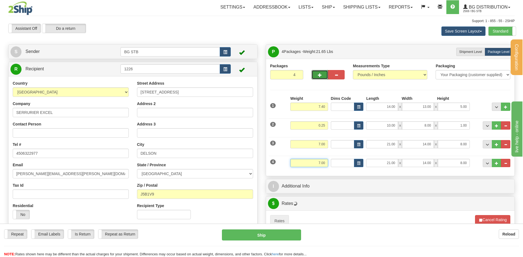
drag, startPoint x: 314, startPoint y: 166, endPoint x: 349, endPoint y: 152, distance: 37.7
click at [332, 156] on div "4 Weight 7.00 Dims Code Length Width Height" at bounding box center [390, 162] width 243 height 18
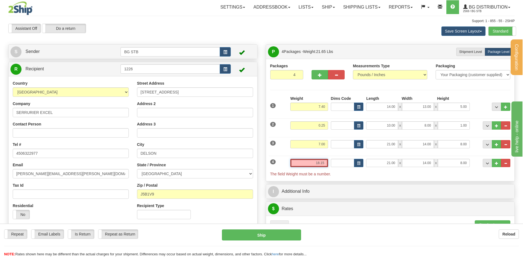
type input "18.15"
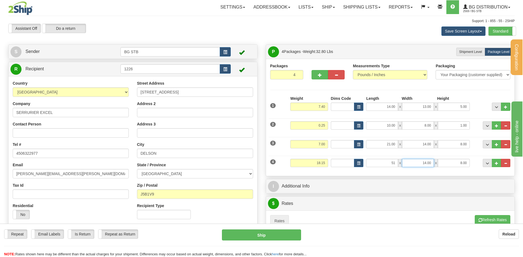
type input "51.00"
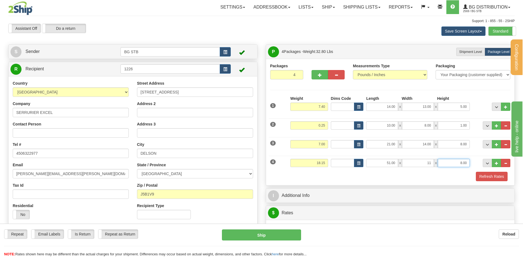
type input "11.00"
type input "6.00"
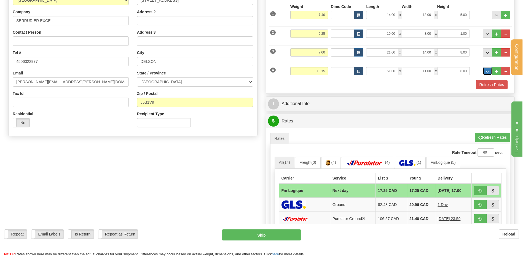
scroll to position [110, 0]
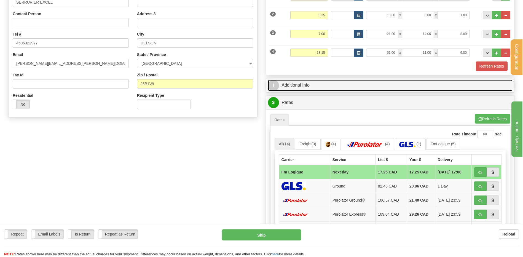
click at [298, 87] on link "I Additional Info" at bounding box center [390, 85] width 245 height 11
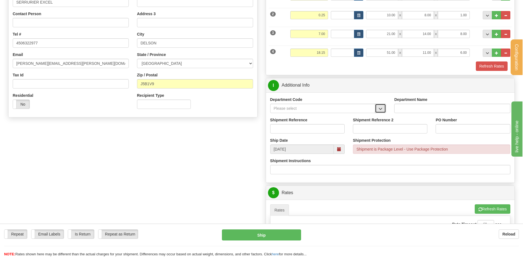
click at [382, 108] on span "button" at bounding box center [381, 109] width 4 height 4
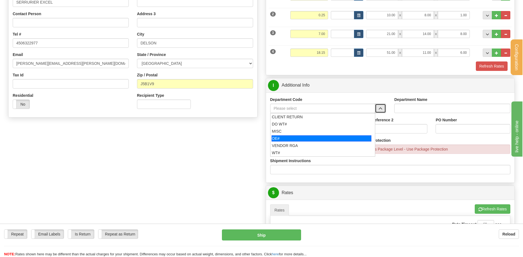
click at [298, 135] on li "OE#" at bounding box center [322, 138] width 105 height 7
type input "OE#"
type input "ORDERS"
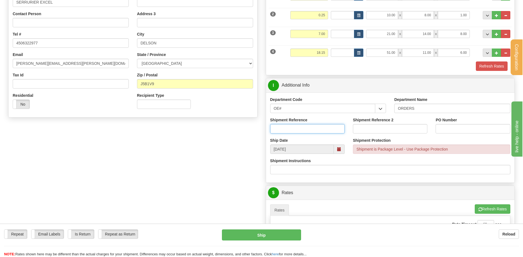
click at [296, 130] on input "Shipment Reference" at bounding box center [307, 128] width 74 height 9
click at [302, 127] on input "80007459-00 / 8007486-01" at bounding box center [307, 128] width 74 height 9
type input "80007459-00 / 80007486-01"
click at [438, 126] on input "PO Number" at bounding box center [473, 128] width 74 height 9
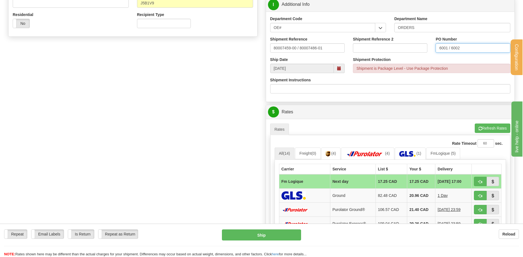
scroll to position [248, 0]
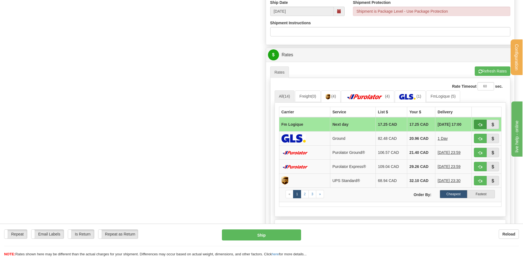
type input "6001 / 6002"
click at [479, 124] on span "button" at bounding box center [480, 125] width 4 height 4
type input "jour"
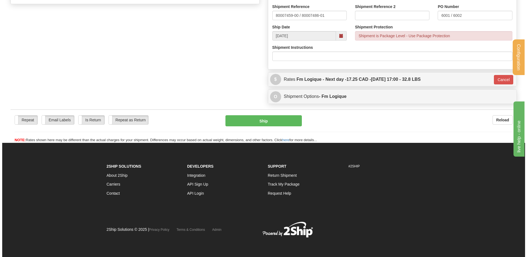
scroll to position [224, 0]
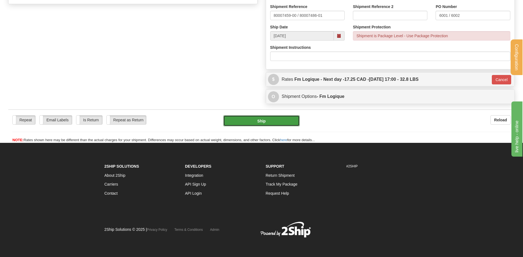
click at [264, 119] on button "Ship" at bounding box center [261, 120] width 76 height 11
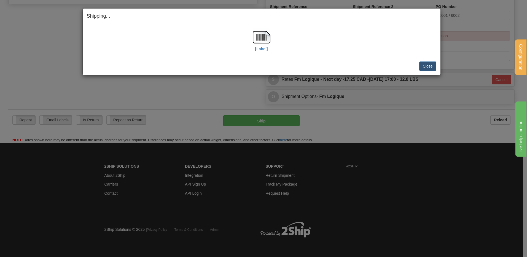
click at [243, 27] on div "[Label] IMPORTANT NOTICE Embassy / Consulate / Government Building / Hospital C…" at bounding box center [262, 40] width 358 height 33
click at [267, 33] on img at bounding box center [262, 37] width 18 height 18
